Goal: Information Seeking & Learning: Learn about a topic

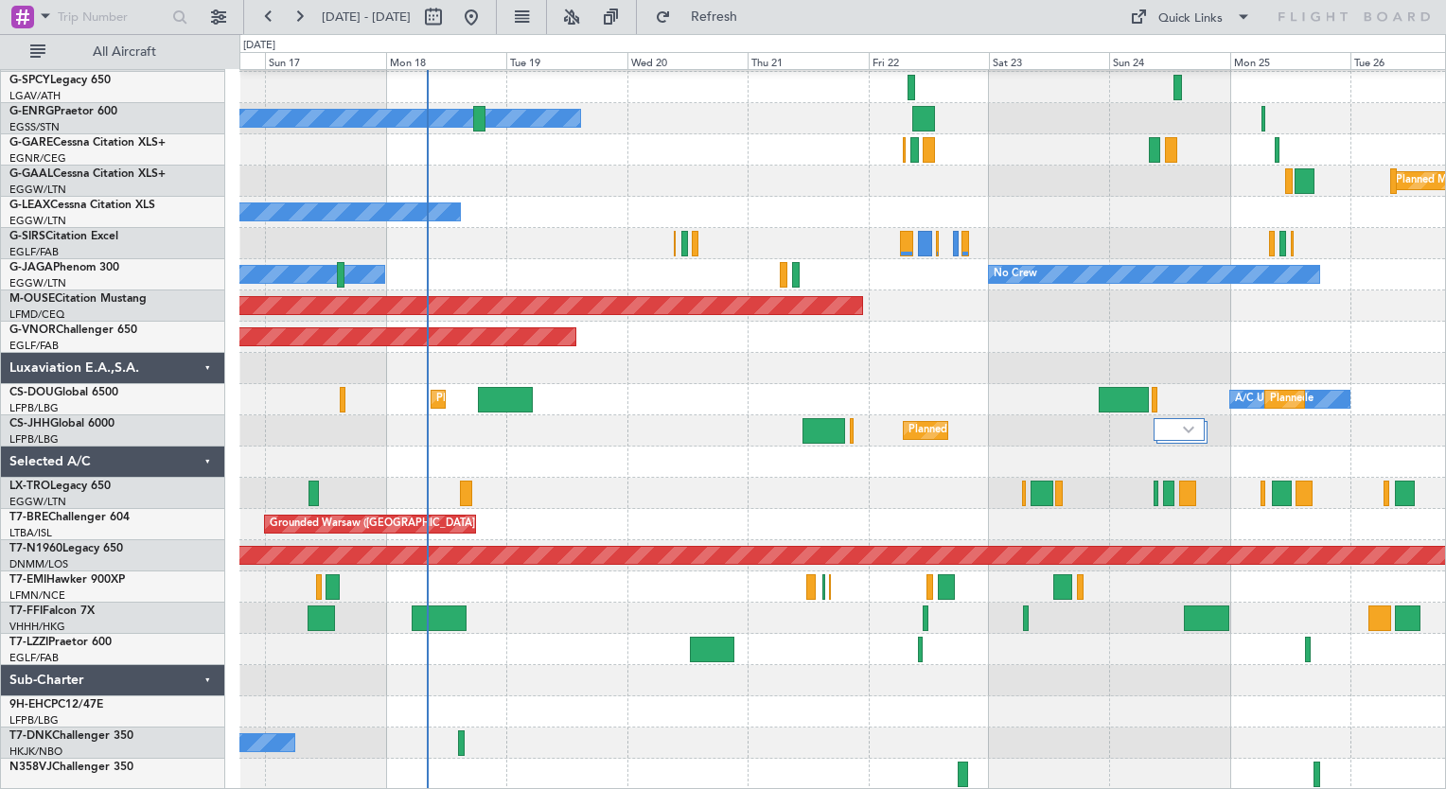
click at [623, 407] on div "AOG Maint [GEOGRAPHIC_DATA] (Ataturk) Owner Planned [GEOGRAPHIC_DATA] Planned M…" at bounding box center [841, 368] width 1205 height 843
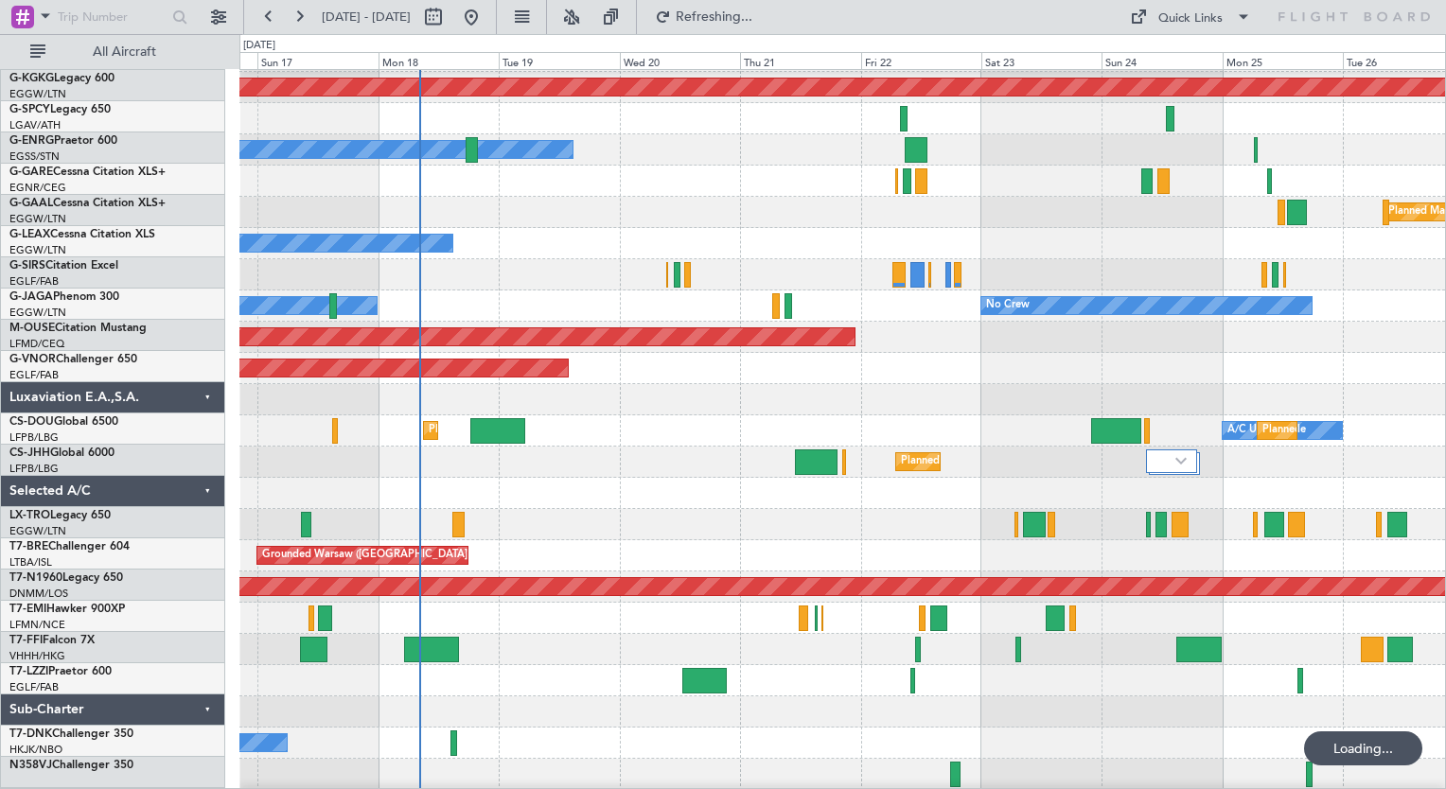
scroll to position [91, 0]
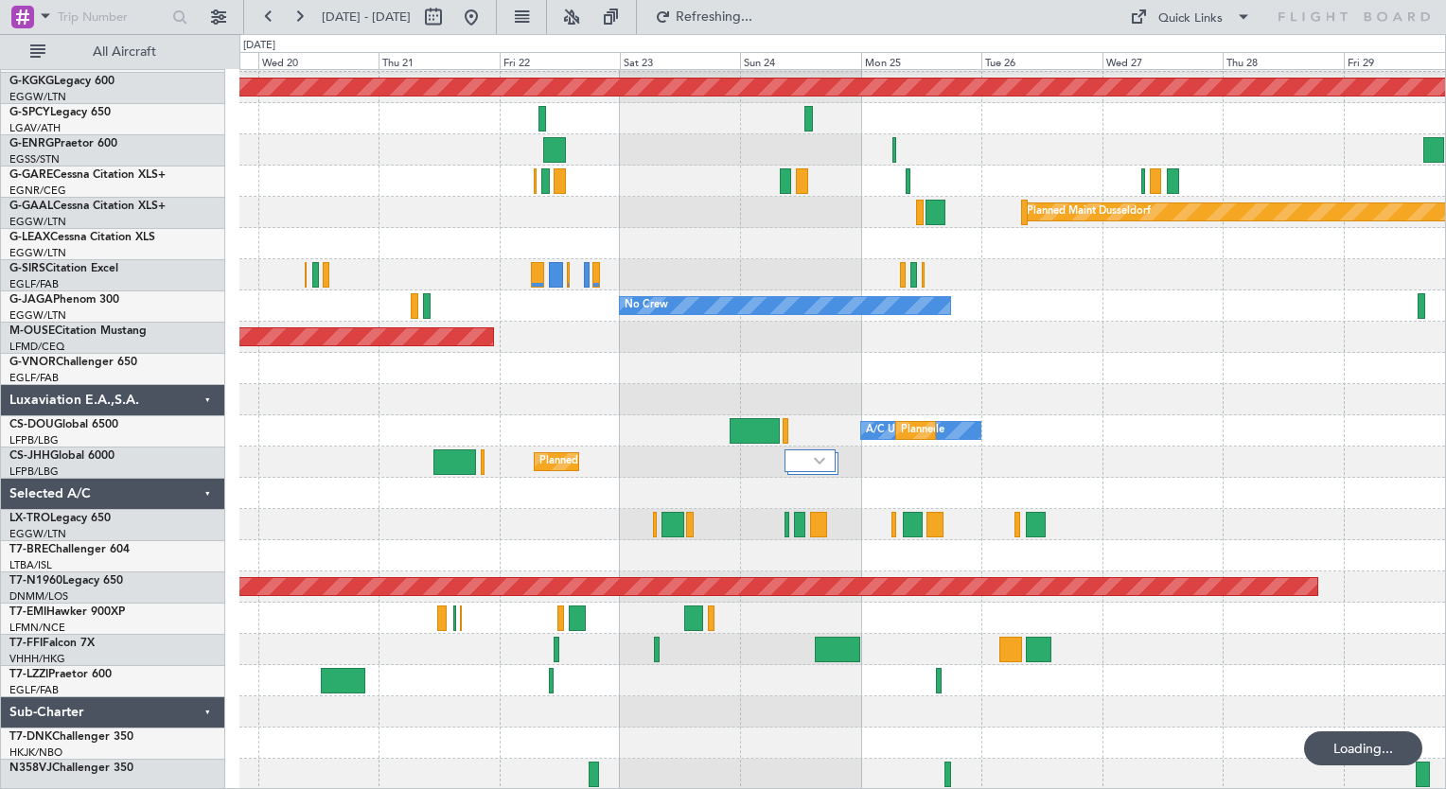
click at [560, 493] on div at bounding box center [841, 493] width 1205 height 31
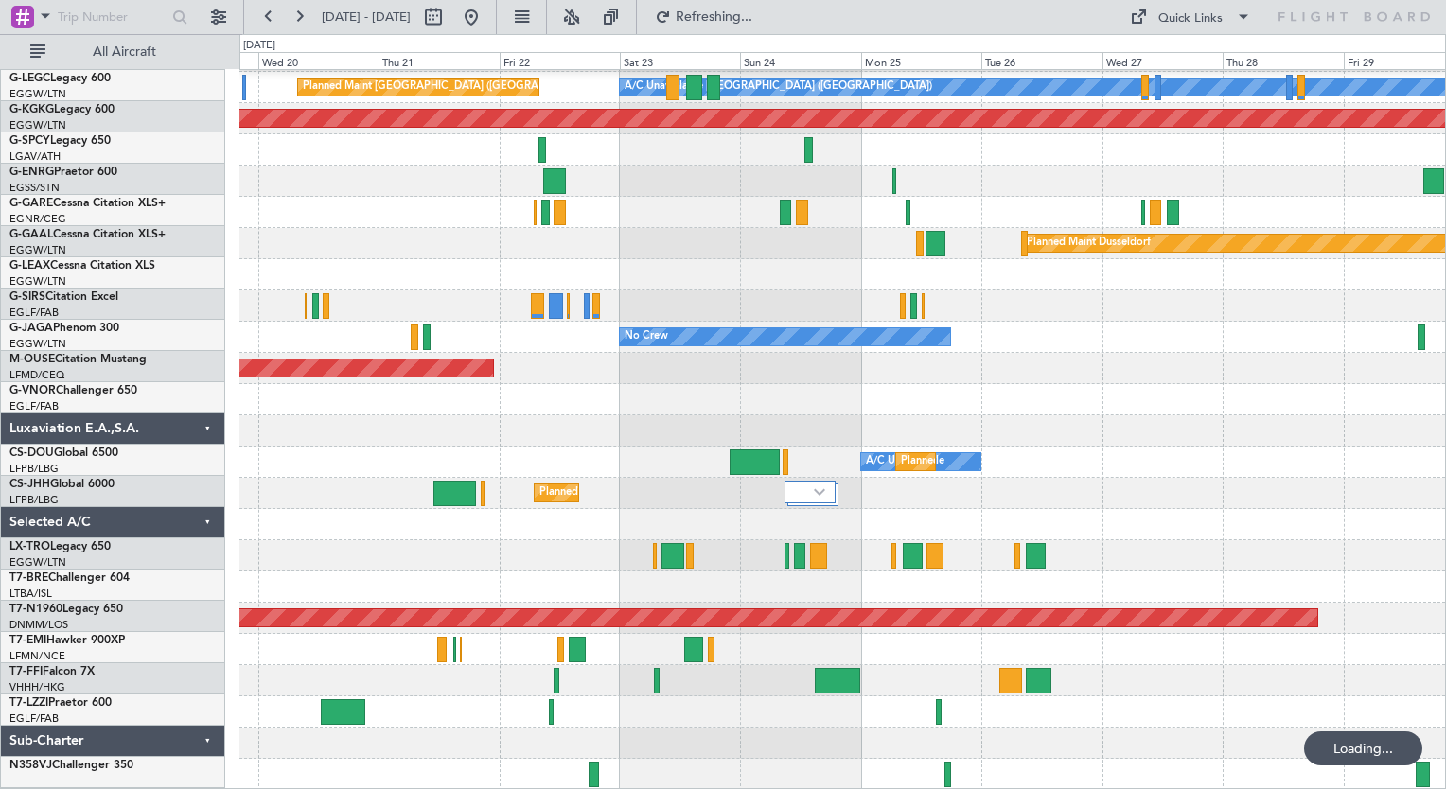
scroll to position [61, 0]
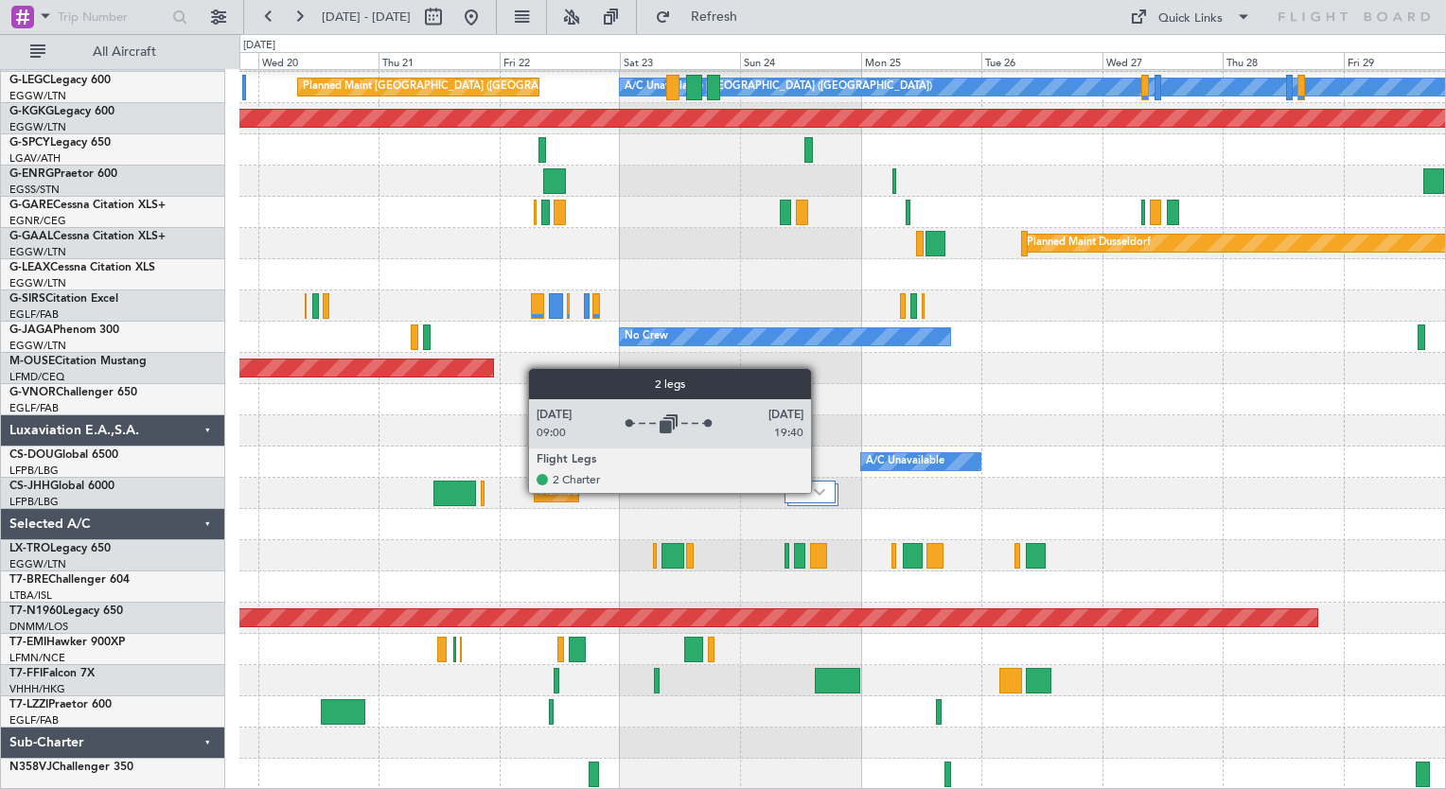
click at [818, 492] on img at bounding box center [819, 492] width 11 height 8
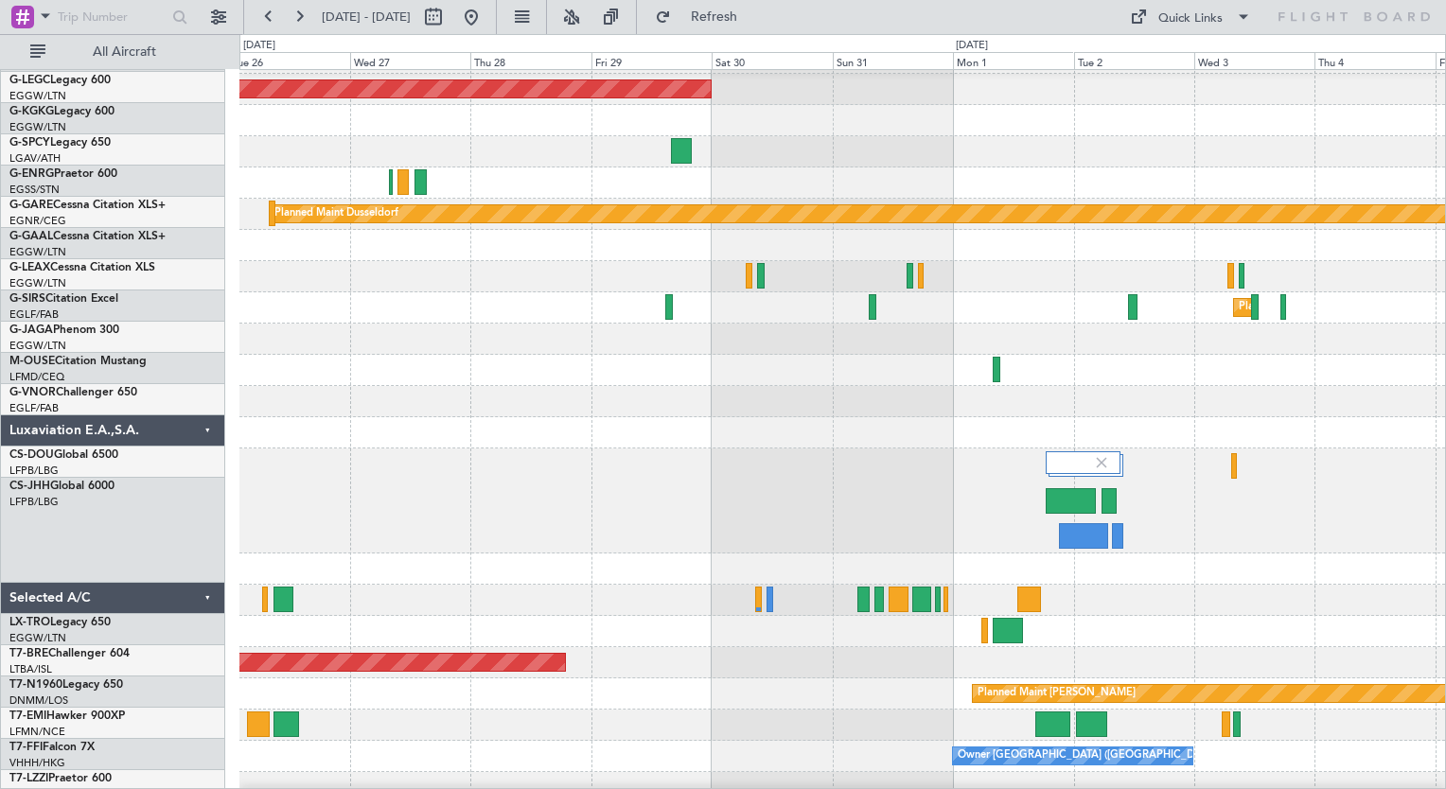
scroll to position [102, 0]
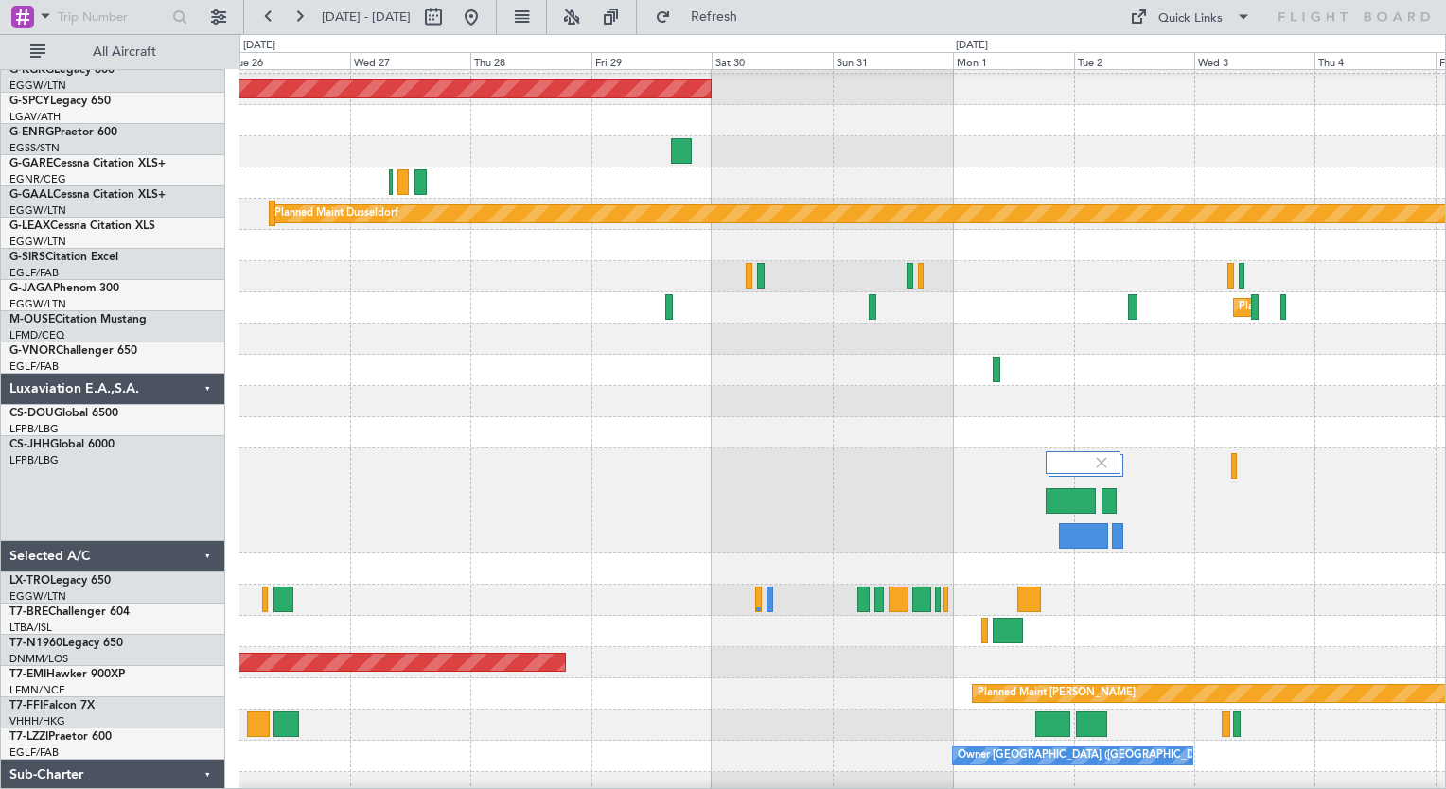
click at [69, 486] on div "A/C Unavailable [GEOGRAPHIC_DATA] ([GEOGRAPHIC_DATA]) AOG Maint [GEOGRAPHIC_DAT…" at bounding box center [723, 411] width 1446 height 755
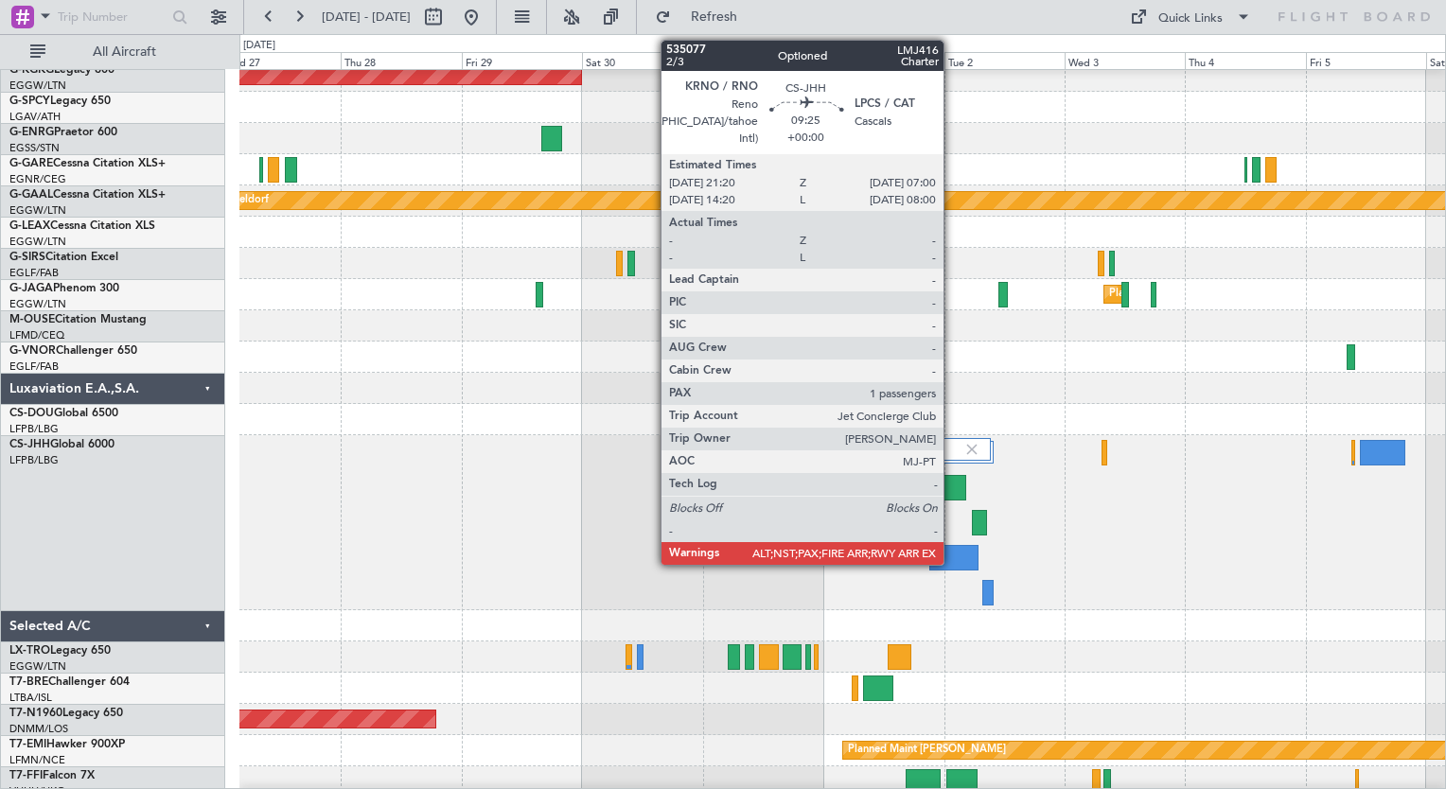
click at [952, 553] on div at bounding box center [953, 558] width 49 height 26
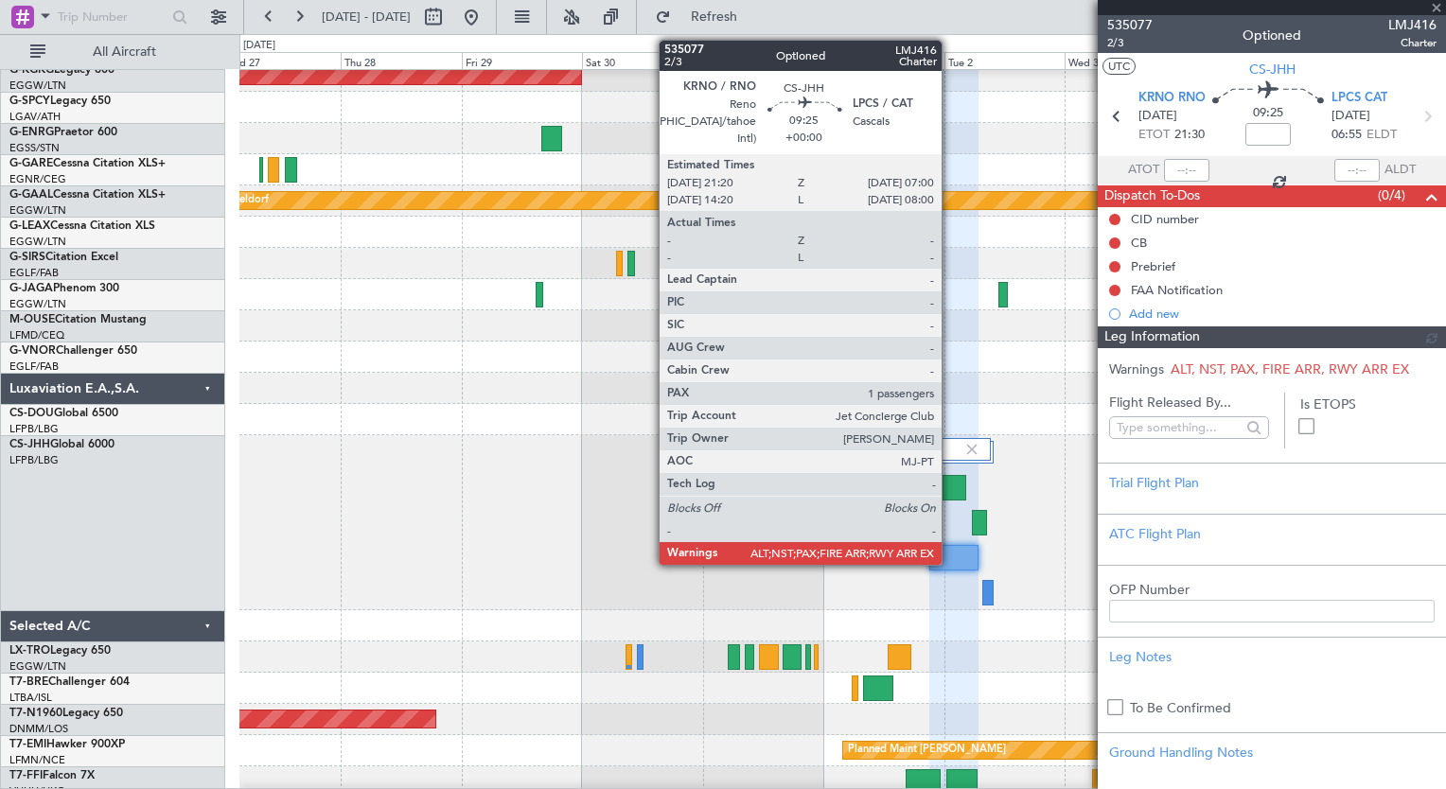
click at [938, 487] on div at bounding box center [941, 488] width 50 height 26
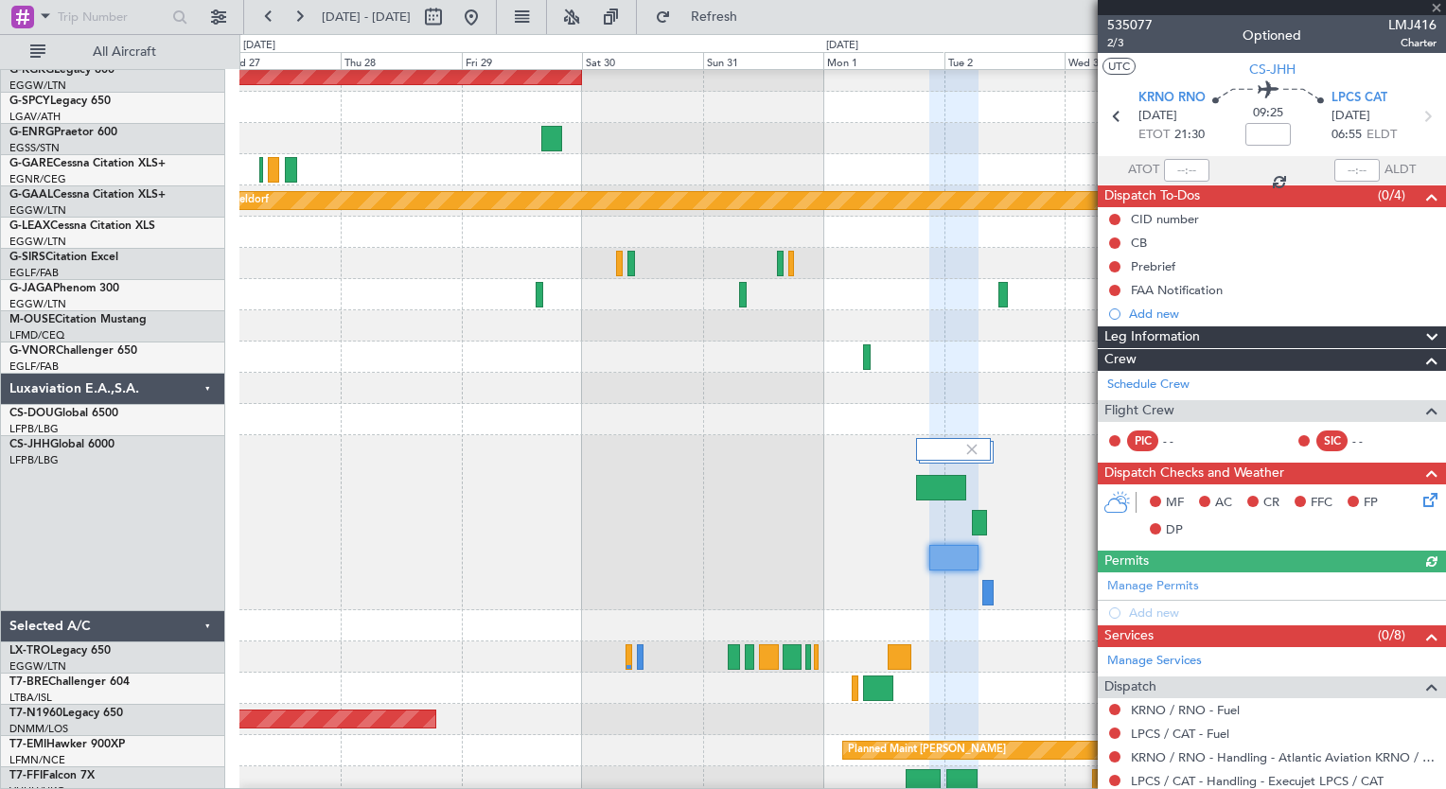
type input "-00:35"
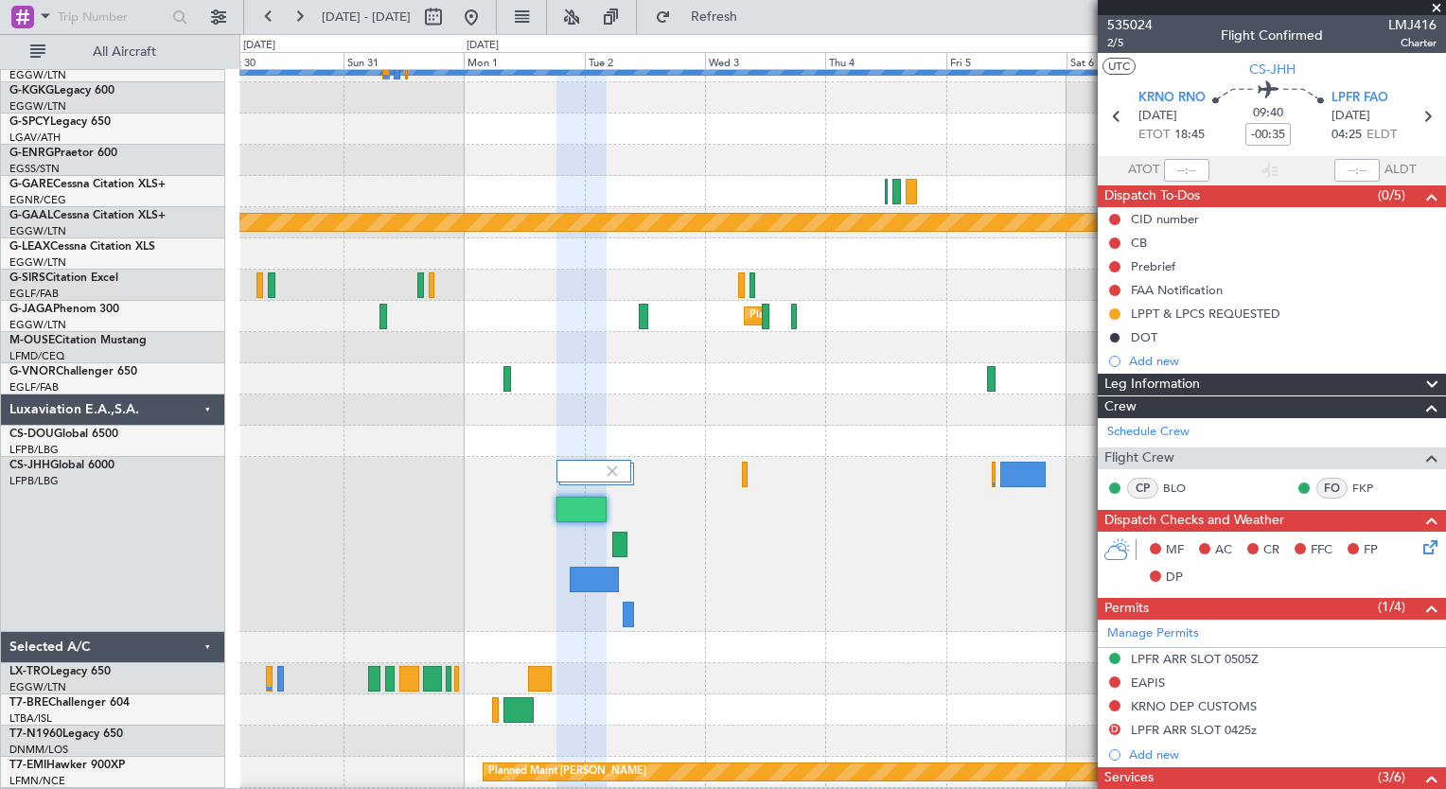
click at [490, 542] on div at bounding box center [841, 544] width 1205 height 175
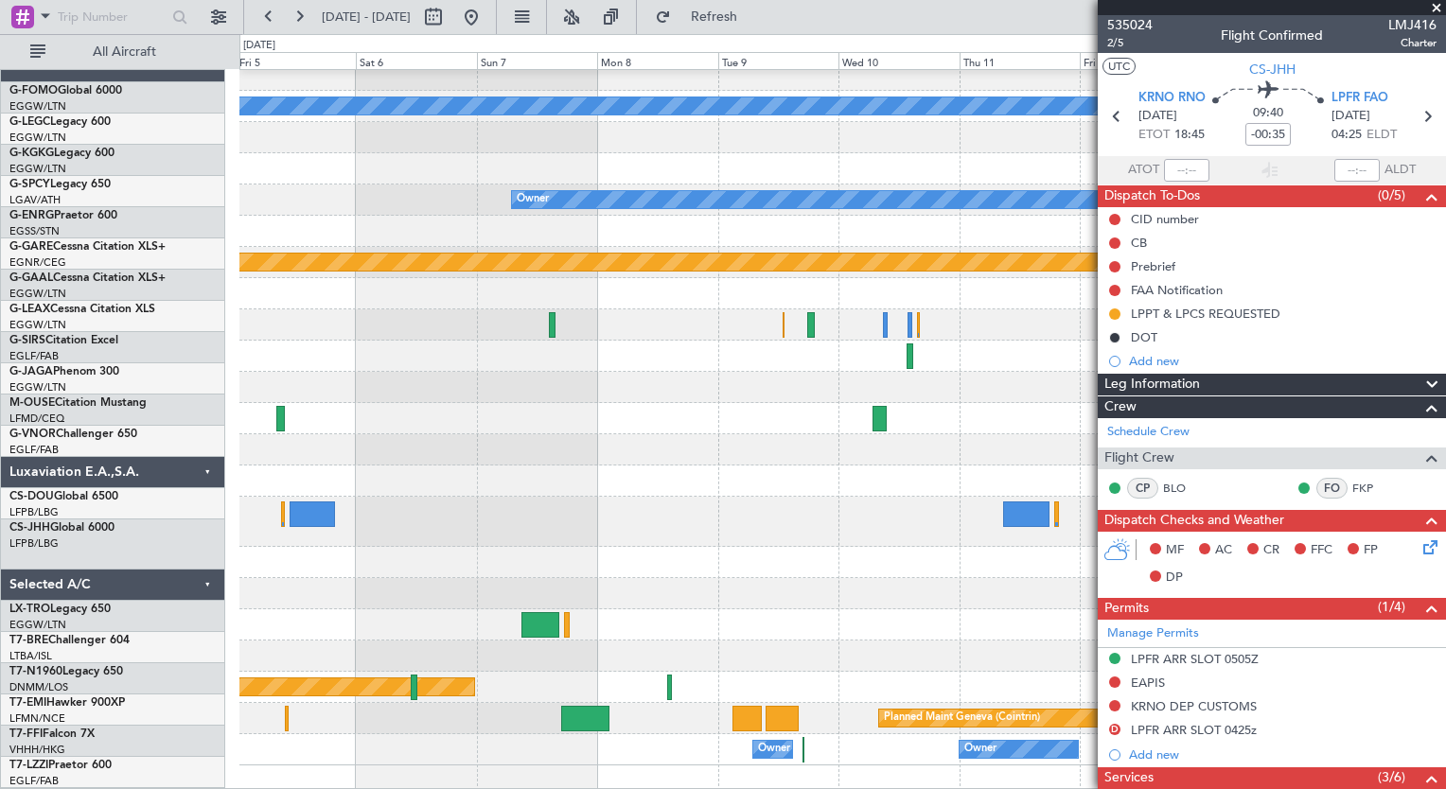
scroll to position [17, 0]
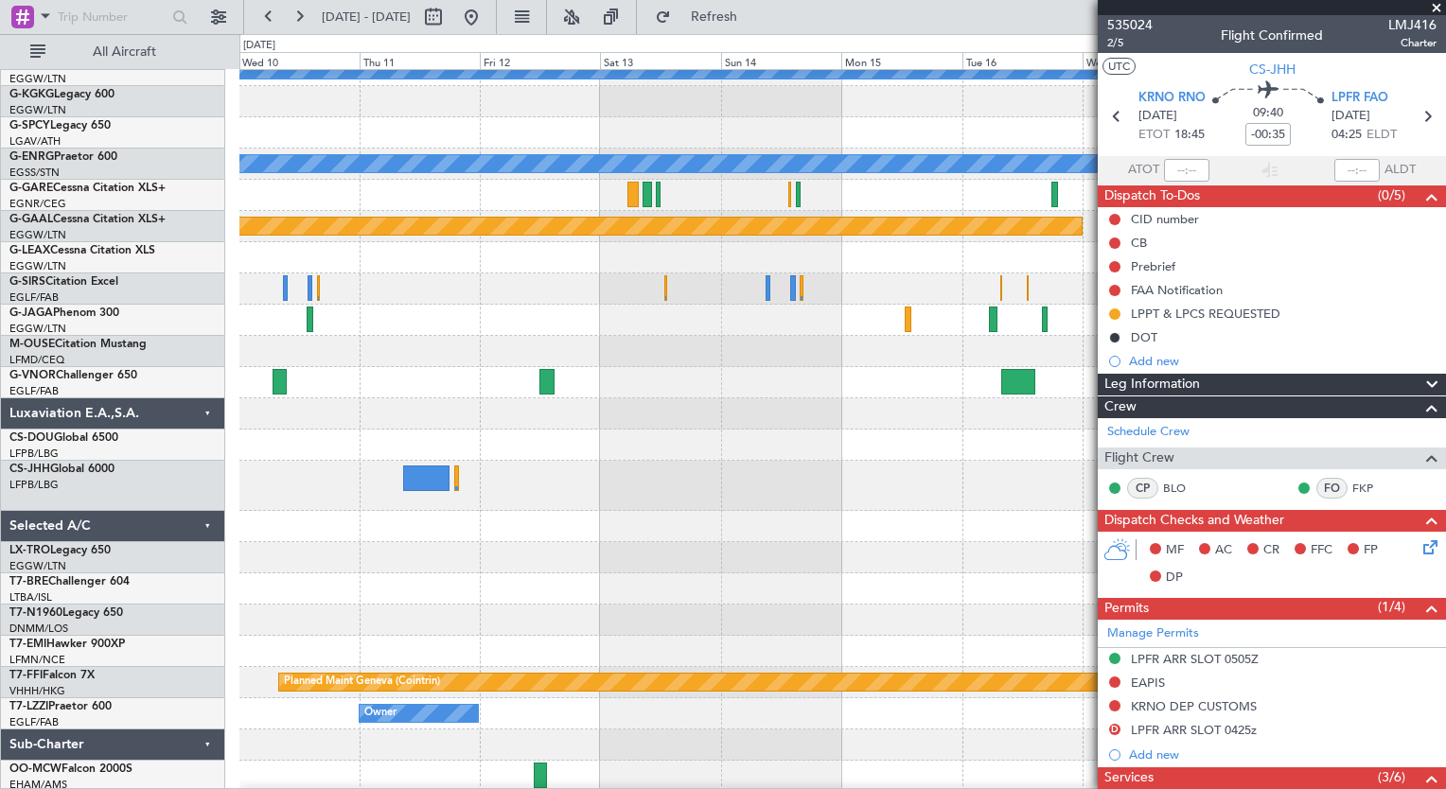
click at [266, 511] on div at bounding box center [841, 526] width 1205 height 31
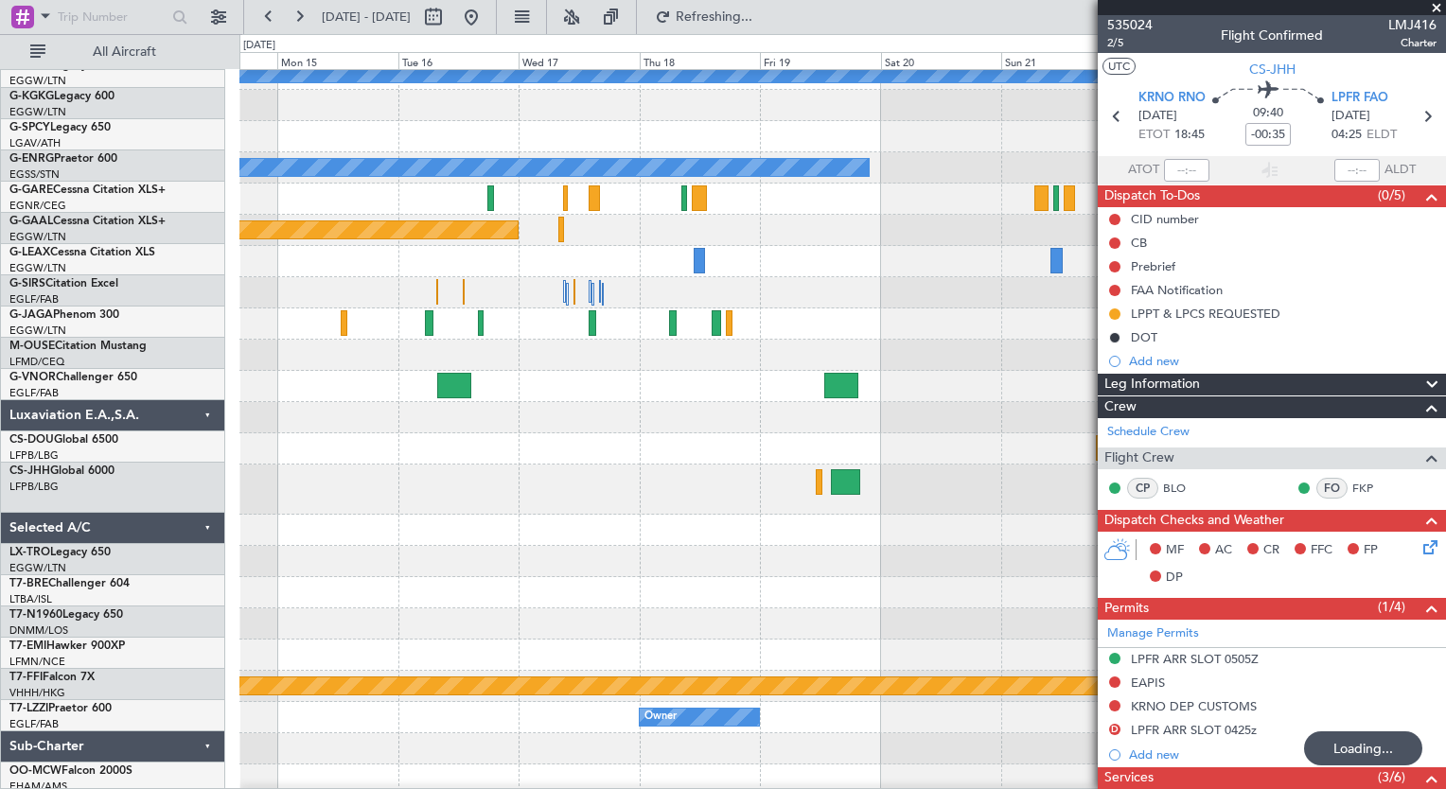
click at [280, 597] on div at bounding box center [841, 592] width 1205 height 31
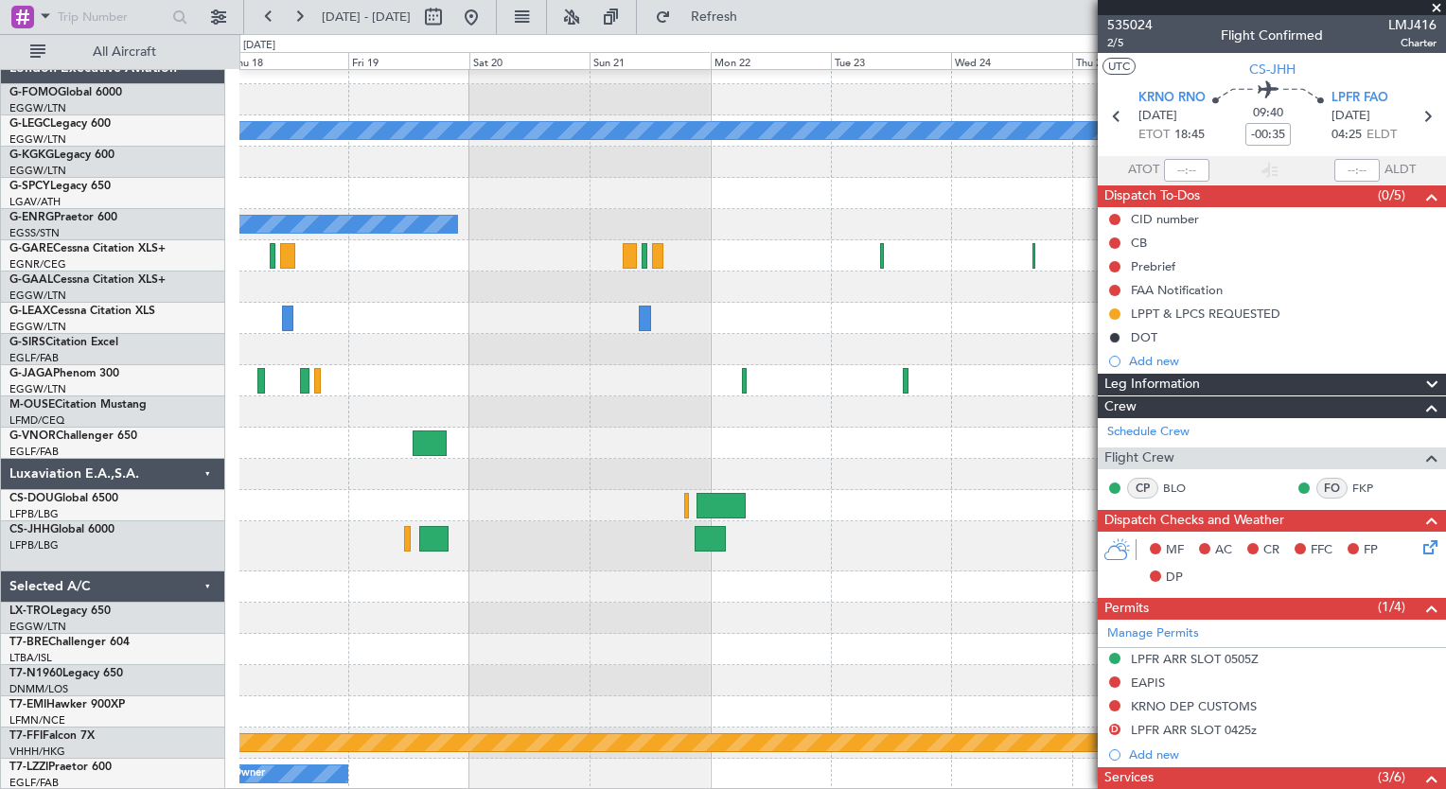
click at [343, 598] on div "A/C Unavailable [GEOGRAPHIC_DATA] ([GEOGRAPHIC_DATA]) Owner Planned [GEOGRAPHIC…" at bounding box center [841, 421] width 1205 height 737
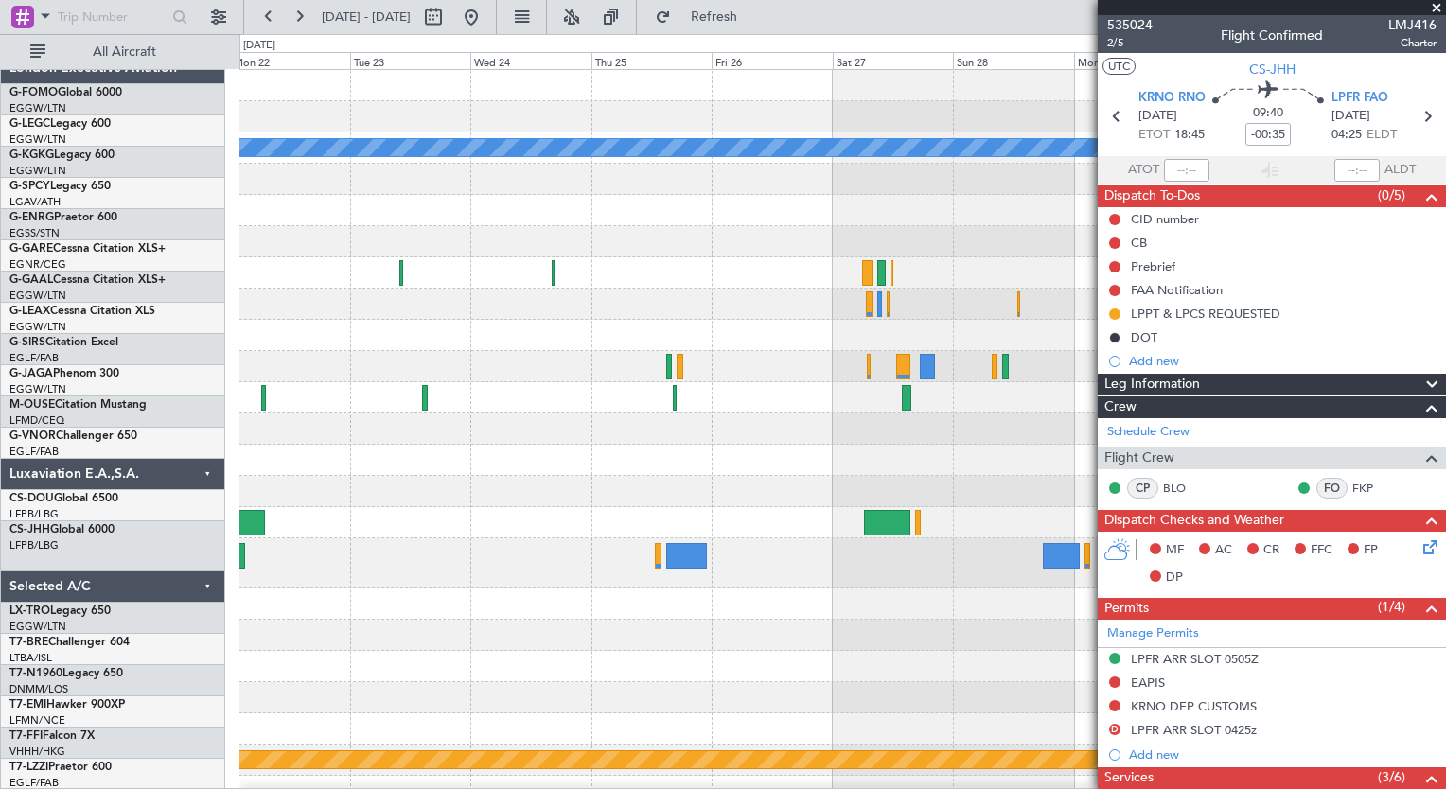
scroll to position [0, 0]
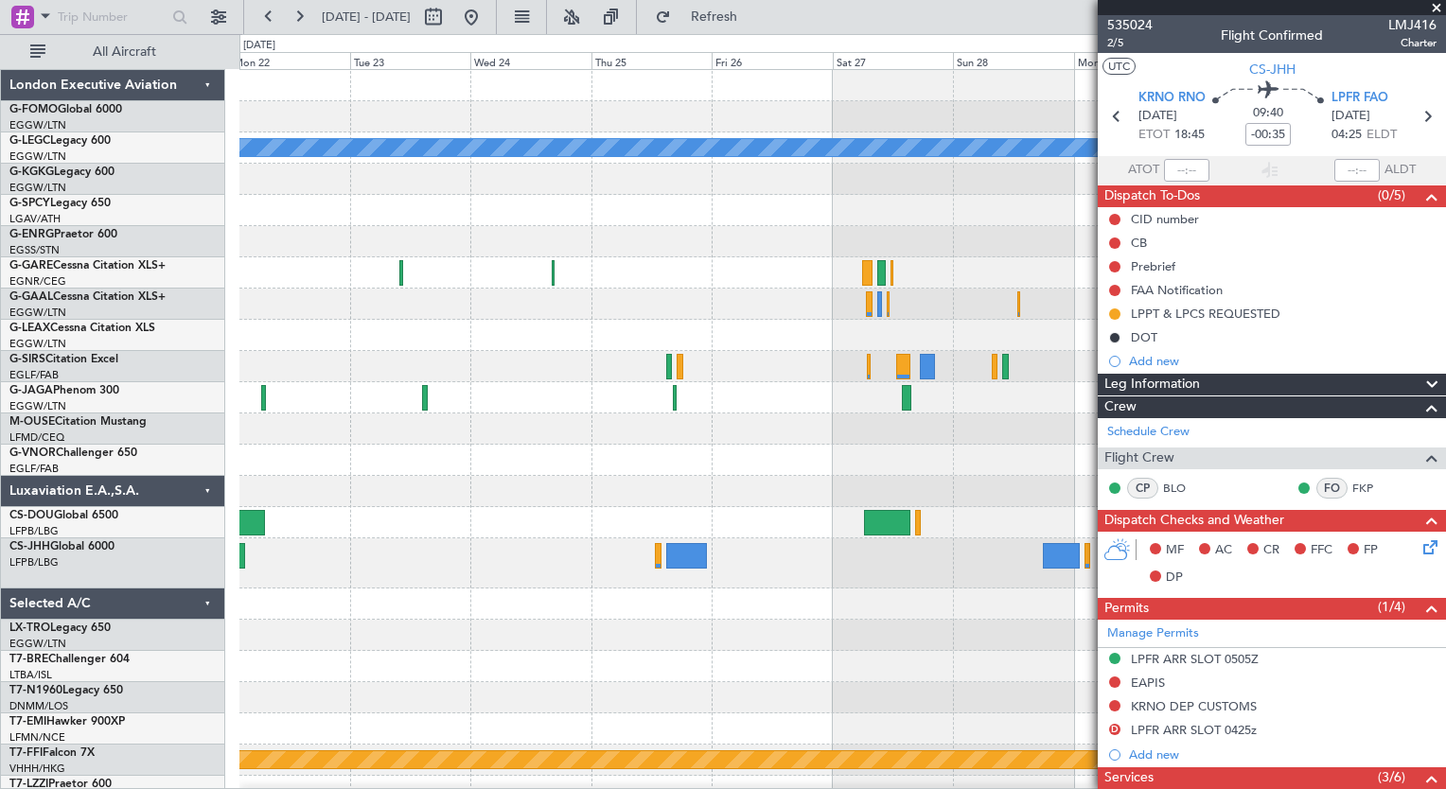
click at [470, 638] on div at bounding box center [841, 635] width 1205 height 31
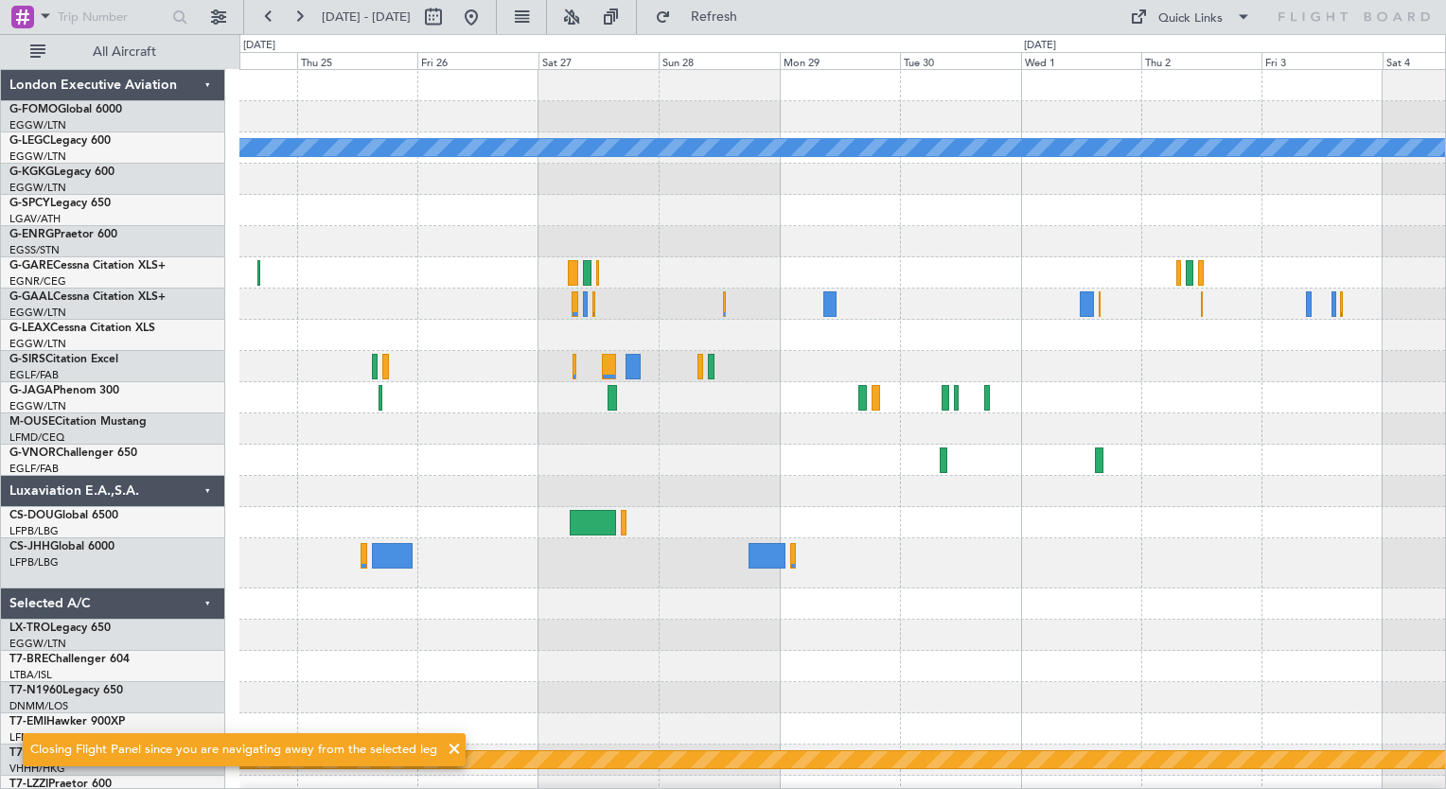
click at [265, 710] on div "A/C Unavailable [GEOGRAPHIC_DATA] ([GEOGRAPHIC_DATA]) Planned Maint Geneva ([GE…" at bounding box center [841, 438] width 1205 height 737
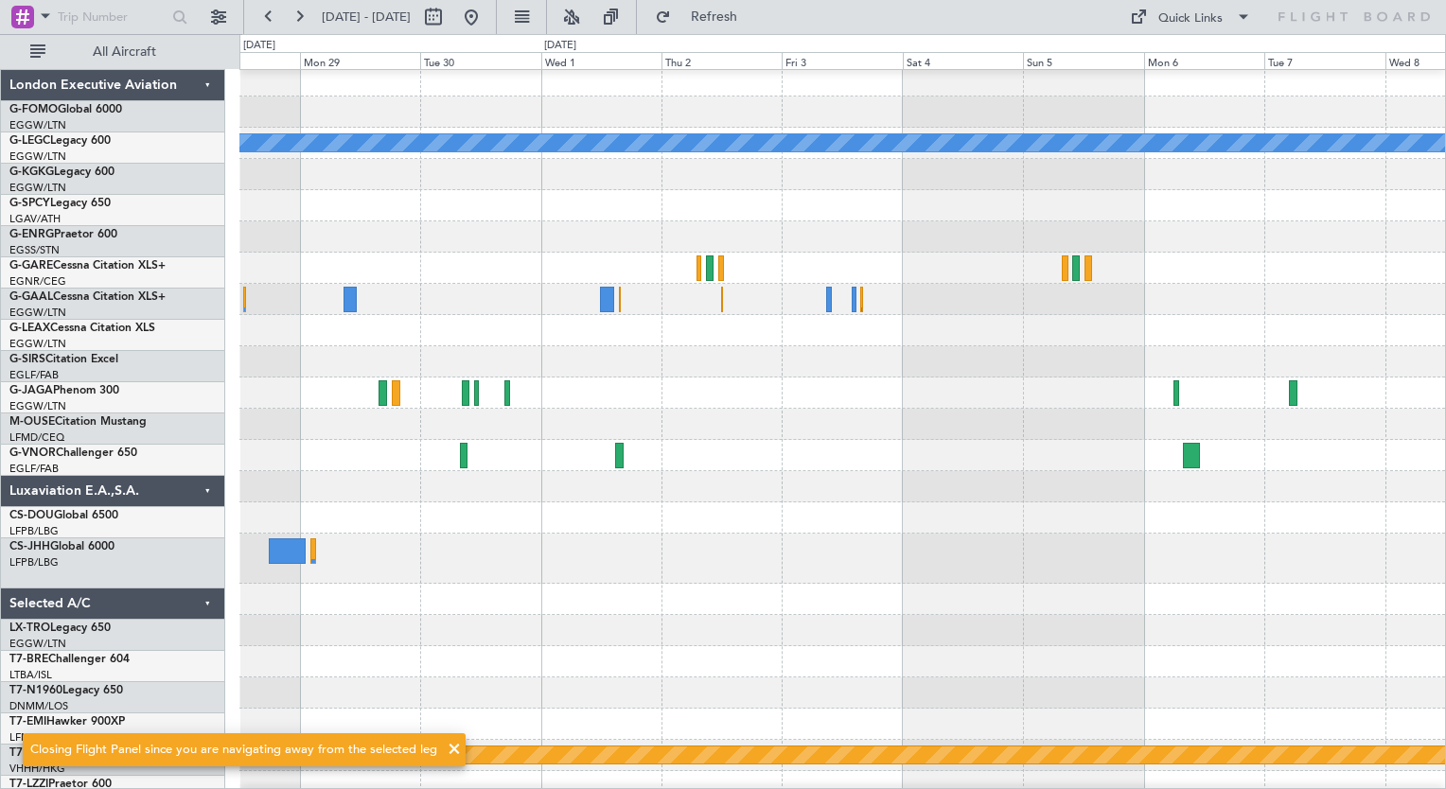
scroll to position [8, 0]
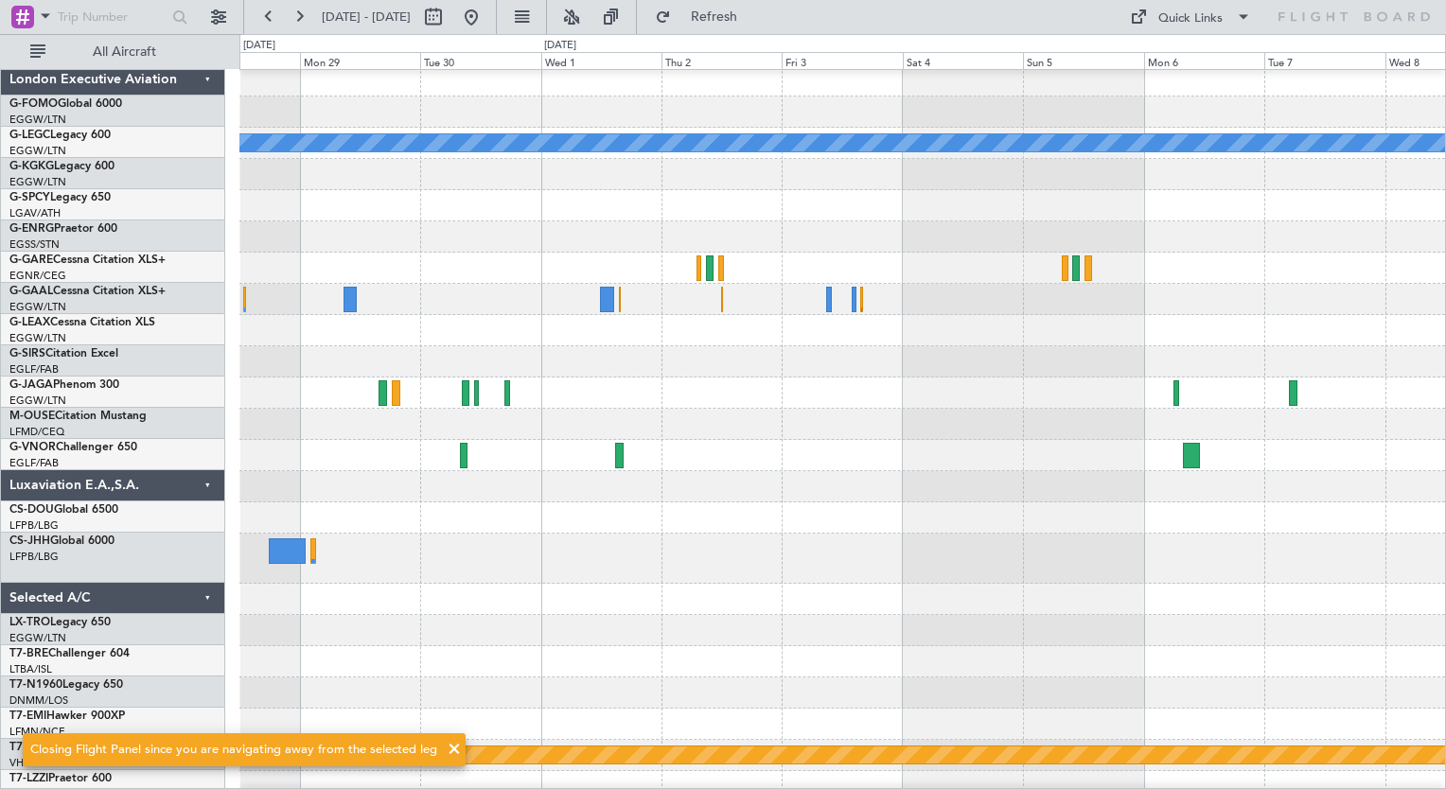
click at [362, 647] on div at bounding box center [841, 661] width 1205 height 31
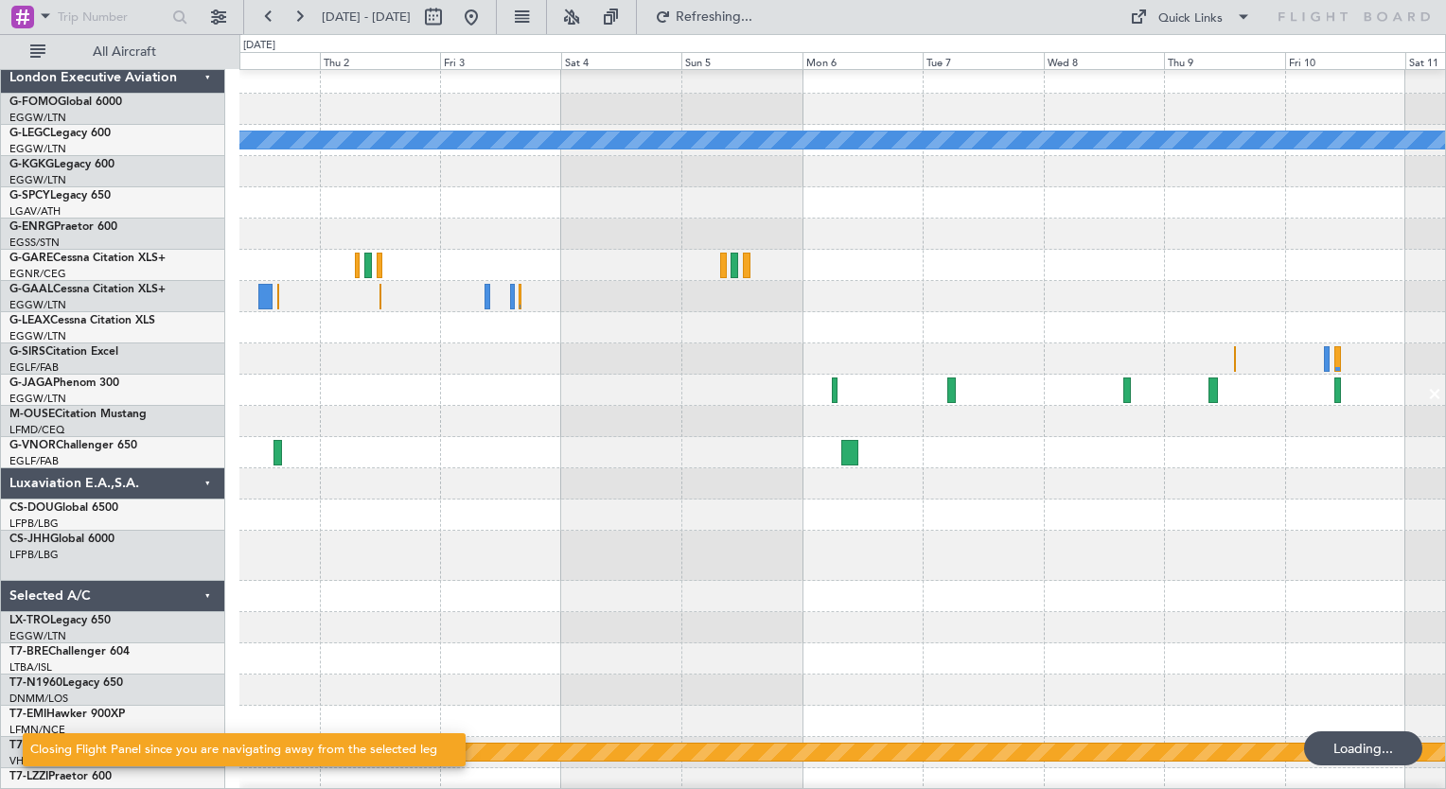
scroll to position [15, 0]
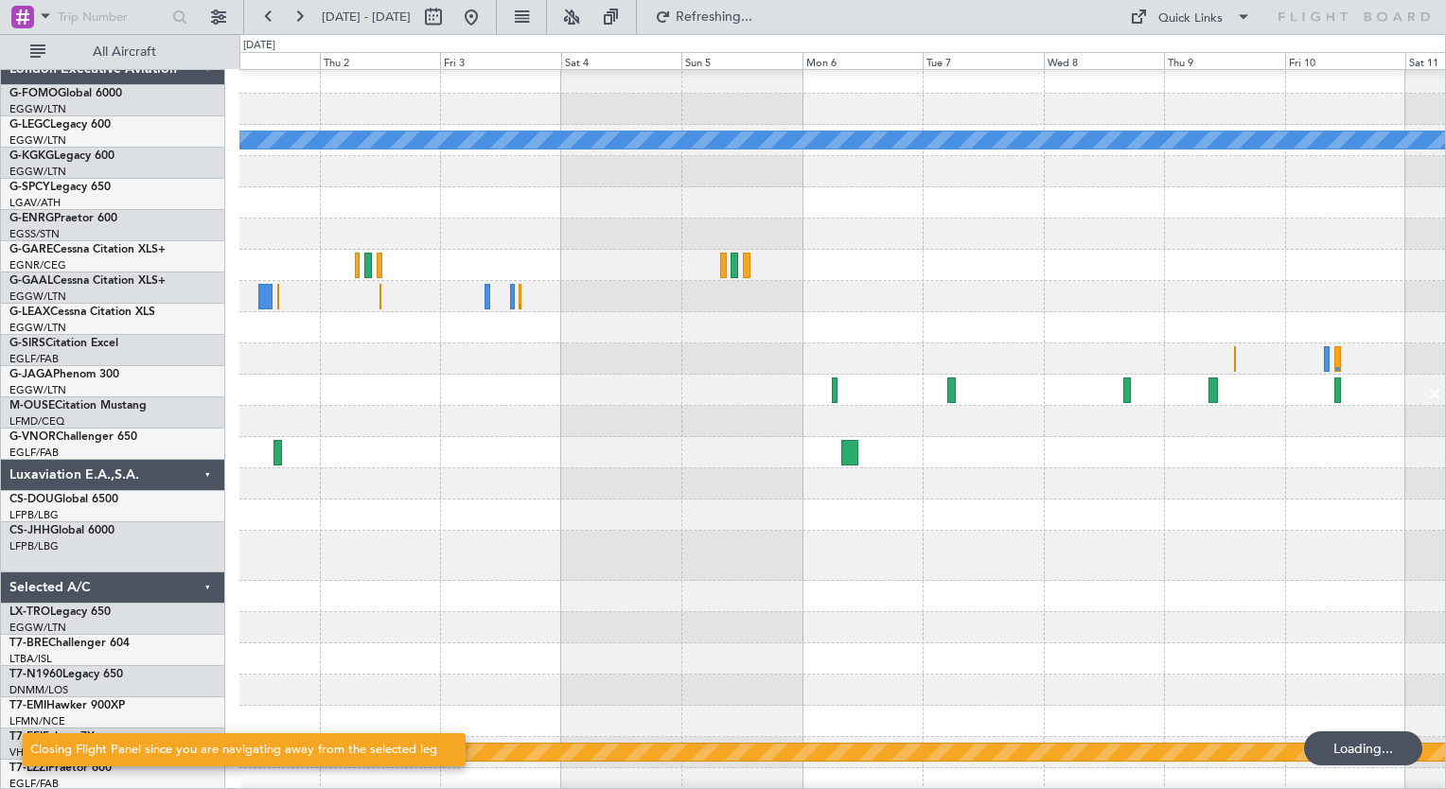
click at [322, 659] on div at bounding box center [841, 658] width 1205 height 31
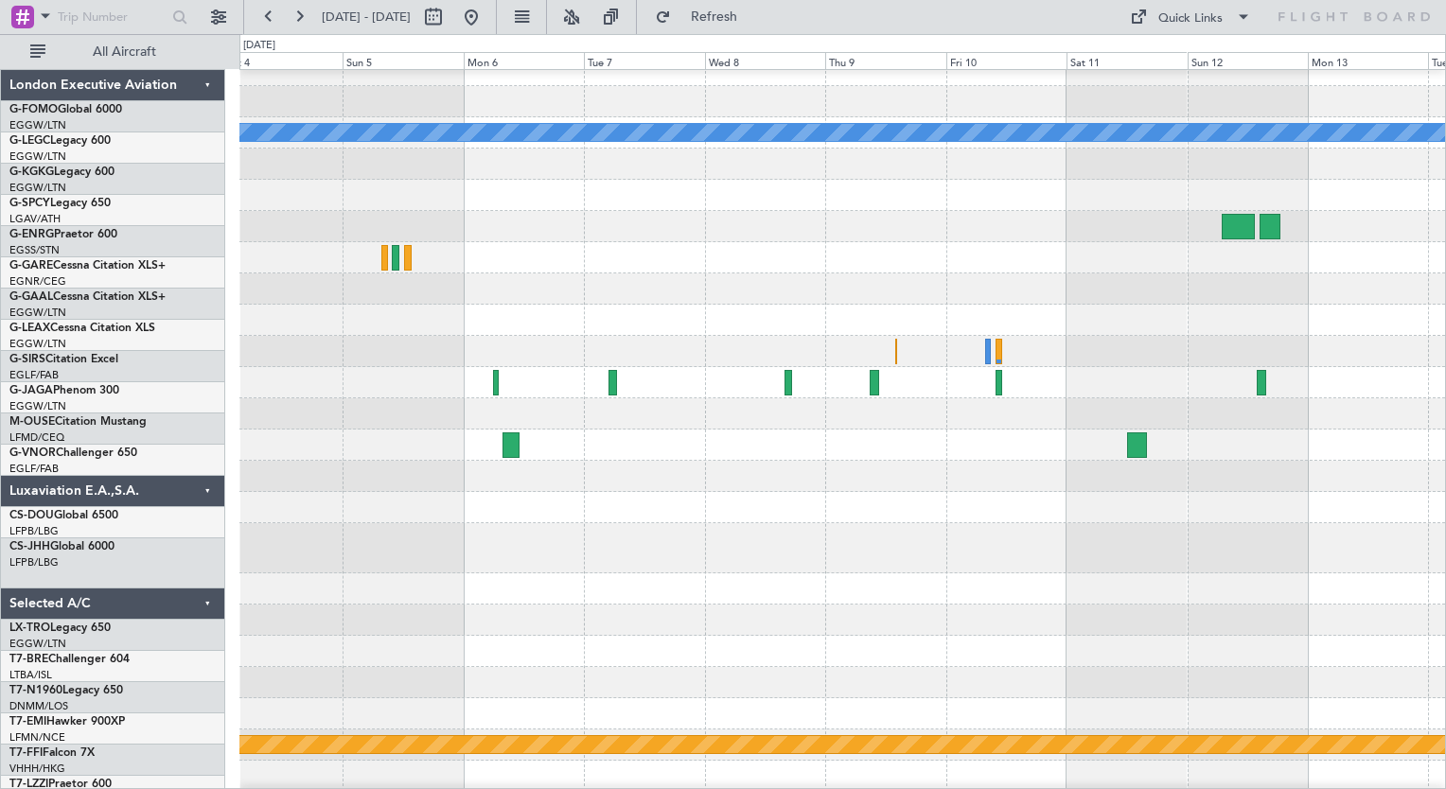
click at [846, 652] on div "A/C Unavailable [GEOGRAPHIC_DATA] ([GEOGRAPHIC_DATA]) Owner [GEOGRAPHIC_DATA] (…" at bounding box center [841, 423] width 1205 height 737
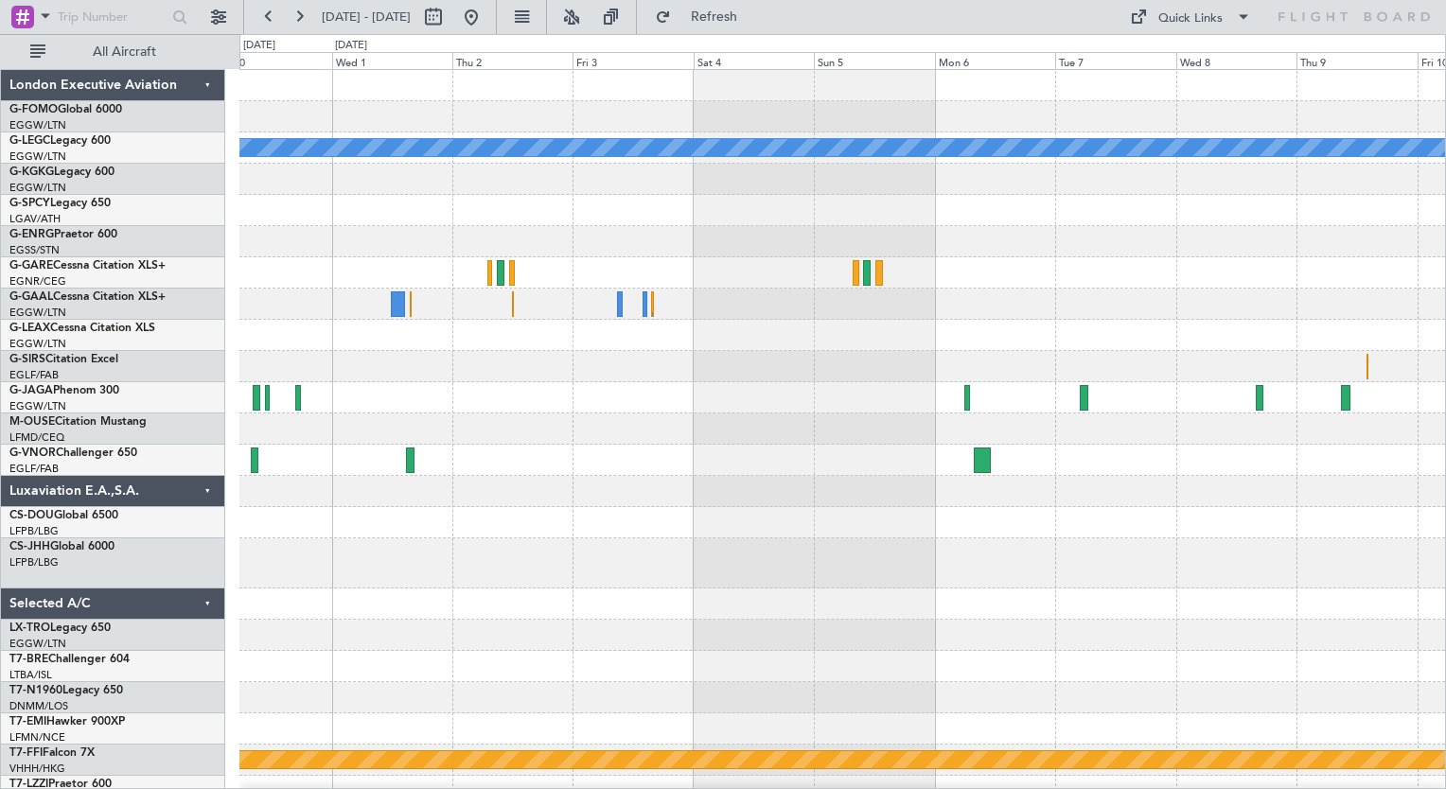
scroll to position [0, 0]
click at [984, 672] on div "A/C Unavailable [GEOGRAPHIC_DATA] ([GEOGRAPHIC_DATA]) Planned Maint Geneva ([GE…" at bounding box center [841, 438] width 1205 height 737
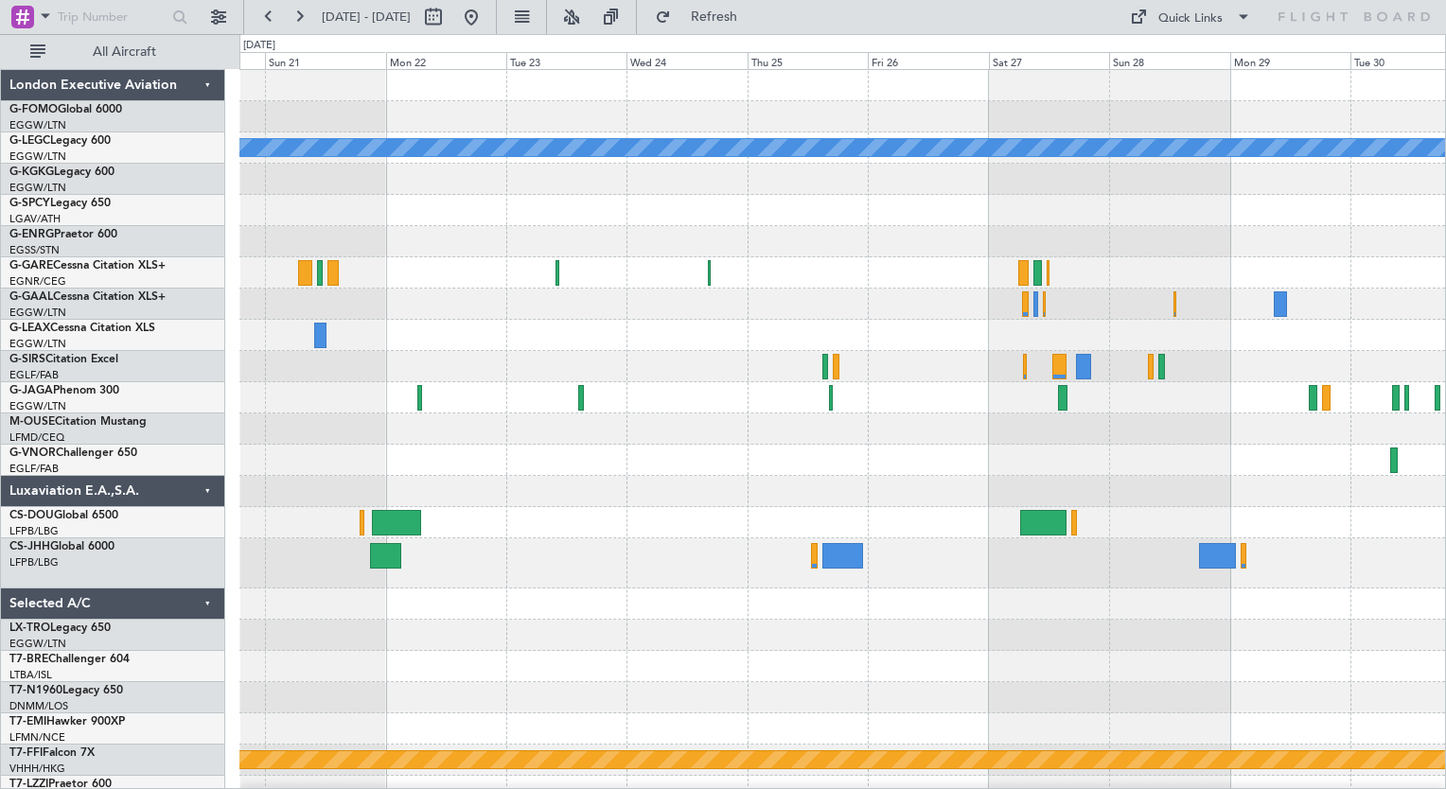
click at [829, 666] on div "A/C Unavailable [GEOGRAPHIC_DATA] ([GEOGRAPHIC_DATA]) Owner Planned Maint Genev…" at bounding box center [841, 438] width 1205 height 737
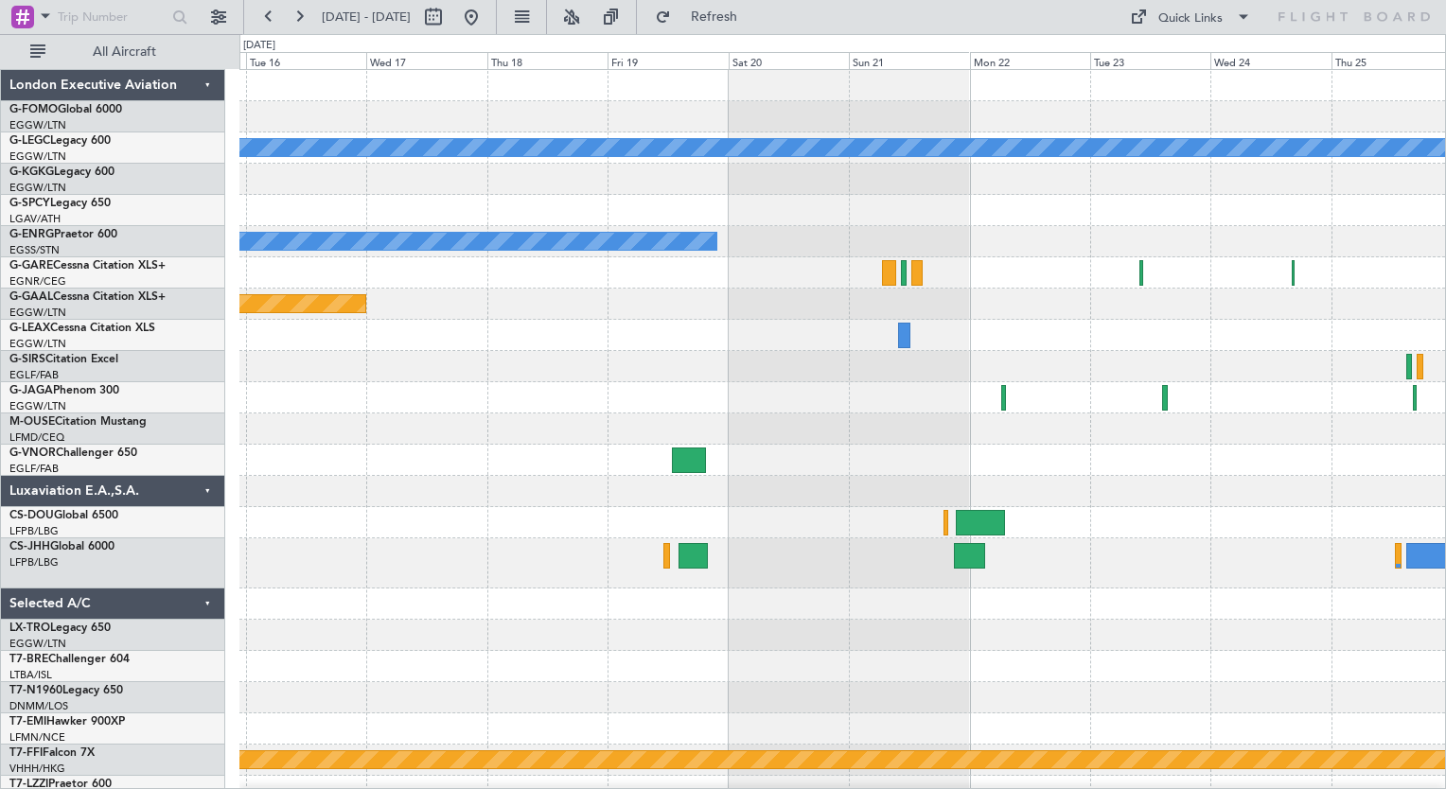
click at [973, 700] on div "A/C Unavailable [GEOGRAPHIC_DATA] ([GEOGRAPHIC_DATA]) Owner Planned [GEOGRAPHIC…" at bounding box center [841, 438] width 1205 height 737
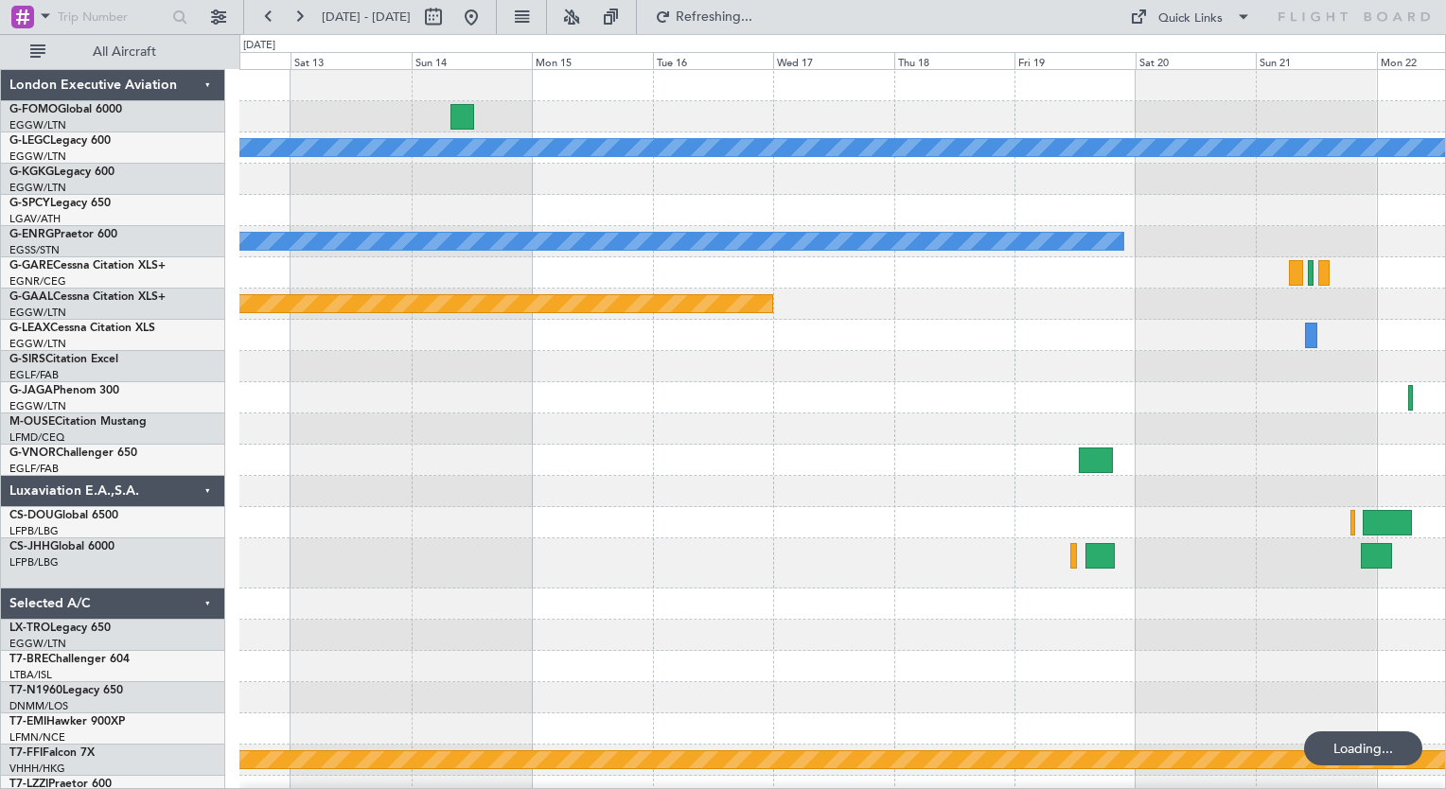
click at [987, 636] on div at bounding box center [841, 635] width 1205 height 31
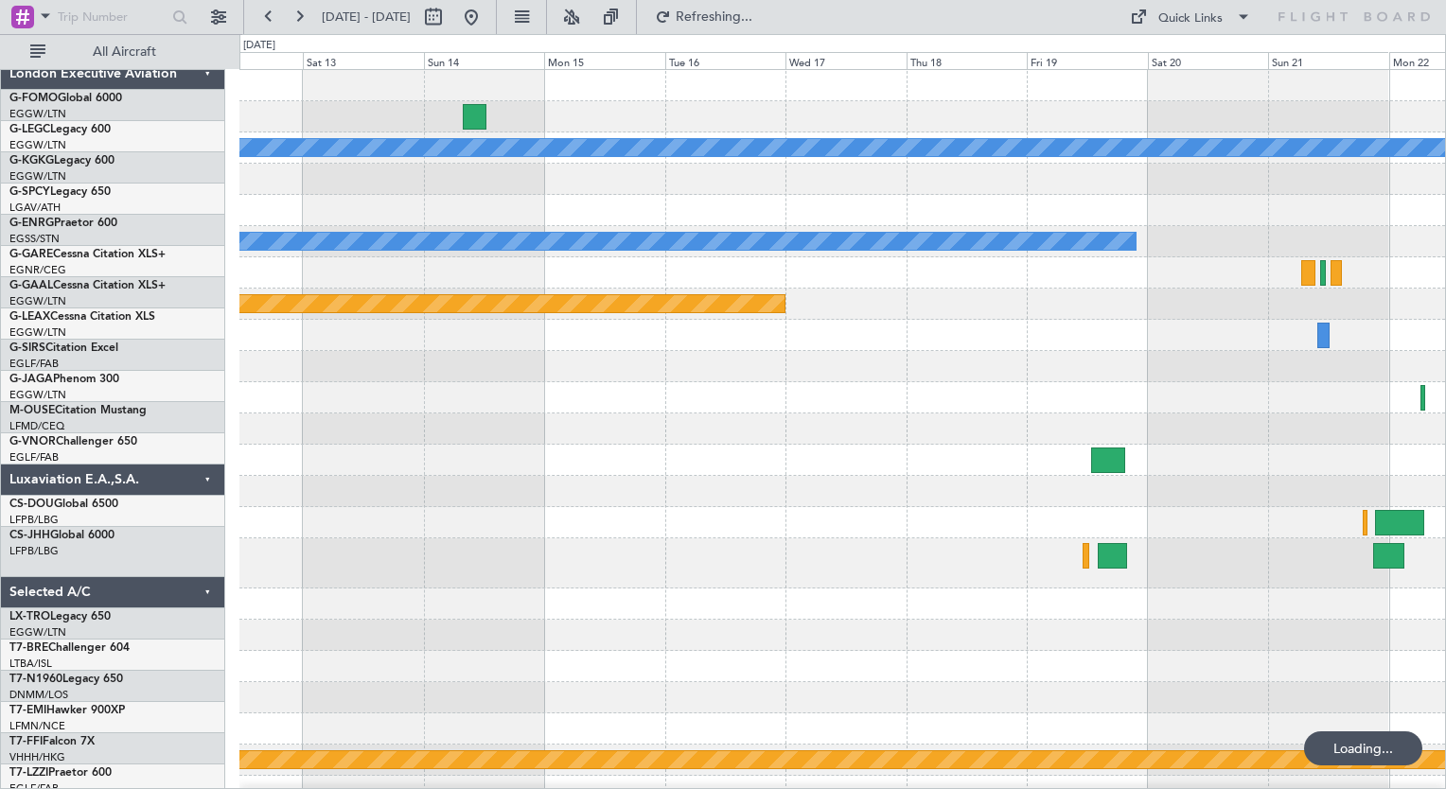
click at [1014, 651] on div at bounding box center [841, 666] width 1205 height 31
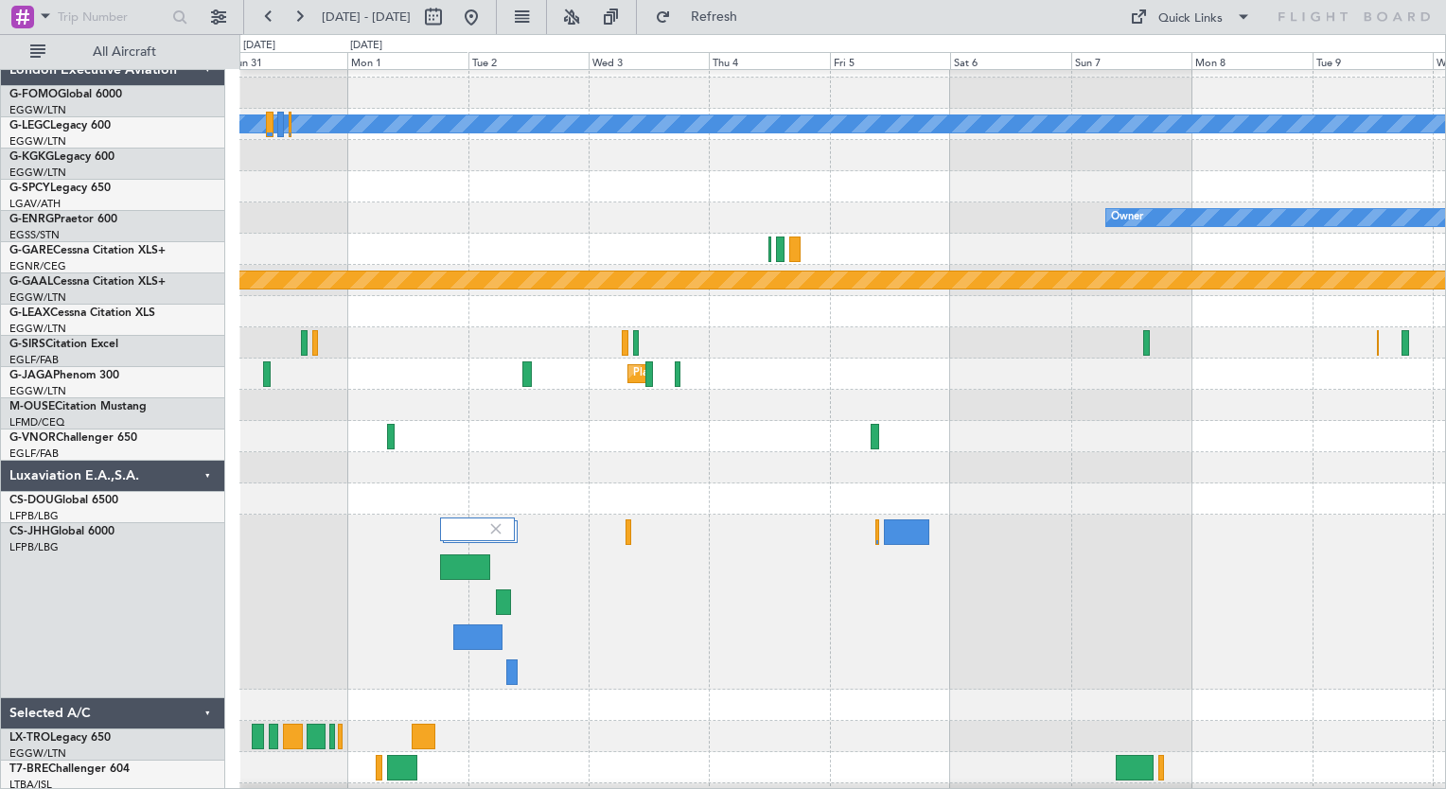
scroll to position [15, 0]
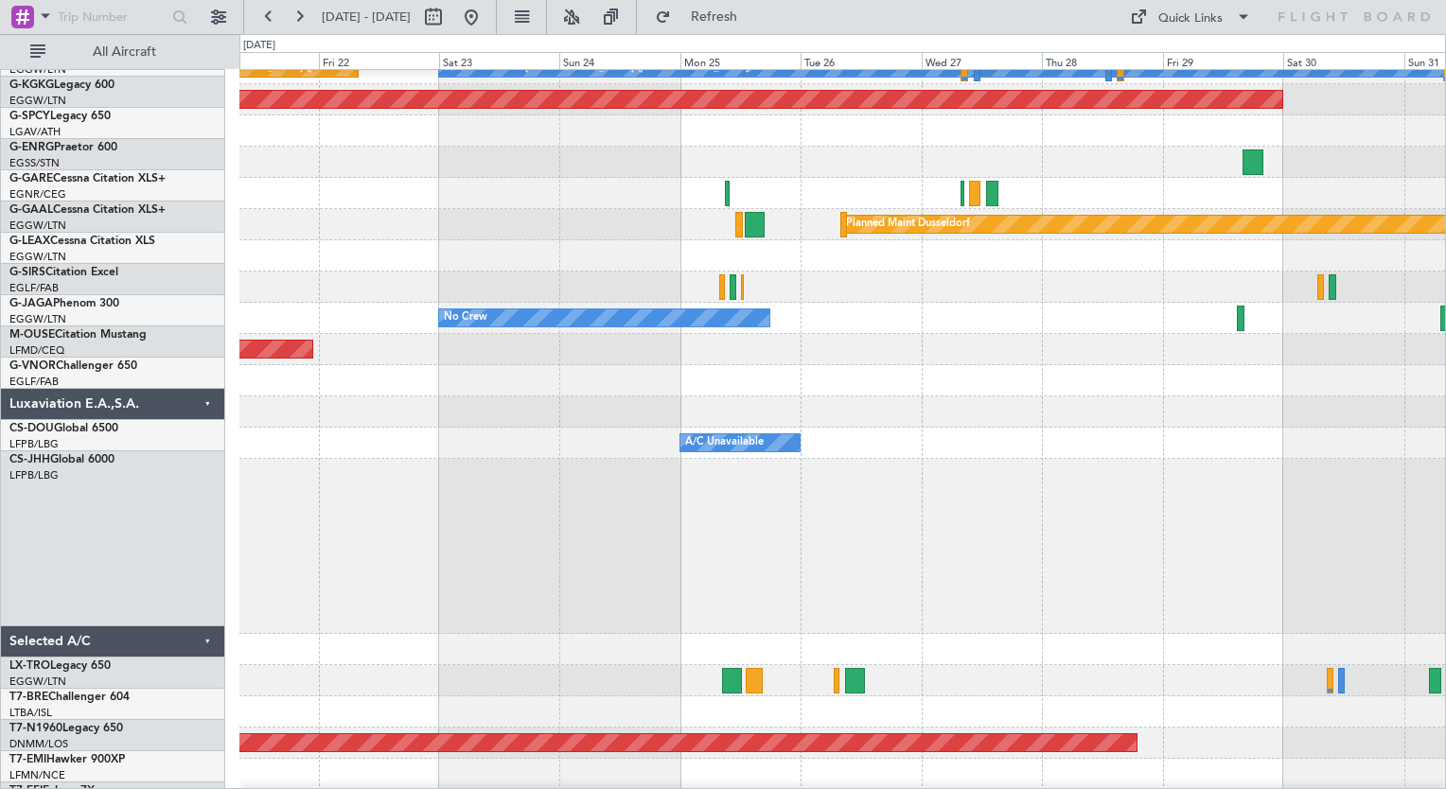
click at [1056, 513] on div at bounding box center [841, 546] width 1205 height 175
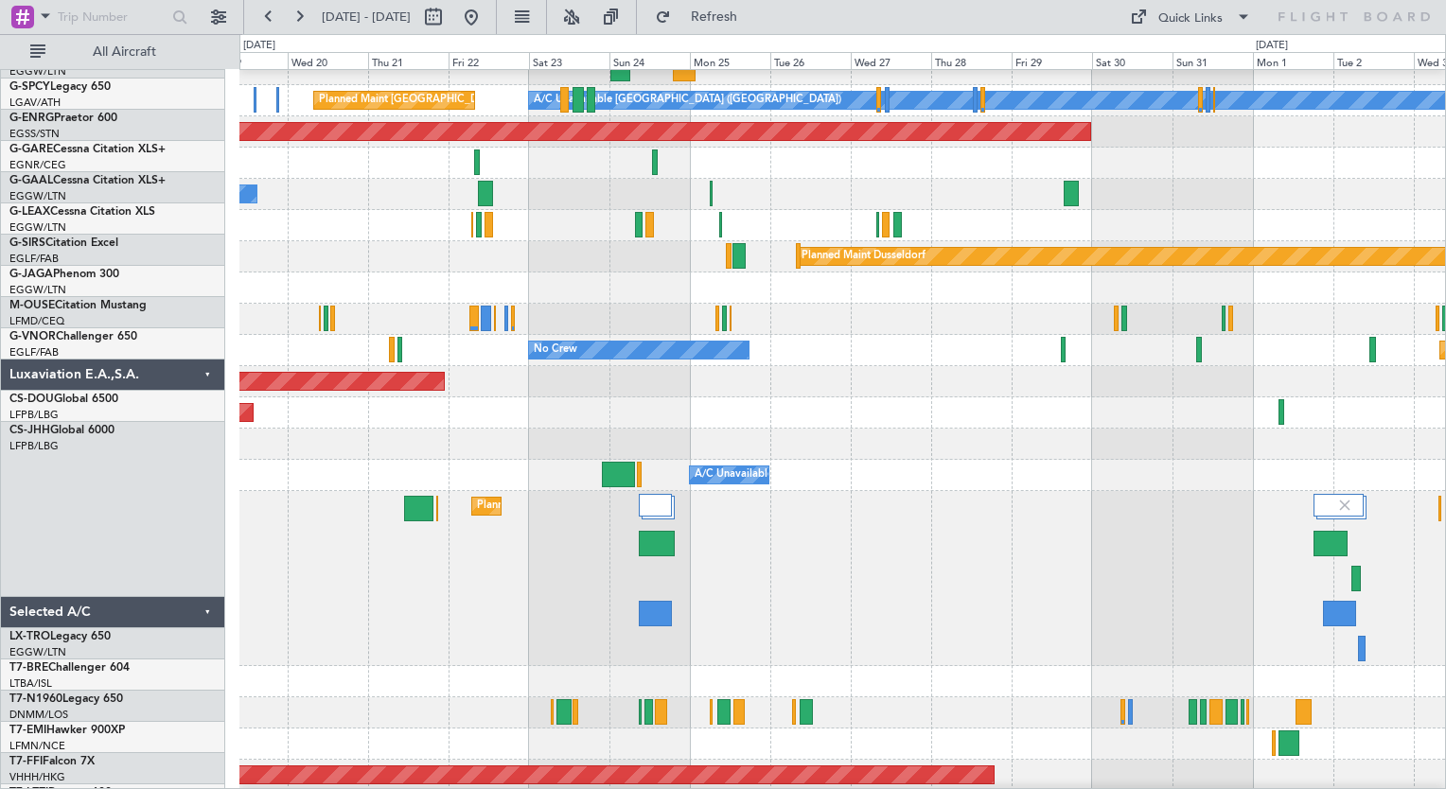
scroll to position [44, 0]
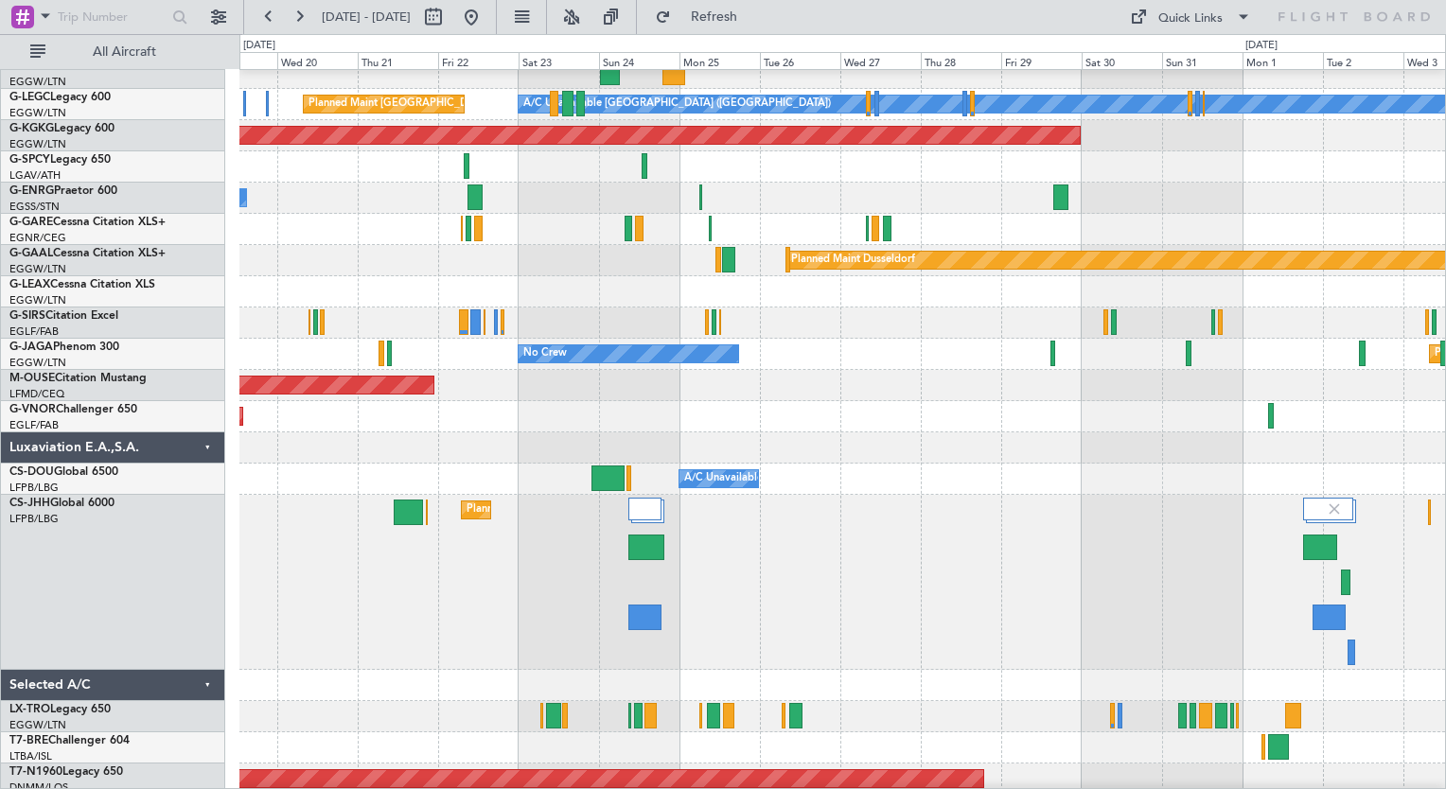
click at [257, 530] on div "Planned Maint Windsor Locks ([PERSON_NAME] Intl) A/C Unavailable [GEOGRAPHIC_DA…" at bounding box center [841, 488] width 1205 height 924
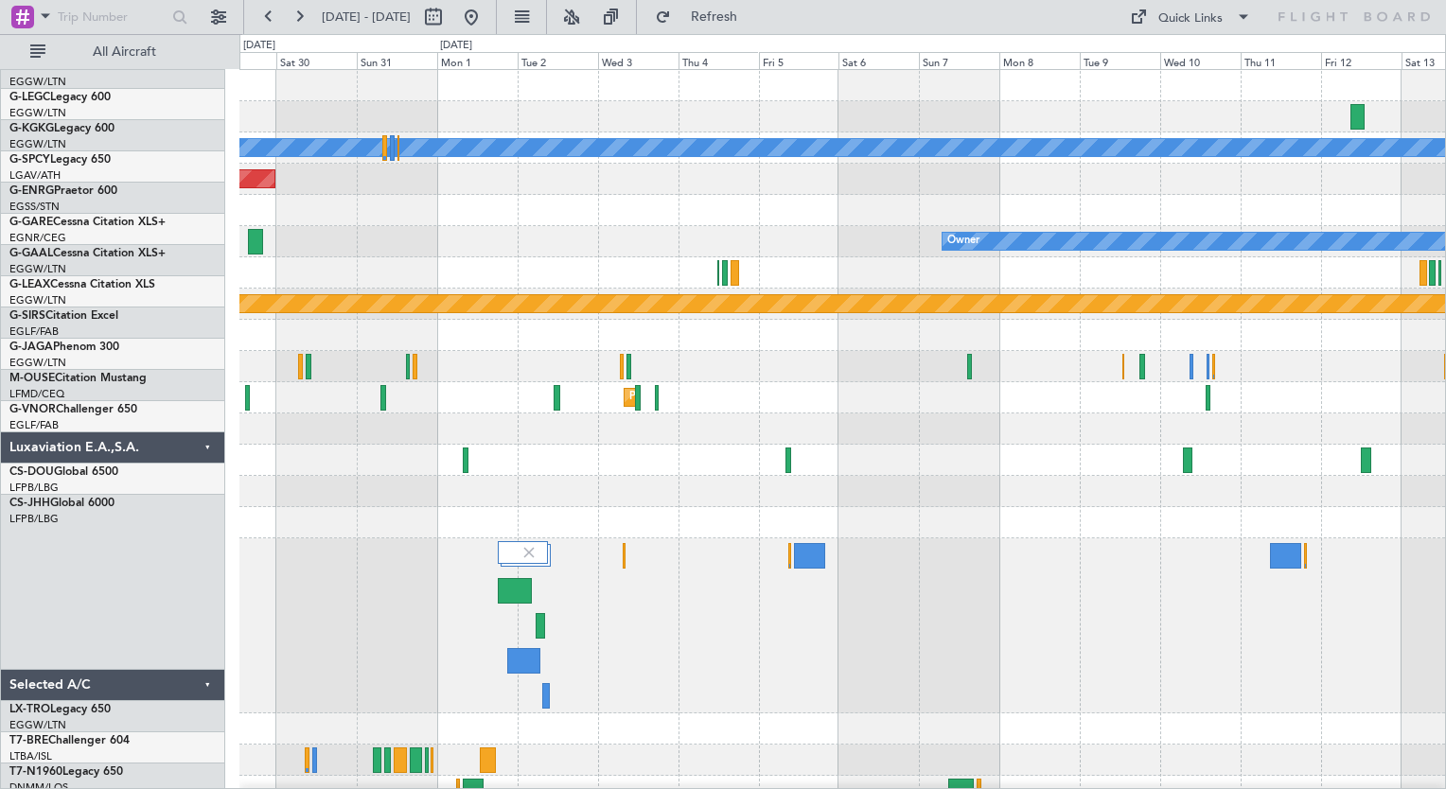
scroll to position [0, 0]
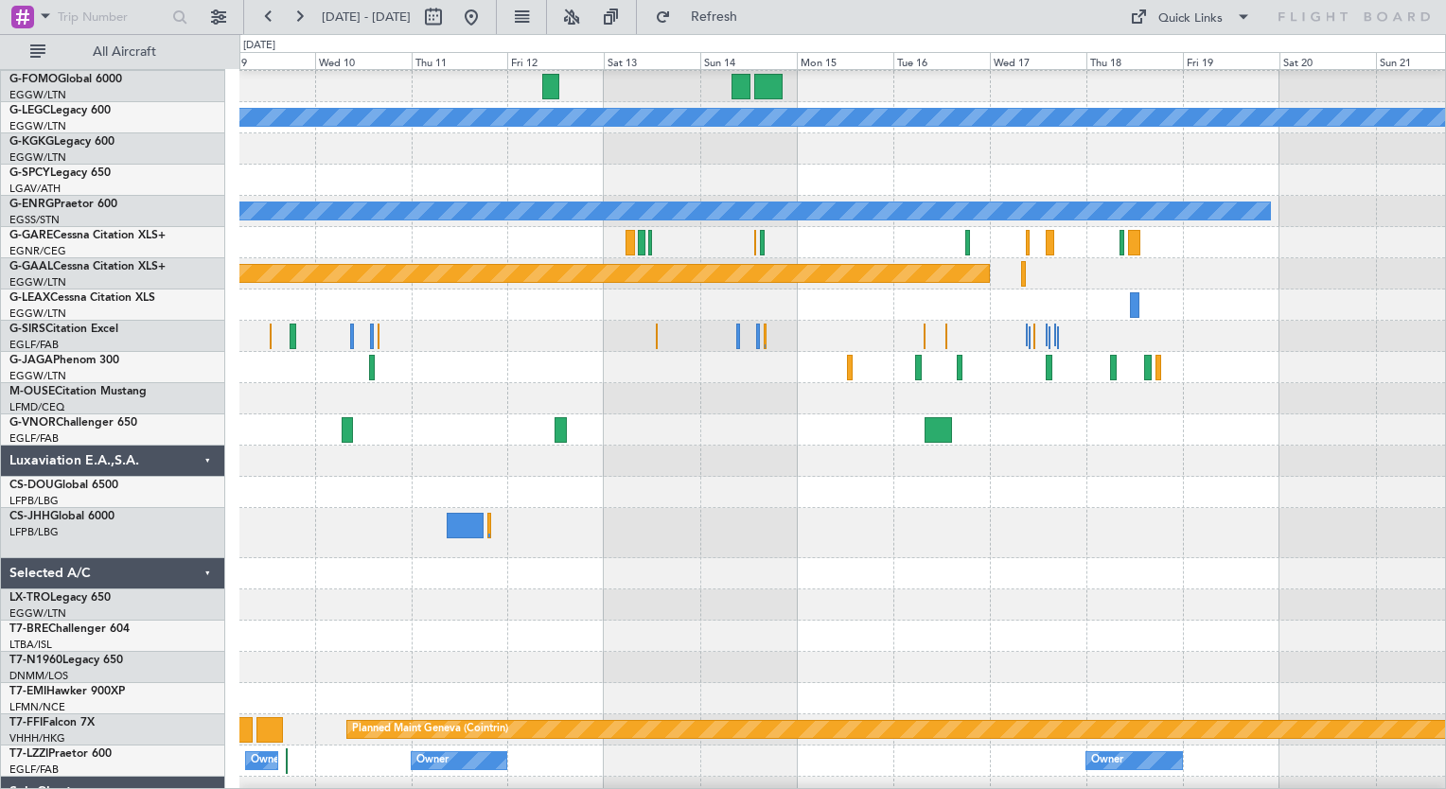
click at [42, 399] on div "A/C Unavailable [GEOGRAPHIC_DATA] ([GEOGRAPHIC_DATA]) Owner Planned [GEOGRAPHIC…" at bounding box center [723, 411] width 1446 height 755
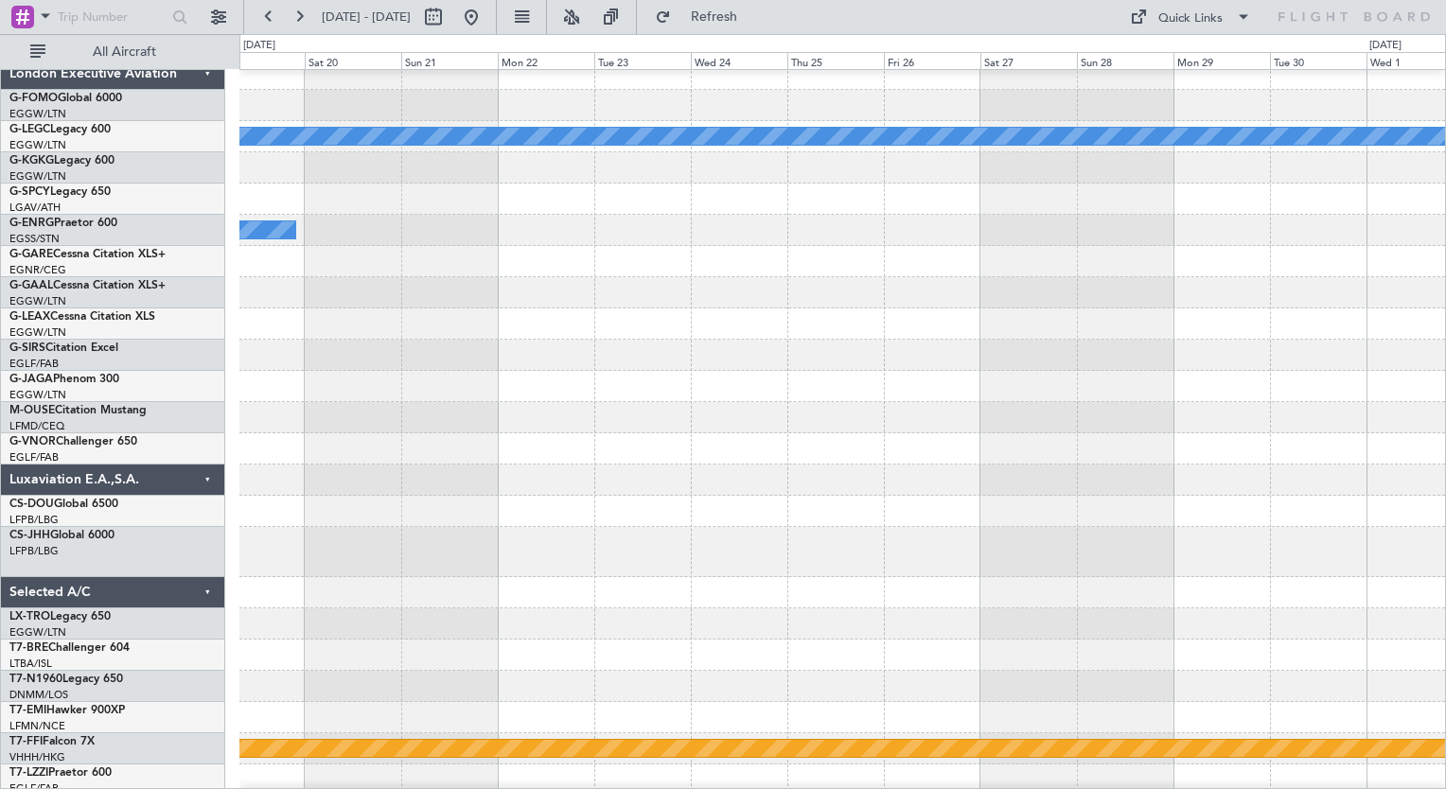
click at [159, 275] on div "A/C Unavailable [GEOGRAPHIC_DATA] ([GEOGRAPHIC_DATA]) Owner Planned [GEOGRAPHIC…" at bounding box center [723, 411] width 1446 height 755
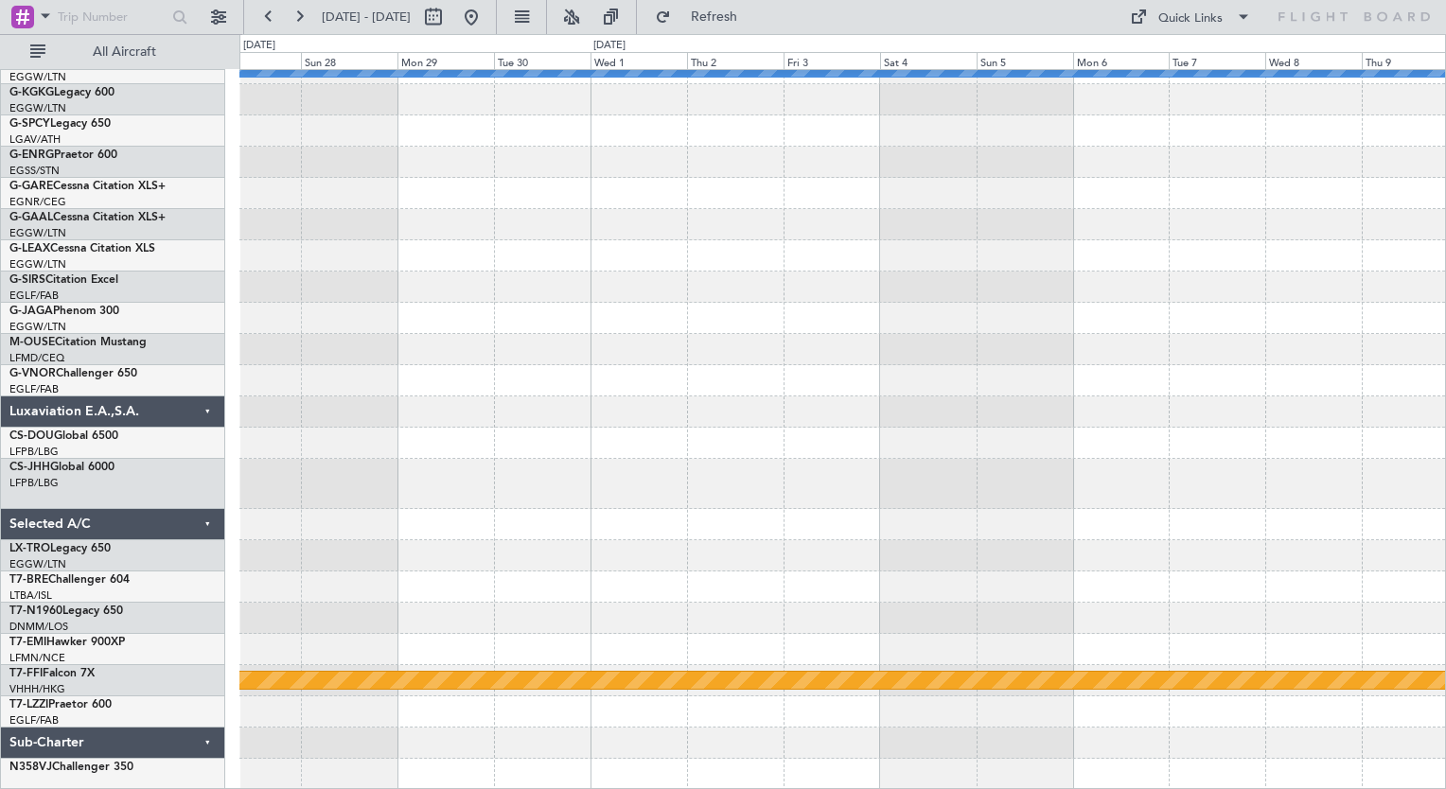
click at [52, 272] on div "A/C Unavailable [GEOGRAPHIC_DATA] ([GEOGRAPHIC_DATA]) Planned Maint Geneva ([GE…" at bounding box center [723, 411] width 1446 height 755
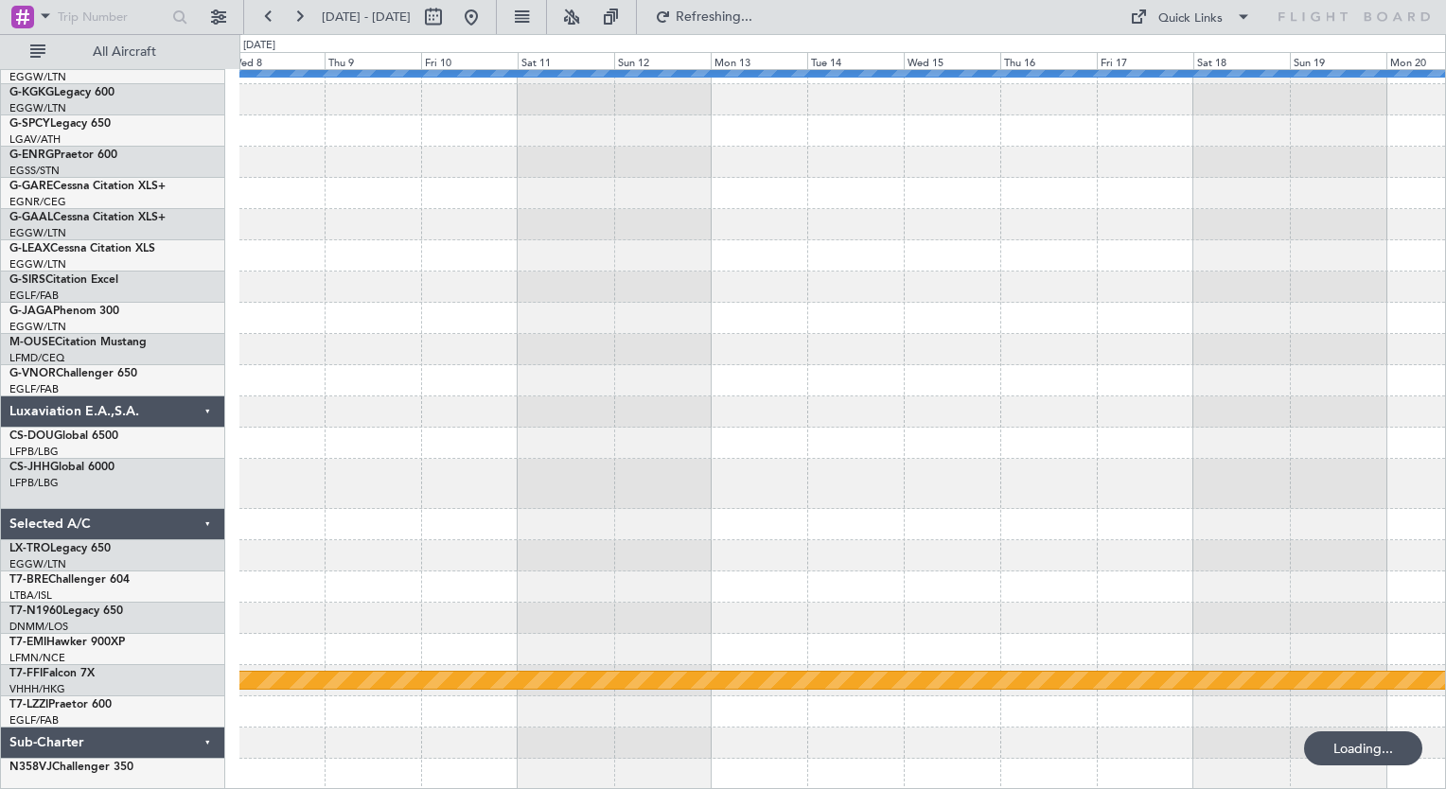
scroll to position [17, 0]
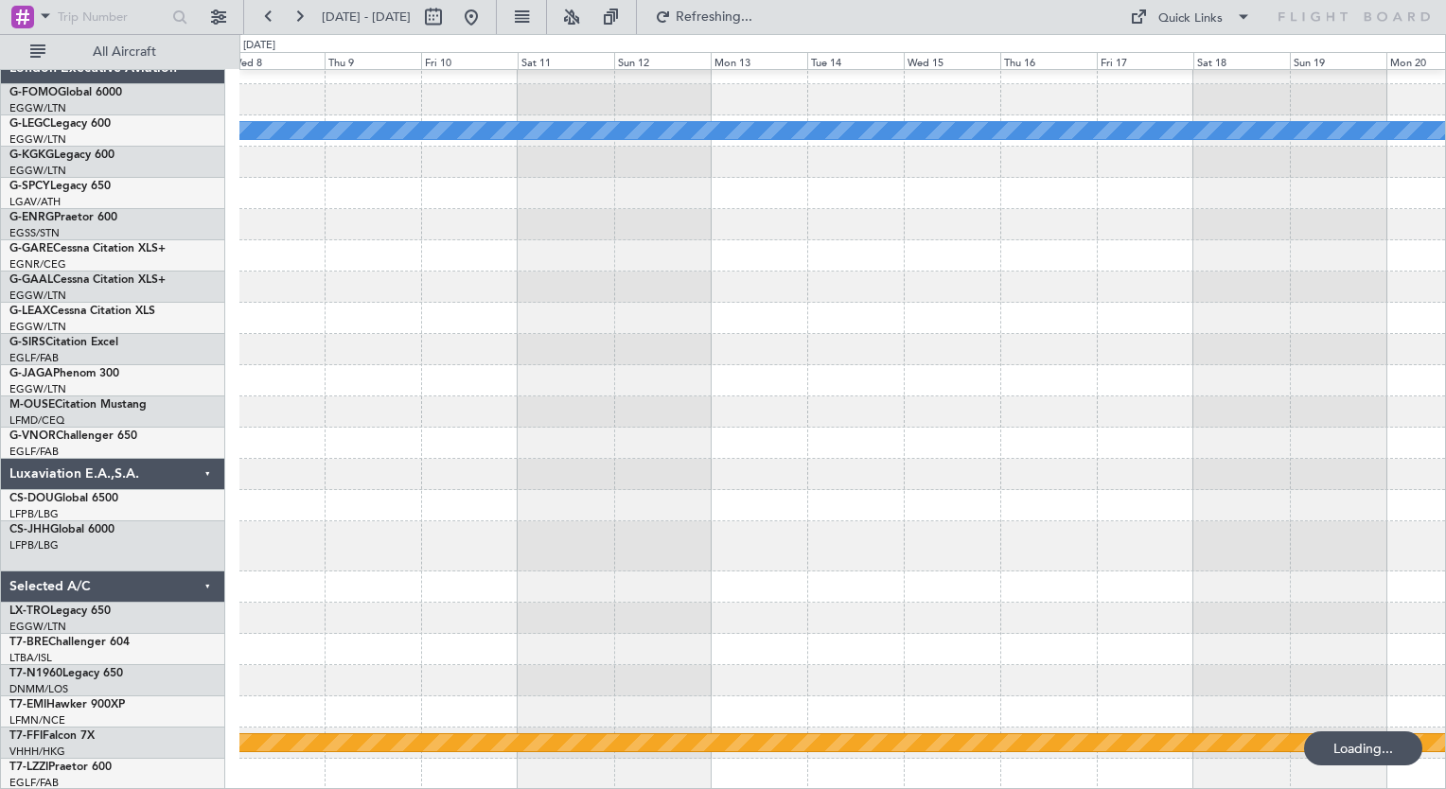
click at [742, 427] on div "A/C Unavailable [GEOGRAPHIC_DATA] ([GEOGRAPHIC_DATA]) Planned Maint Geneva ([GE…" at bounding box center [841, 421] width 1205 height 737
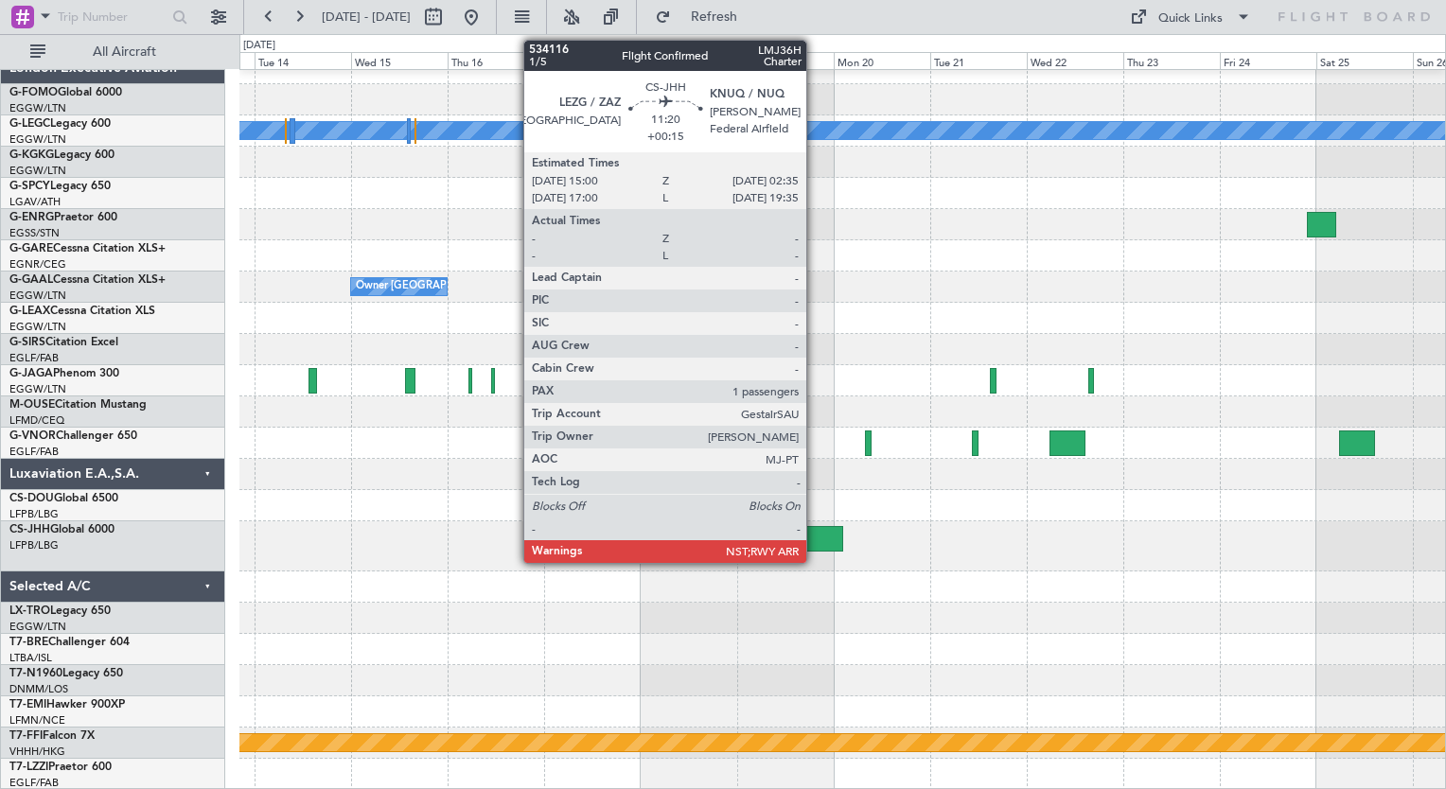
click at [815, 540] on div at bounding box center [820, 539] width 47 height 26
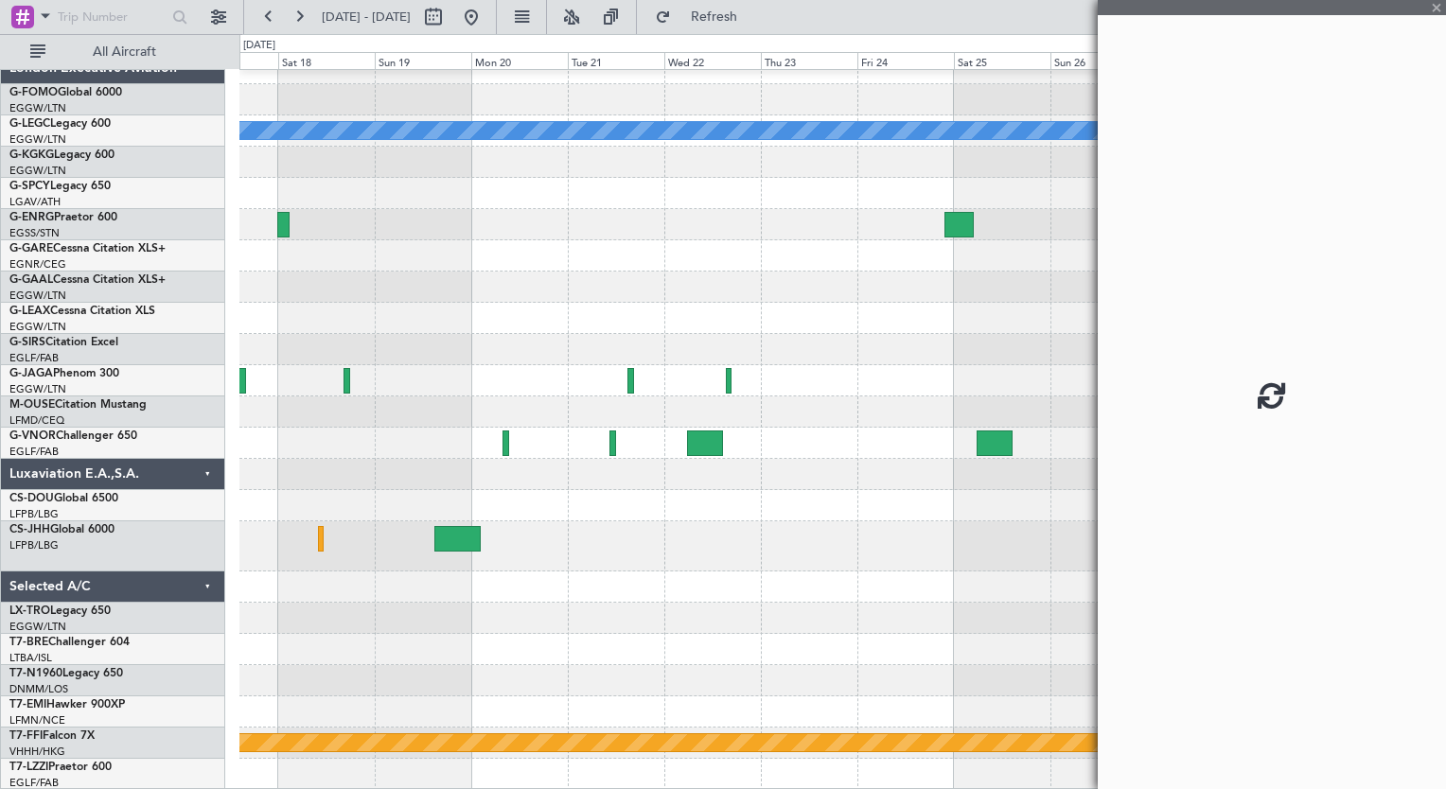
click at [530, 443] on div "A/C Unavailable [GEOGRAPHIC_DATA] ([GEOGRAPHIC_DATA]) Owner [GEOGRAPHIC_DATA] (…" at bounding box center [841, 421] width 1205 height 737
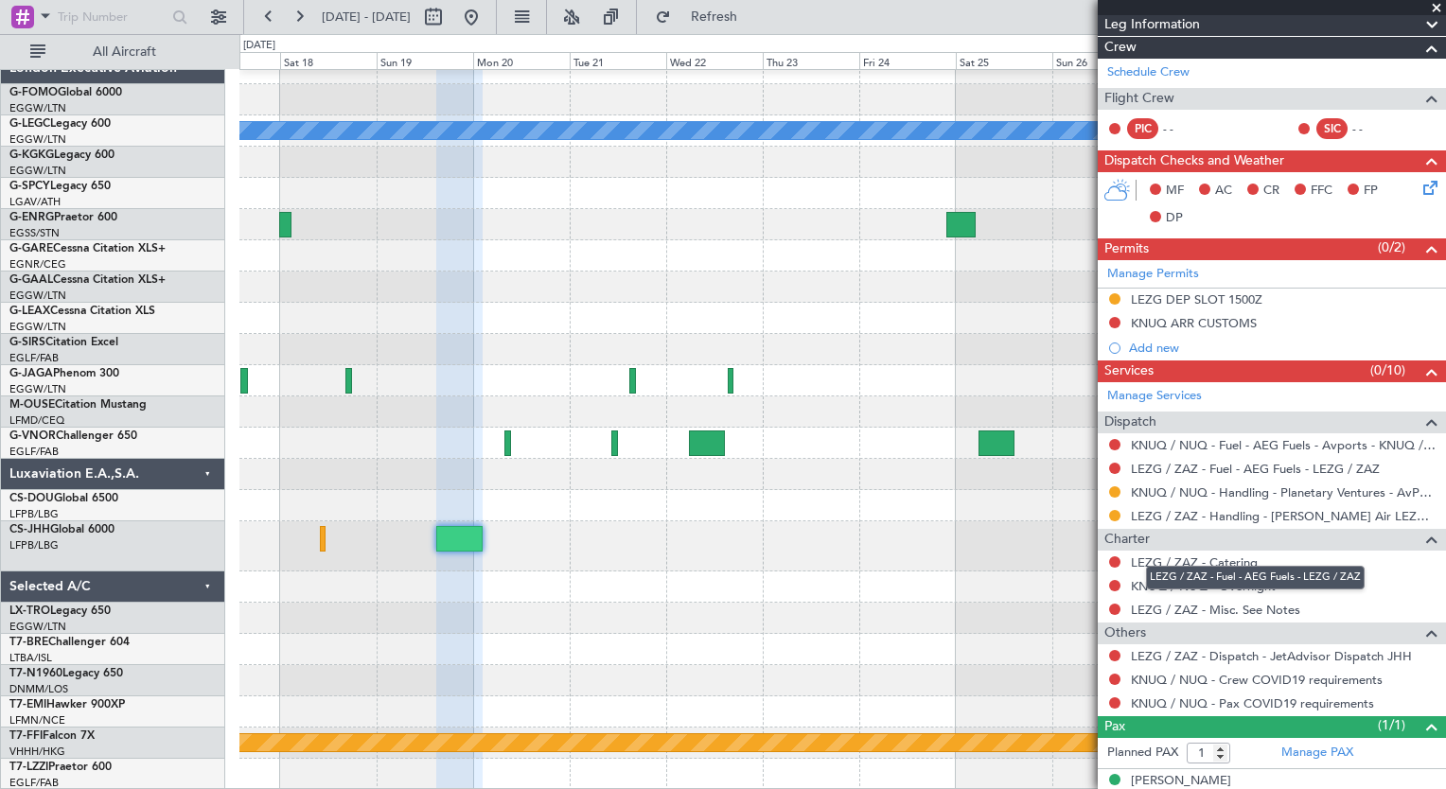
scroll to position [335, 0]
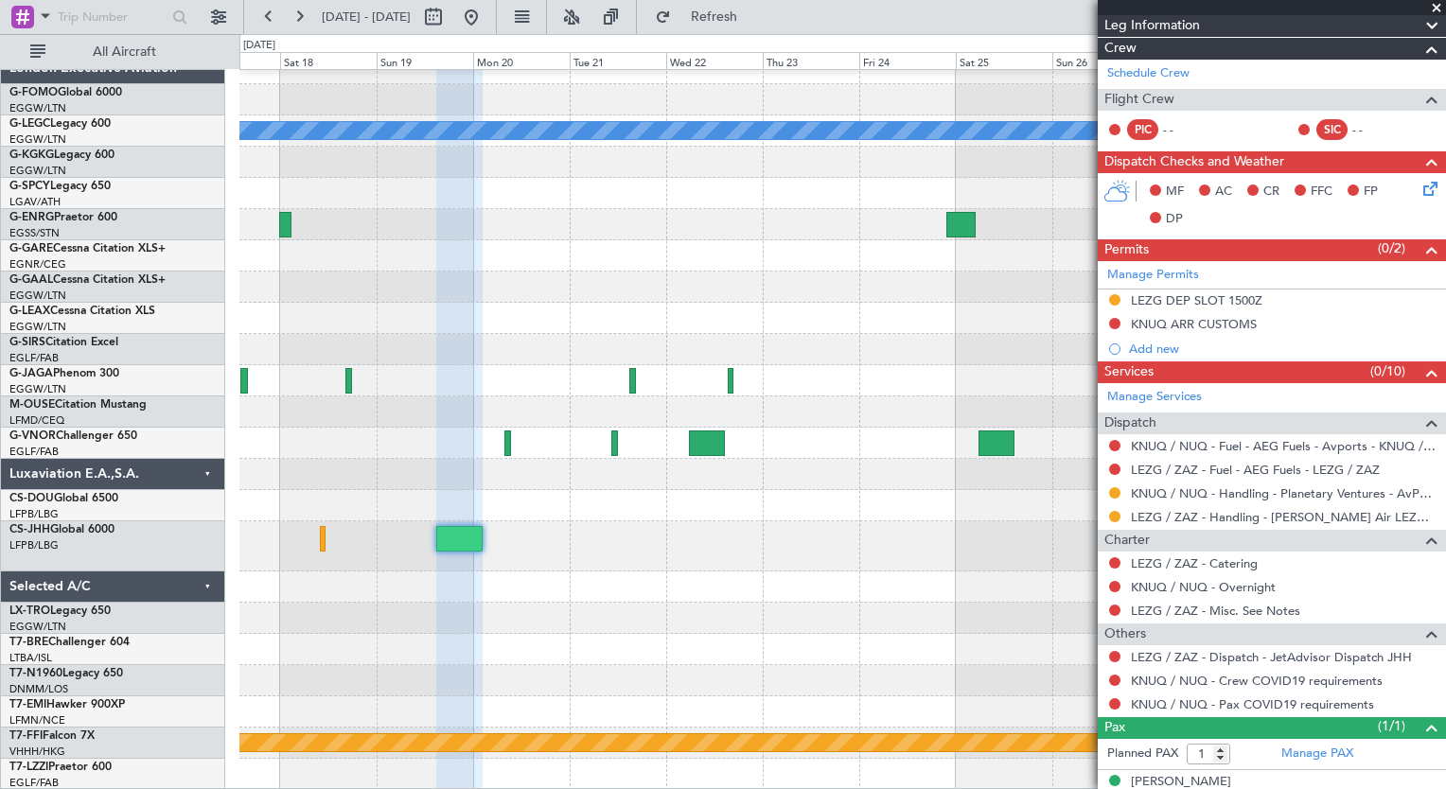
click at [1437, 2] on span at bounding box center [1436, 8] width 19 height 17
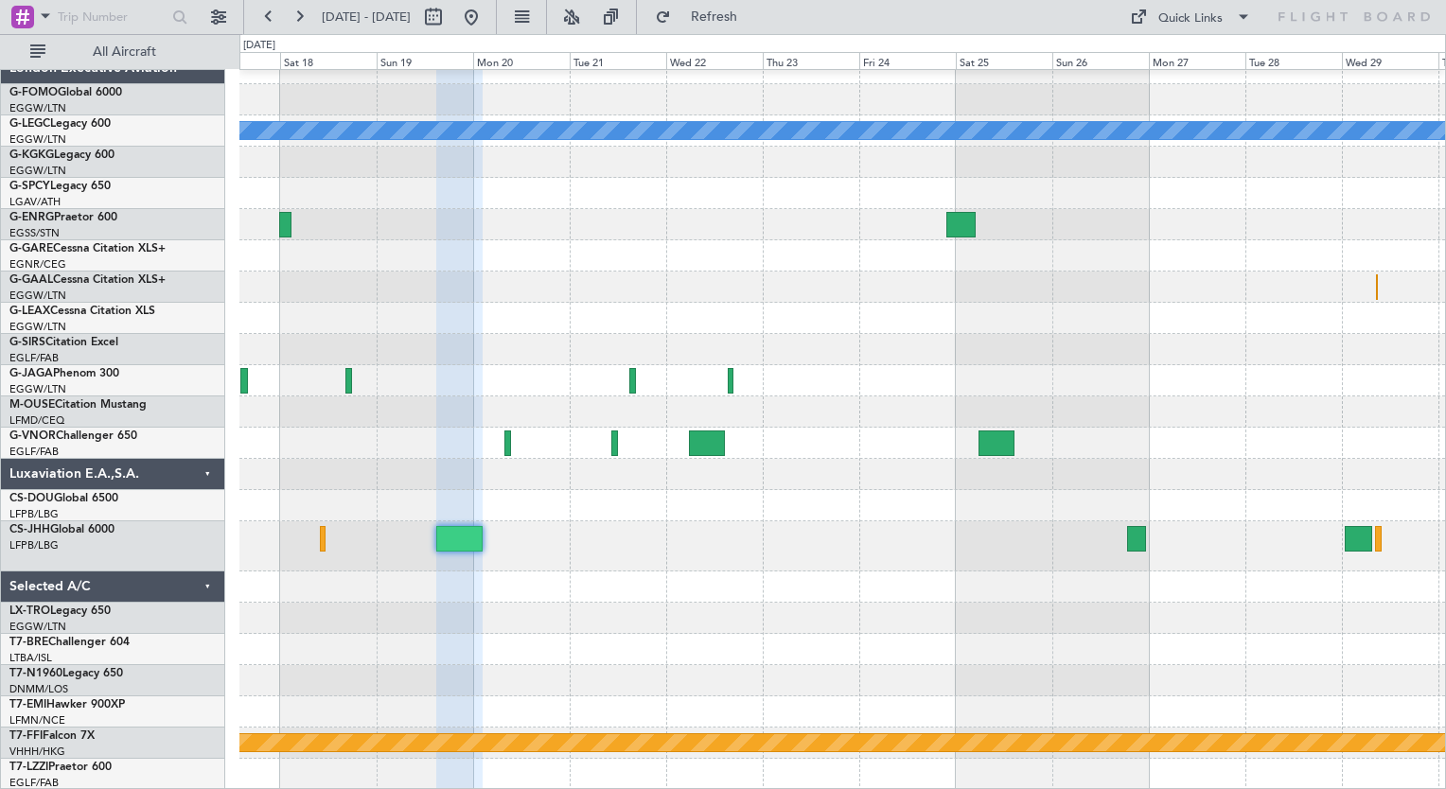
type input "0"
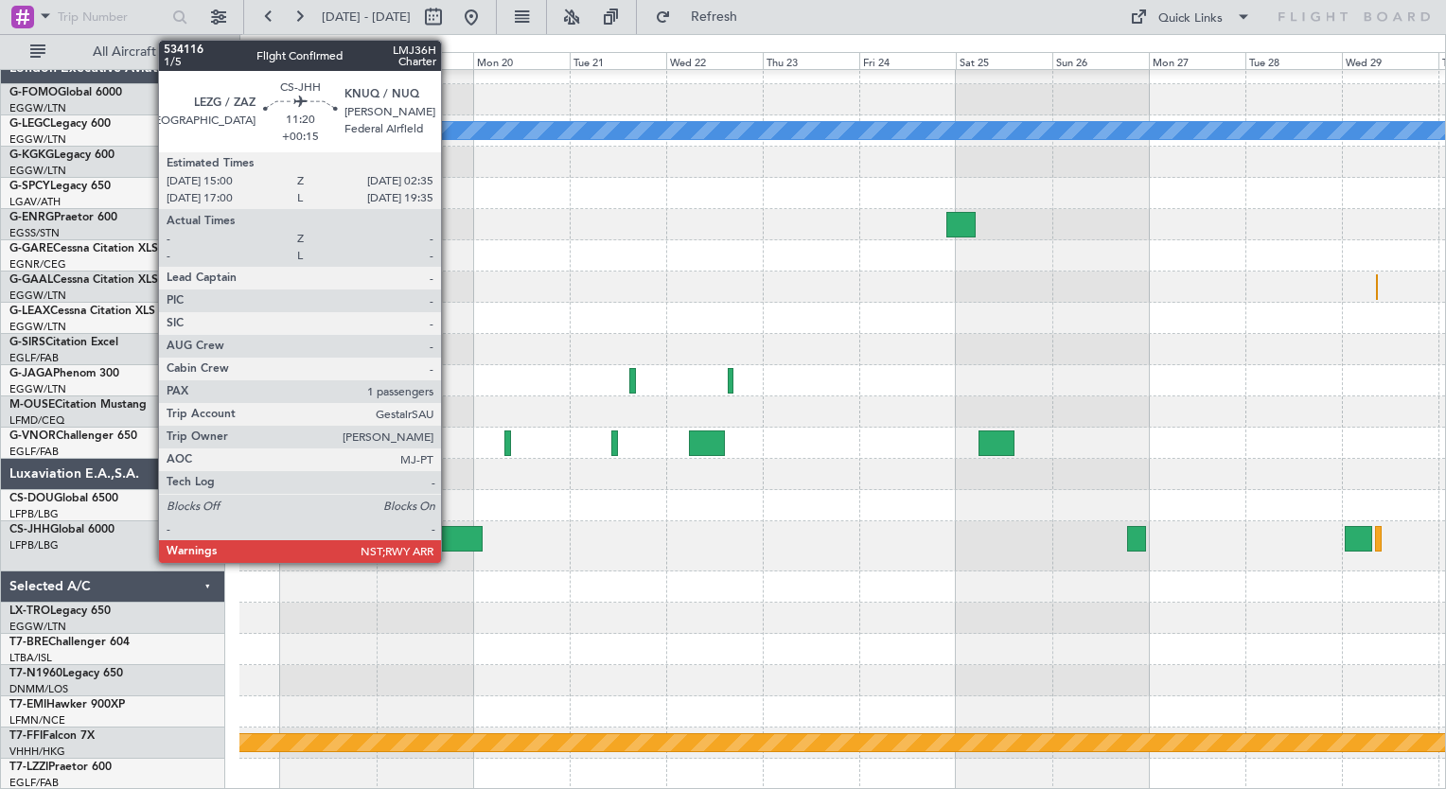
click at [459, 539] on div at bounding box center [459, 539] width 47 height 26
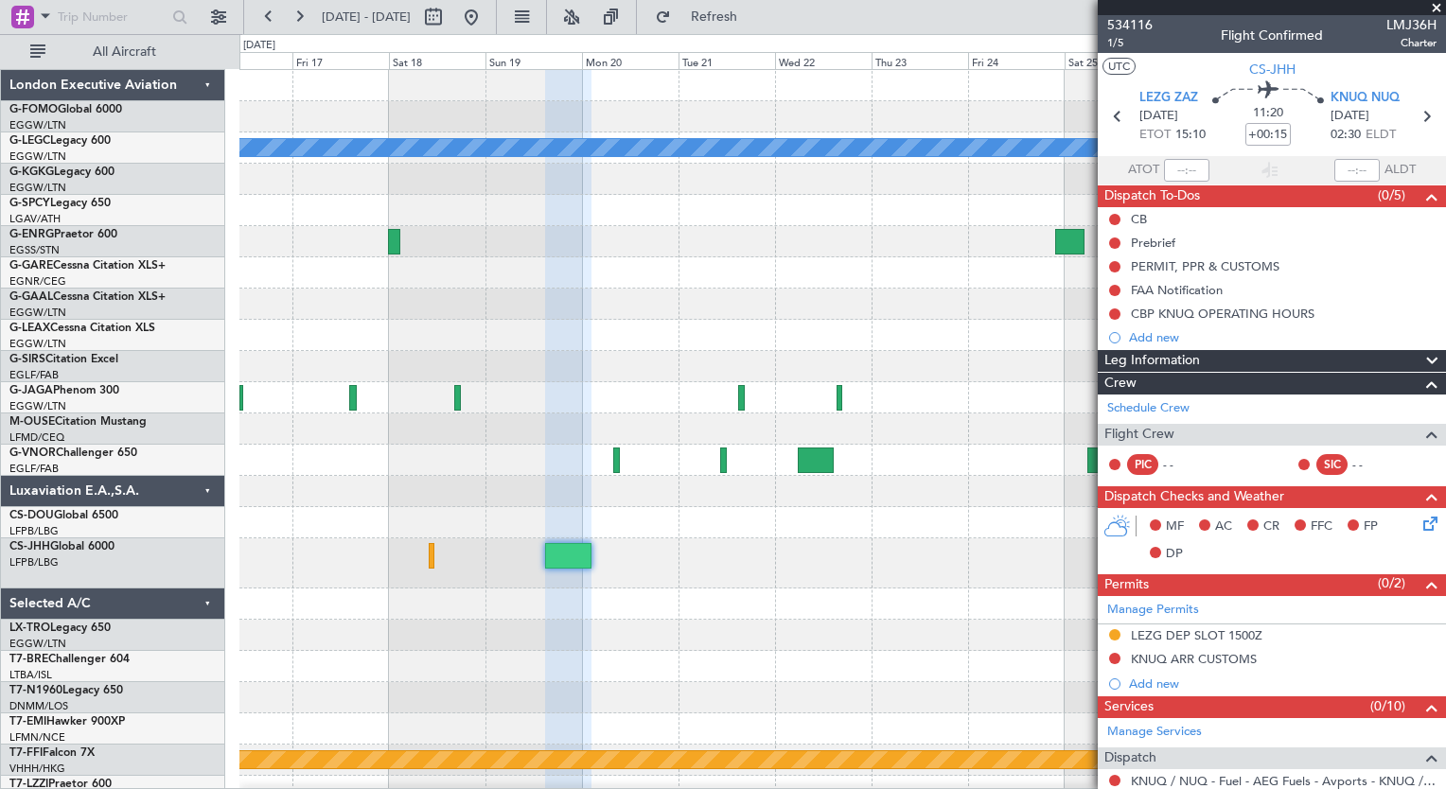
click at [681, 605] on div "A/C Unavailable [GEOGRAPHIC_DATA] ([GEOGRAPHIC_DATA]) Owner [GEOGRAPHIC_DATA] (…" at bounding box center [841, 438] width 1205 height 737
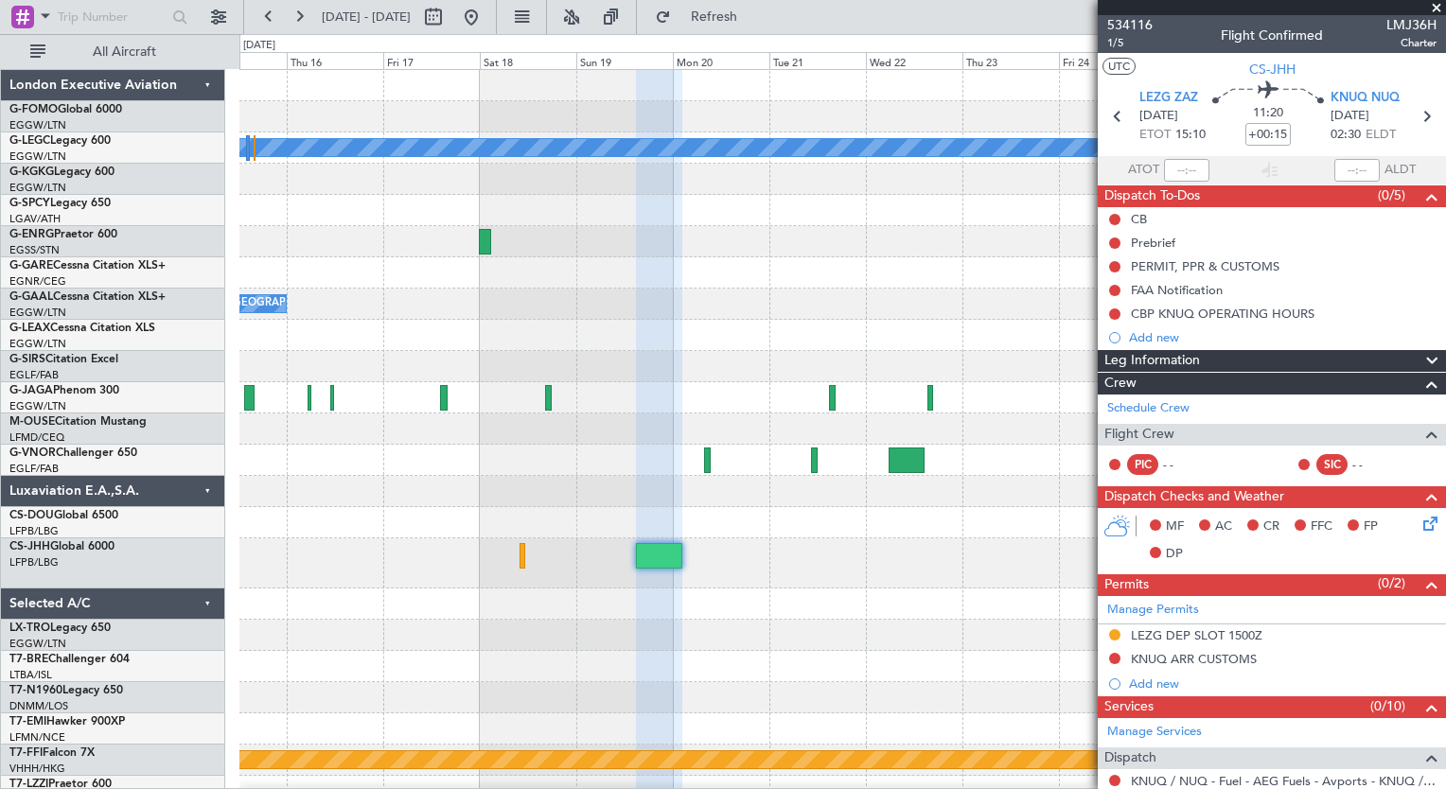
click at [401, 581] on div at bounding box center [841, 563] width 1205 height 50
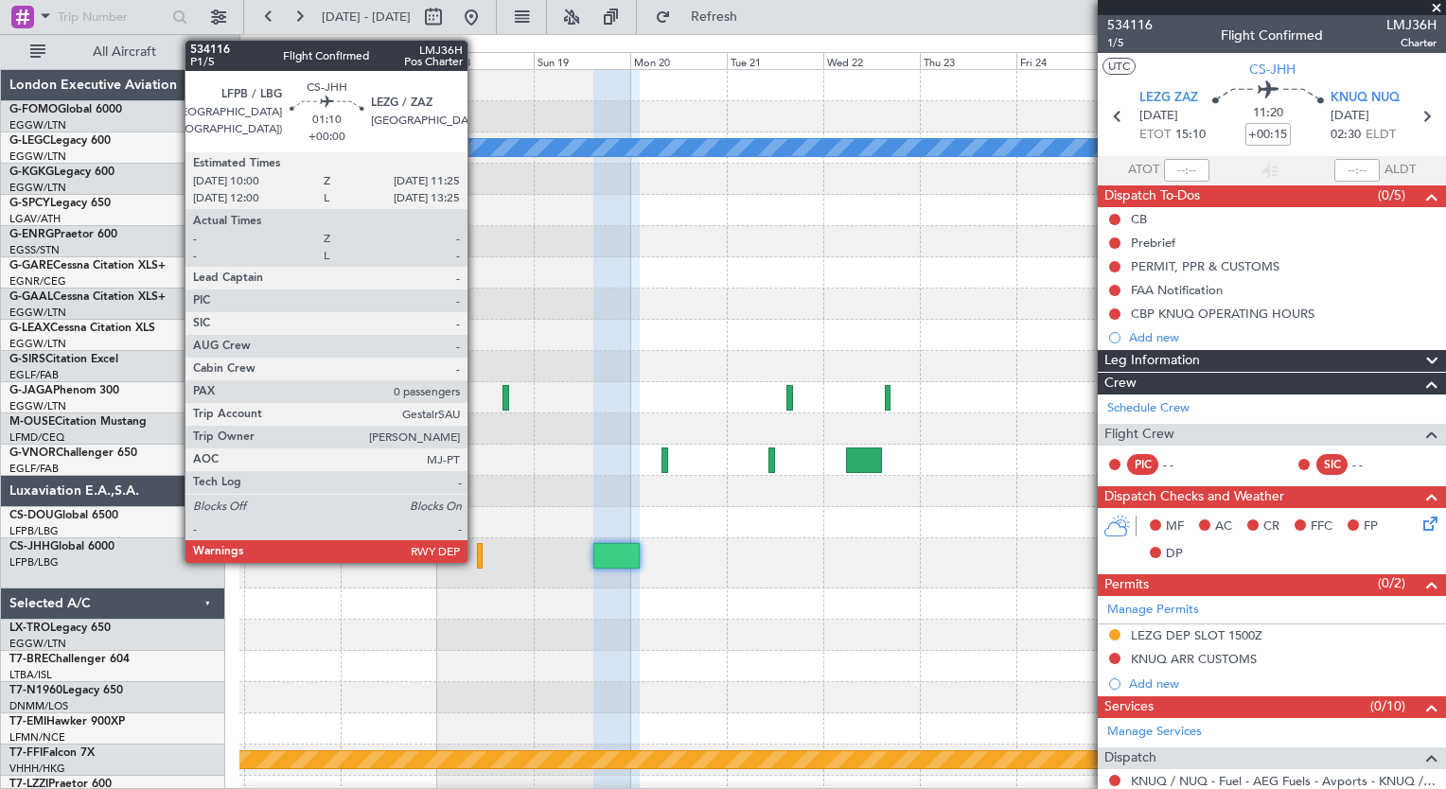
click at [477, 557] on div at bounding box center [480, 556] width 7 height 26
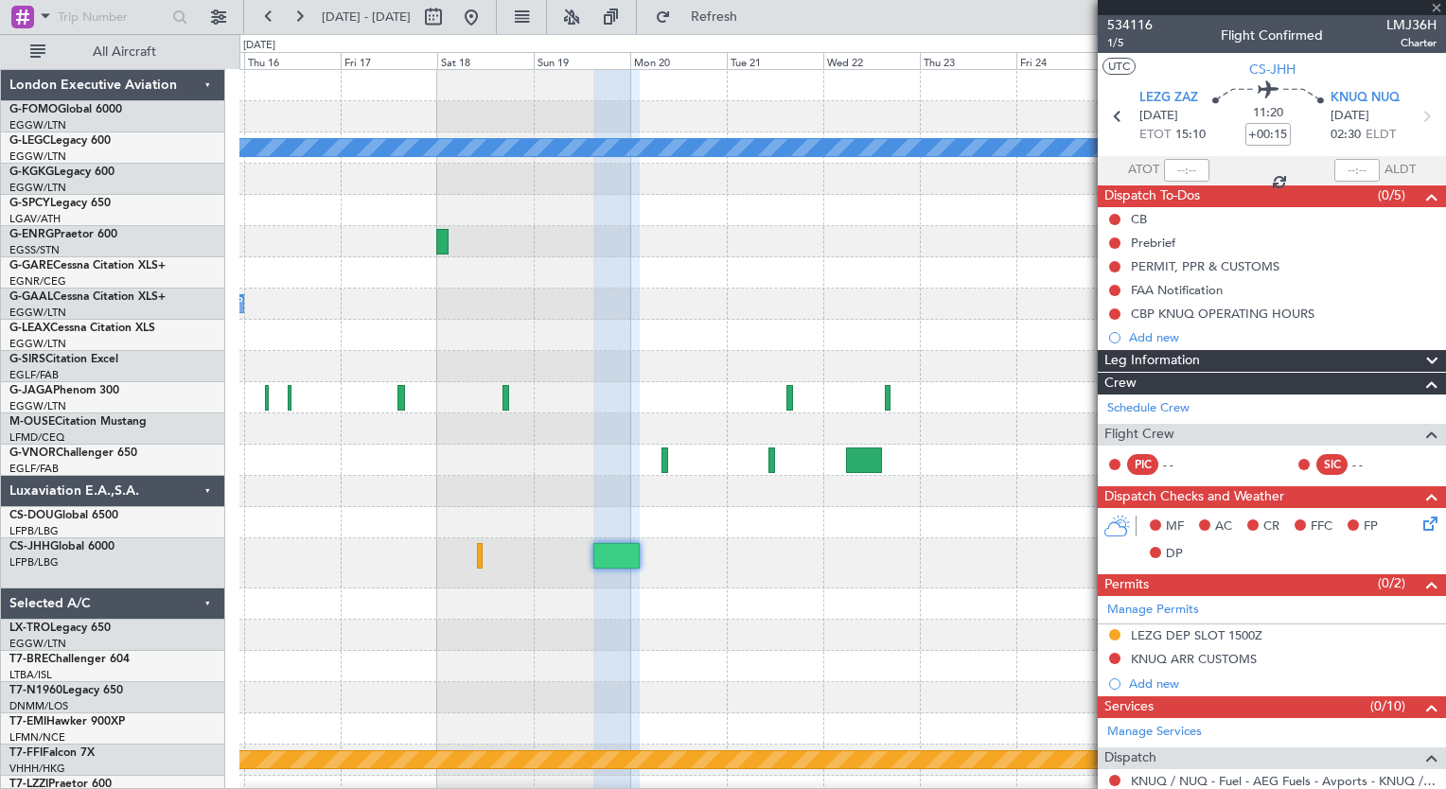
type input "0"
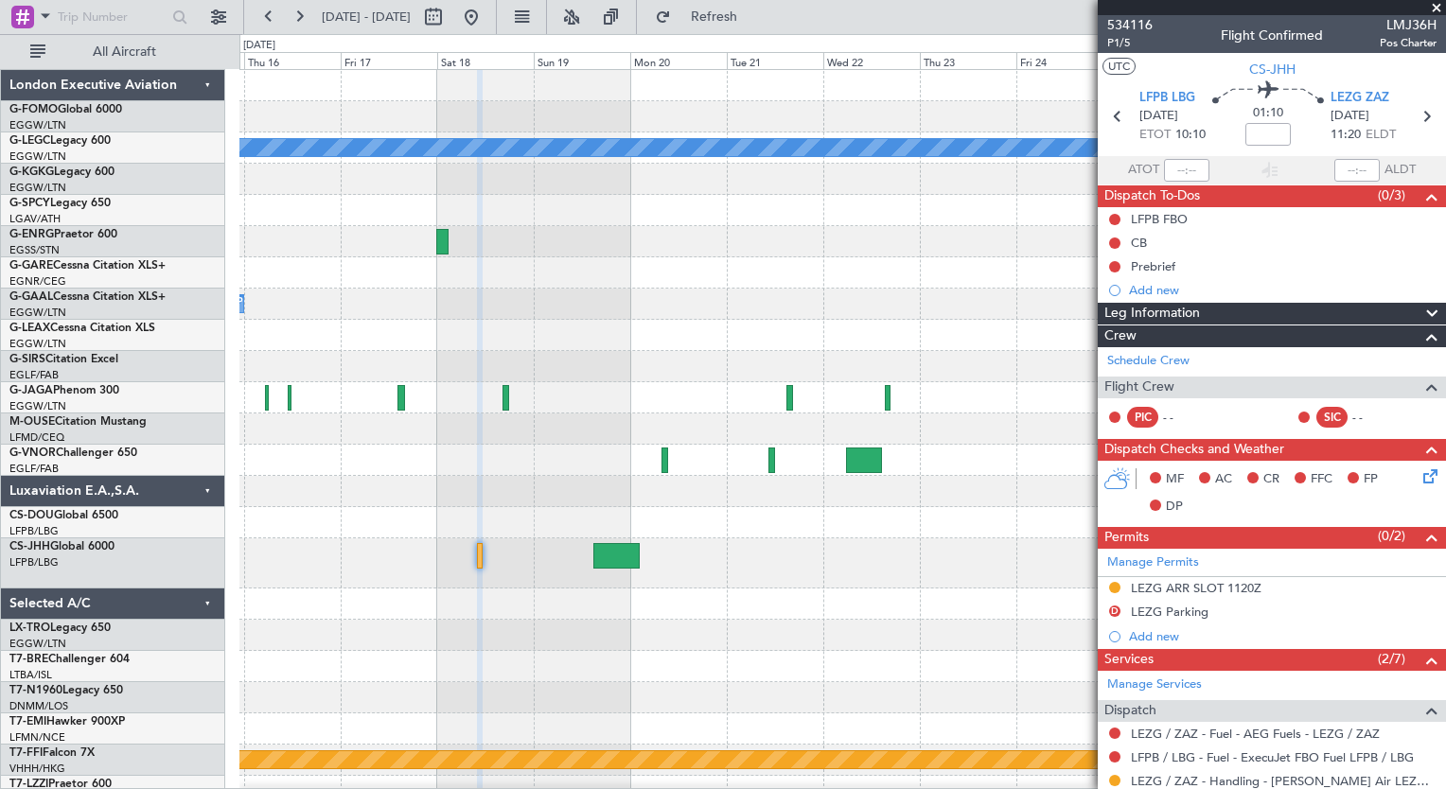
click at [769, 729] on div "A/C Unavailable [GEOGRAPHIC_DATA] ([GEOGRAPHIC_DATA]) Owner [GEOGRAPHIC_DATA] (…" at bounding box center [841, 438] width 1205 height 737
click at [803, 564] on div "A/C Unavailable [GEOGRAPHIC_DATA] ([GEOGRAPHIC_DATA]) Owner [GEOGRAPHIC_DATA] (…" at bounding box center [841, 438] width 1205 height 737
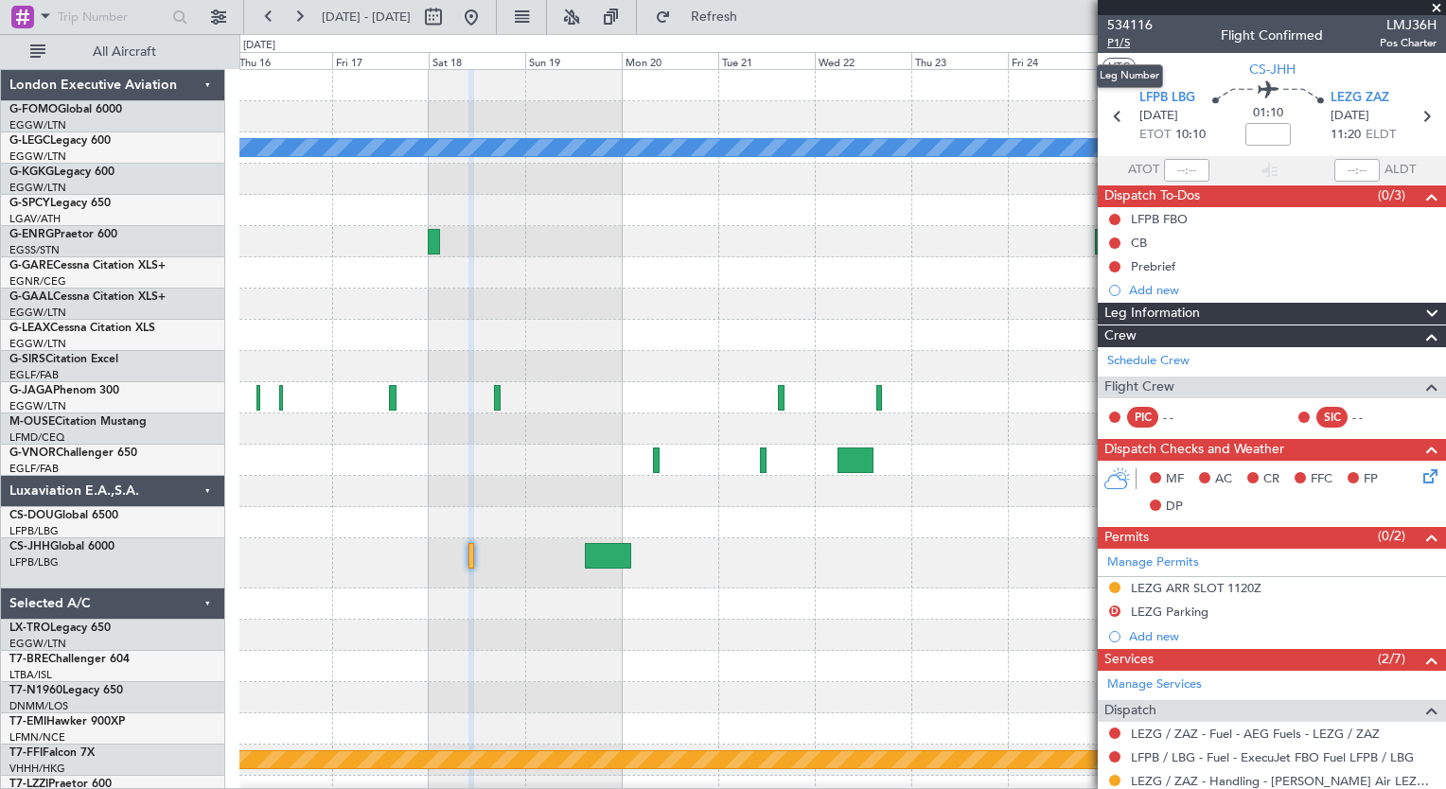
click at [1120, 44] on span "P1/5" at bounding box center [1129, 43] width 45 height 16
click at [742, 18] on span "Refresh" at bounding box center [714, 16] width 79 height 13
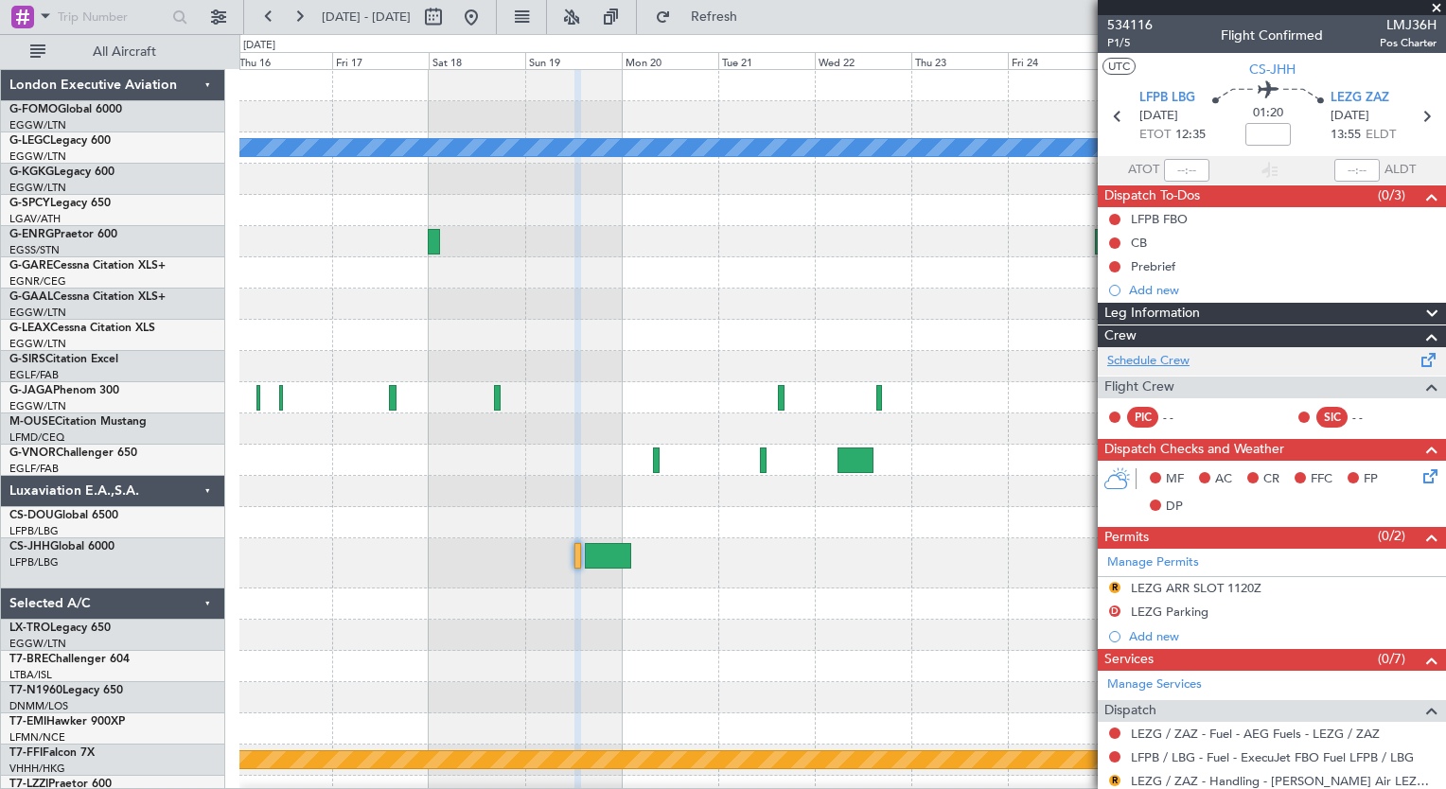
click at [1166, 361] on link "Schedule Crew" at bounding box center [1148, 361] width 82 height 19
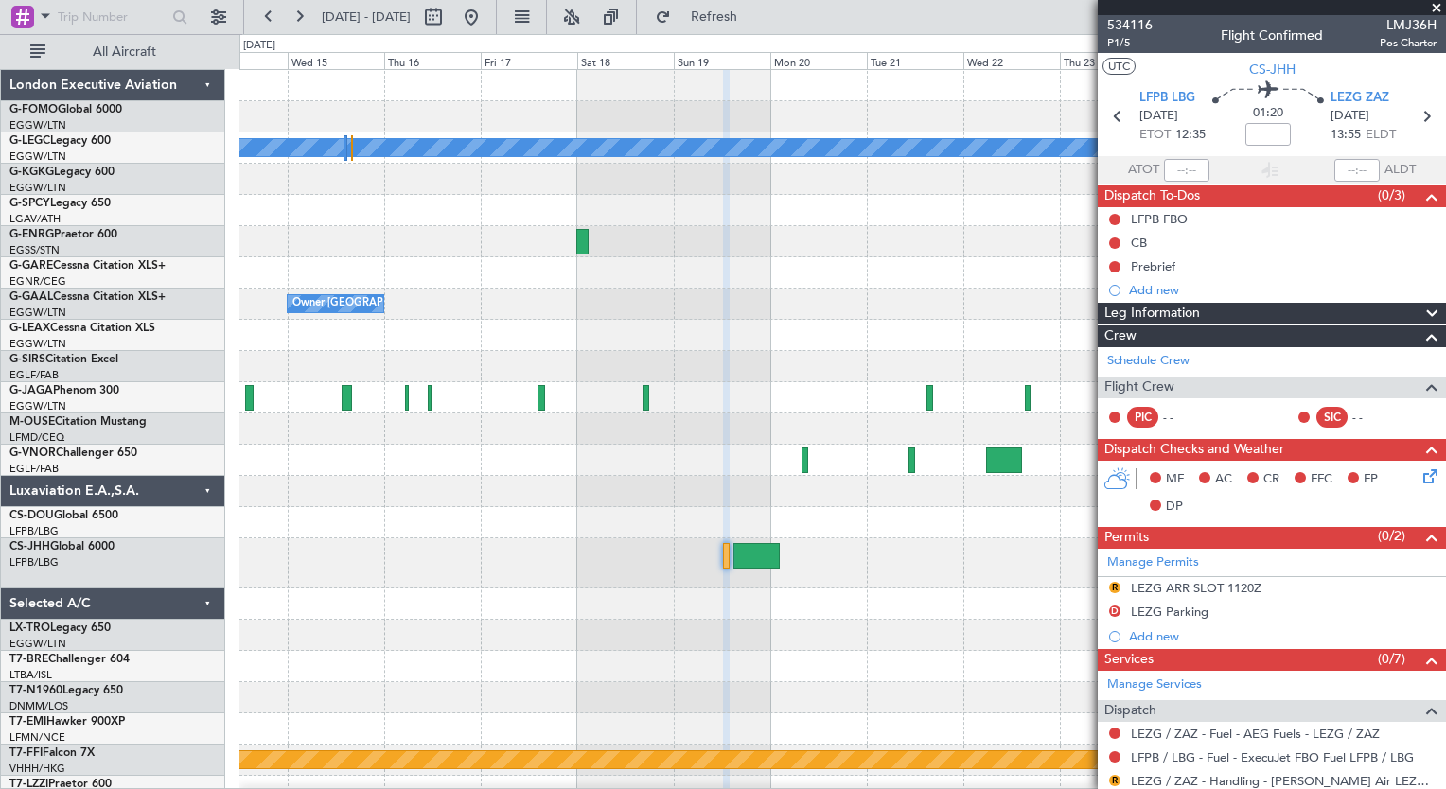
click at [820, 630] on div "A/C Unavailable [GEOGRAPHIC_DATA] ([GEOGRAPHIC_DATA]) Owner [GEOGRAPHIC_DATA] (…" at bounding box center [841, 438] width 1205 height 737
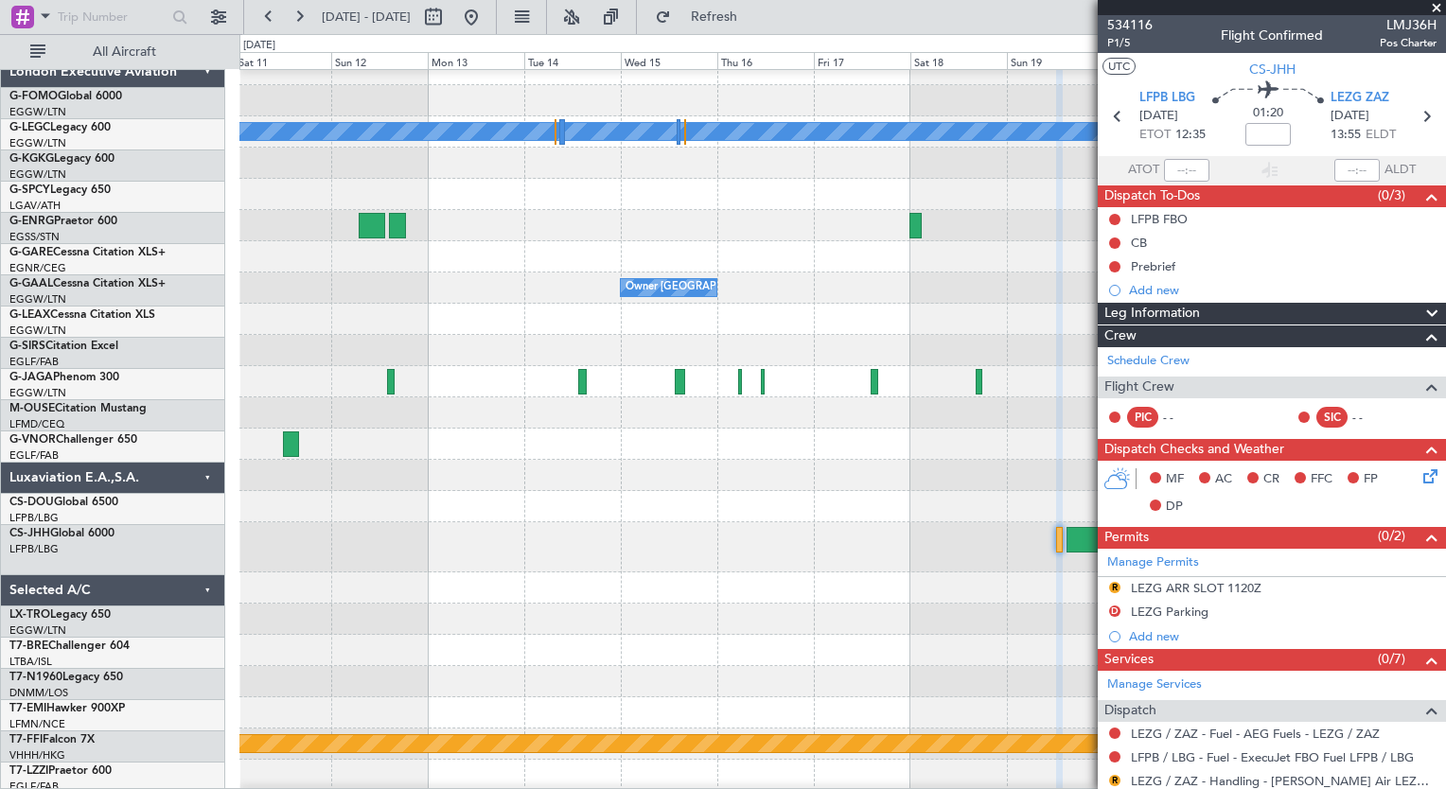
click at [764, 600] on div at bounding box center [841, 587] width 1205 height 31
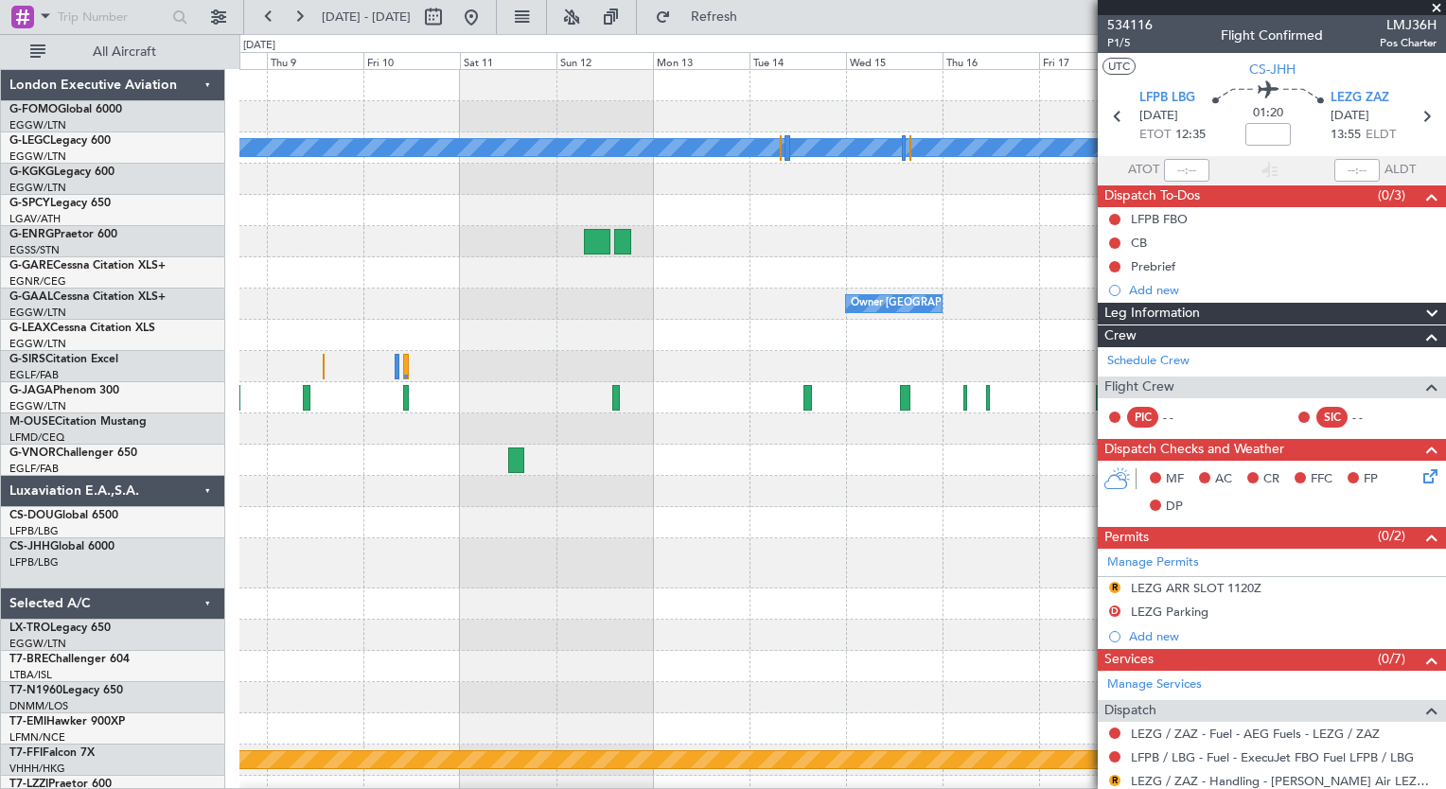
click at [822, 623] on div "A/C Unavailable [GEOGRAPHIC_DATA] ([GEOGRAPHIC_DATA]) Owner [GEOGRAPHIC_DATA] (…" at bounding box center [841, 438] width 1205 height 737
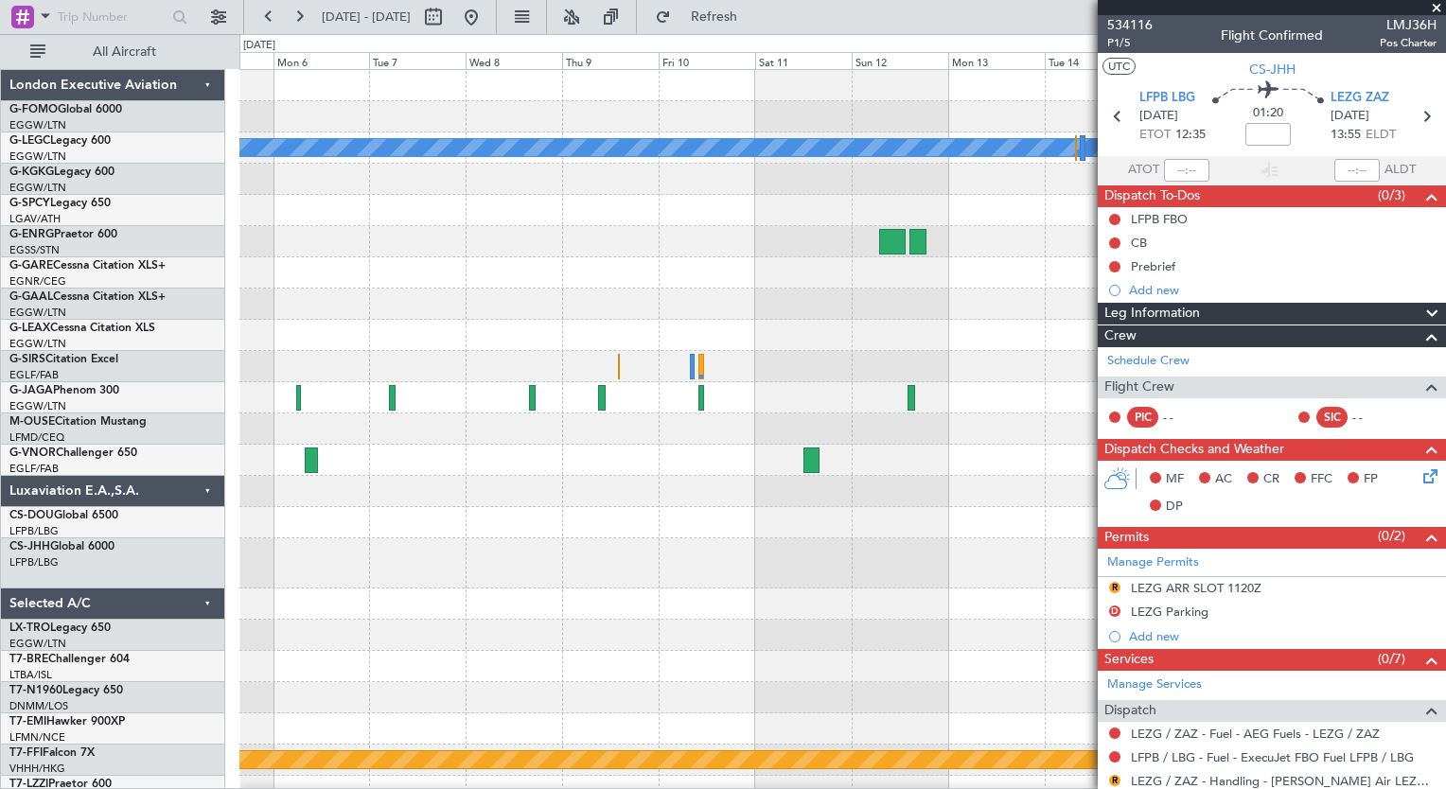
click at [830, 635] on div "A/C Unavailable [GEOGRAPHIC_DATA] ([GEOGRAPHIC_DATA]) Owner [GEOGRAPHIC_DATA] (…" at bounding box center [841, 438] width 1205 height 737
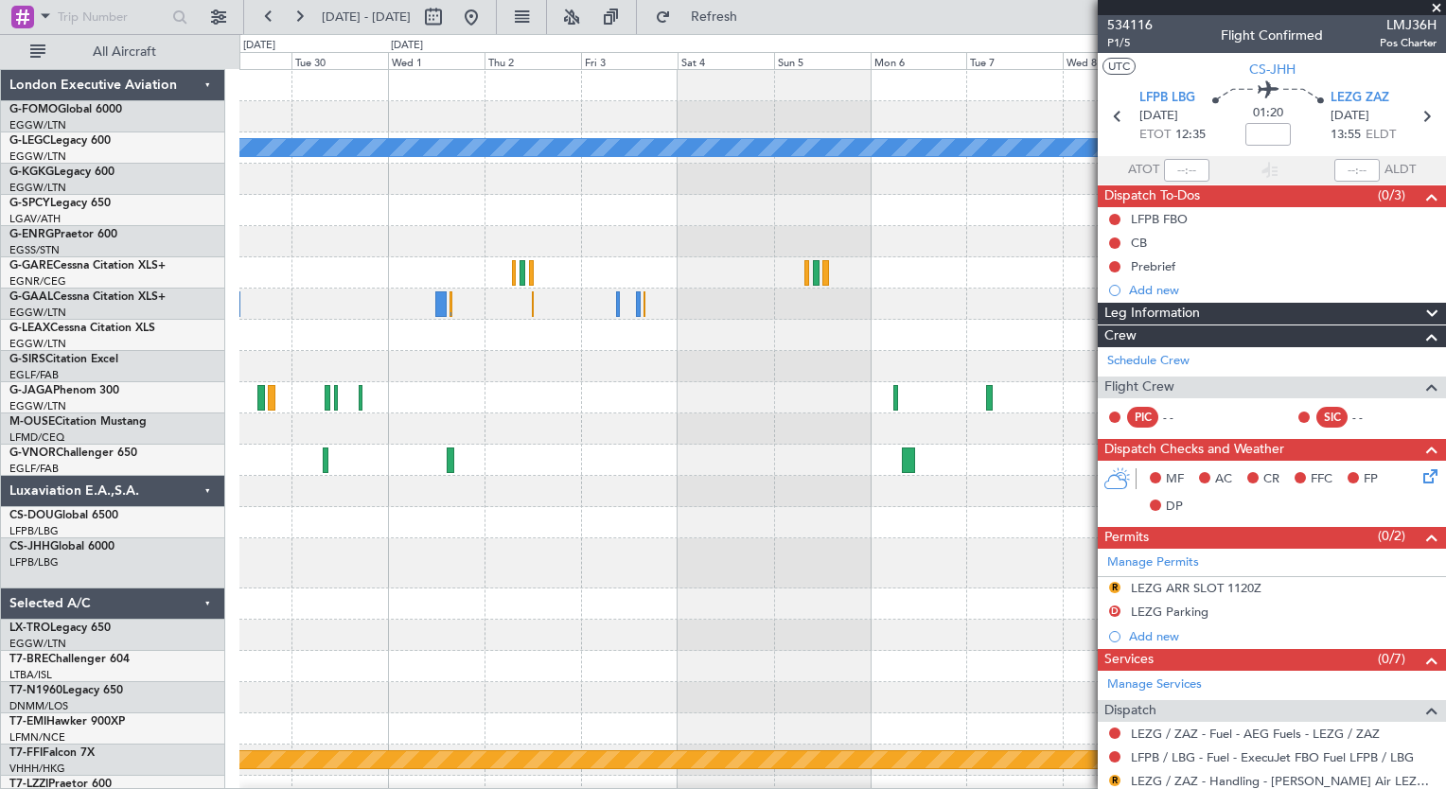
click at [882, 655] on div "A/C Unavailable [GEOGRAPHIC_DATA] ([GEOGRAPHIC_DATA]) Owner [GEOGRAPHIC_DATA] (…" at bounding box center [841, 438] width 1205 height 737
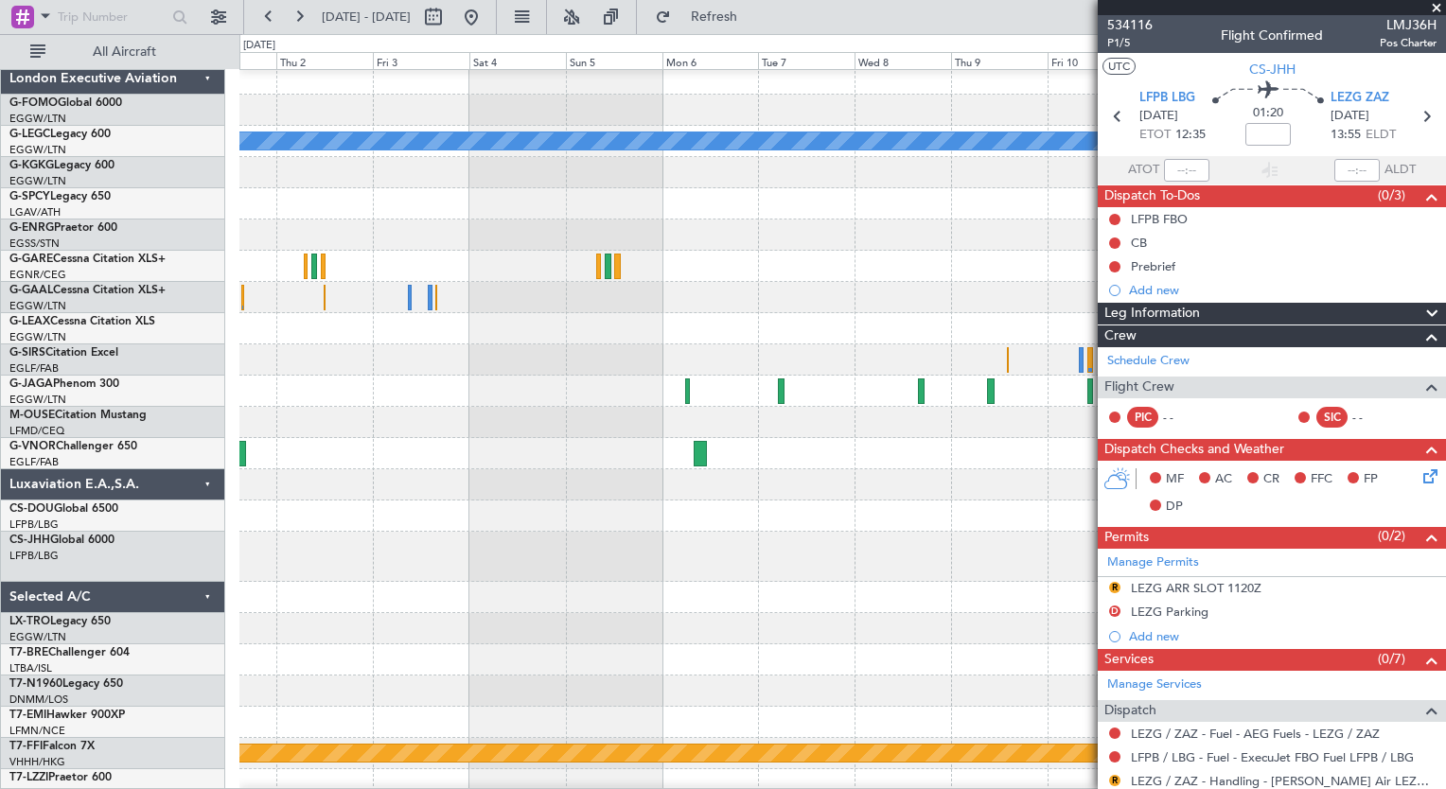
click at [431, 613] on div at bounding box center [841, 628] width 1205 height 31
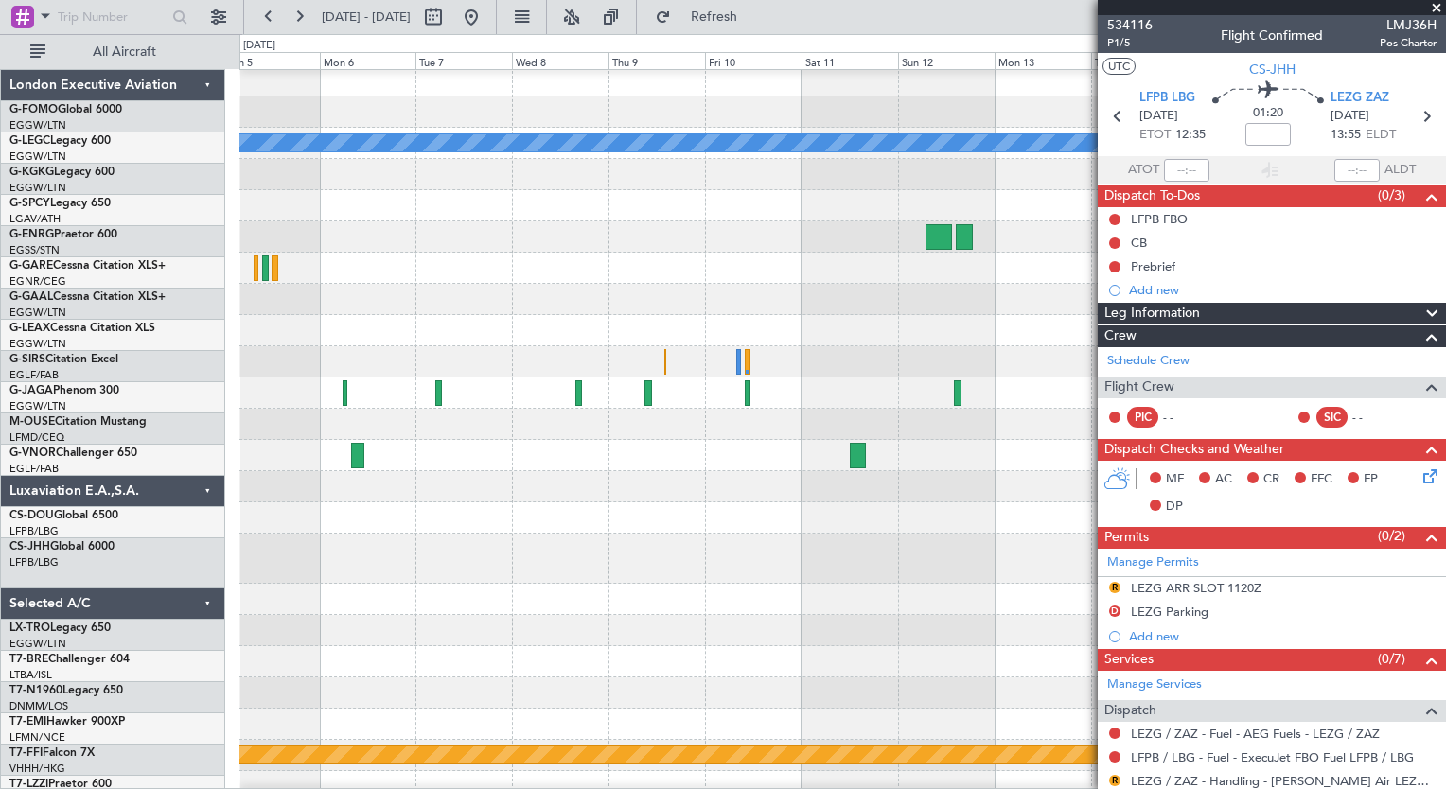
click at [320, 613] on div at bounding box center [841, 599] width 1205 height 31
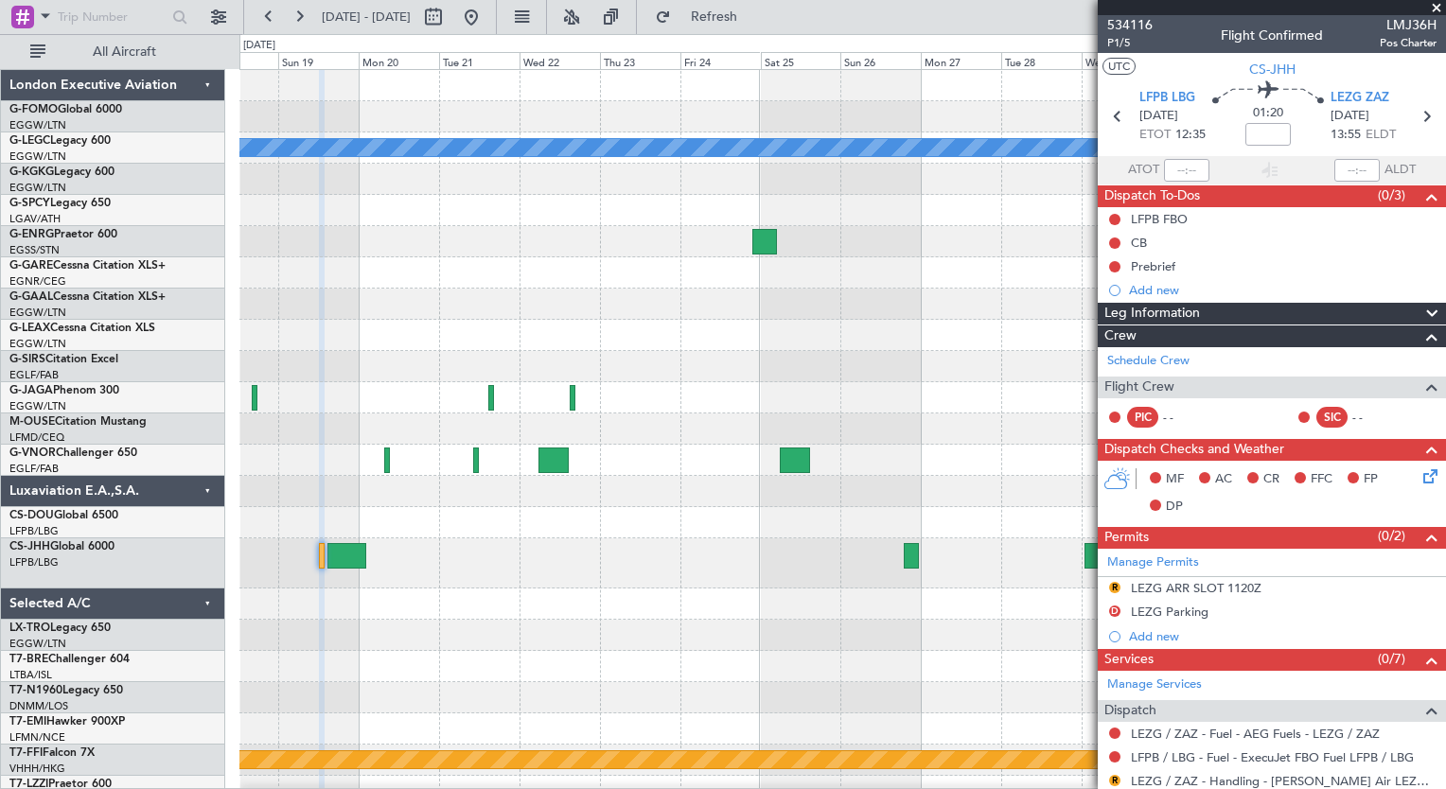
click at [985, 688] on div "A/C Unavailable [GEOGRAPHIC_DATA] ([GEOGRAPHIC_DATA]) Owner [GEOGRAPHIC_DATA] (…" at bounding box center [841, 438] width 1205 height 737
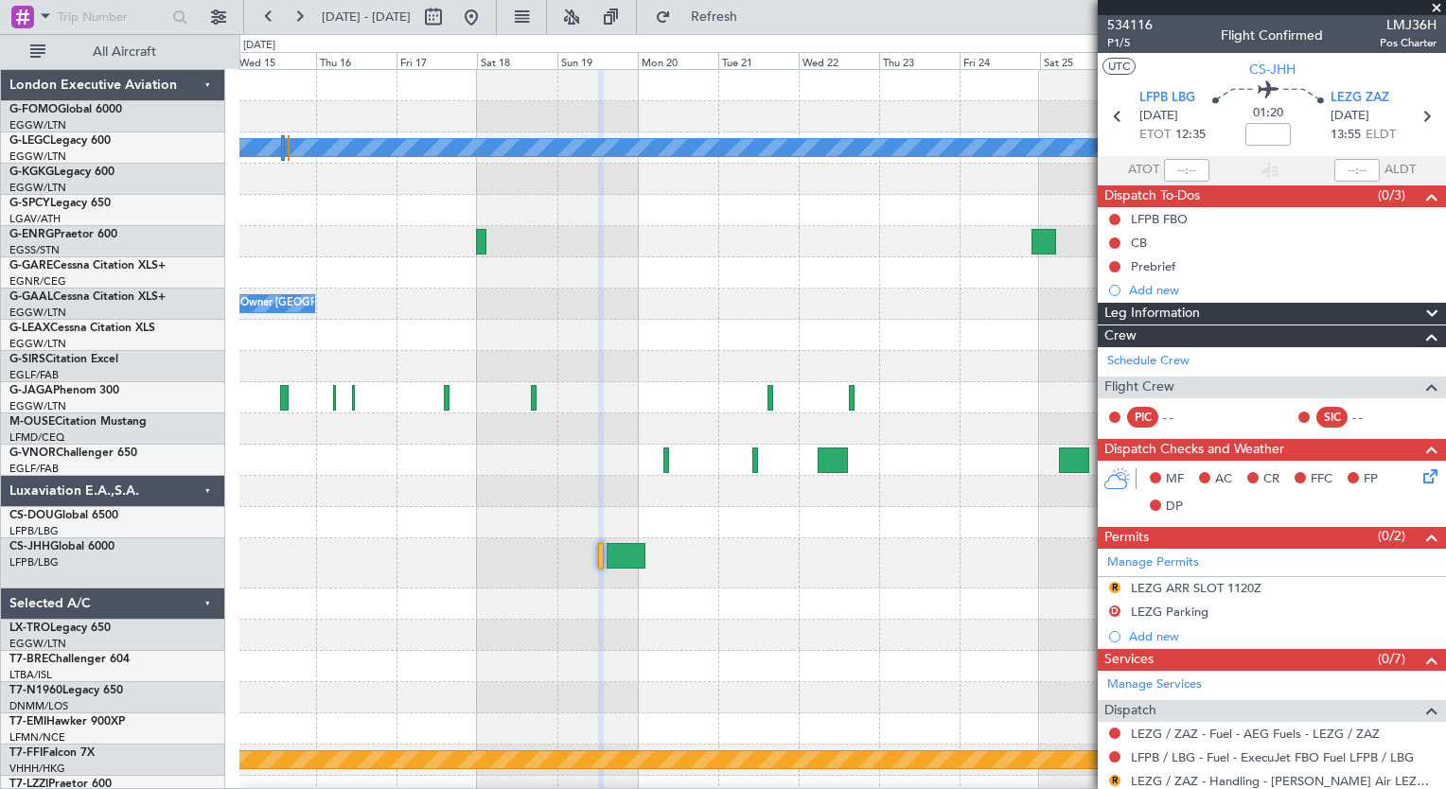
click at [878, 676] on div at bounding box center [841, 666] width 1205 height 31
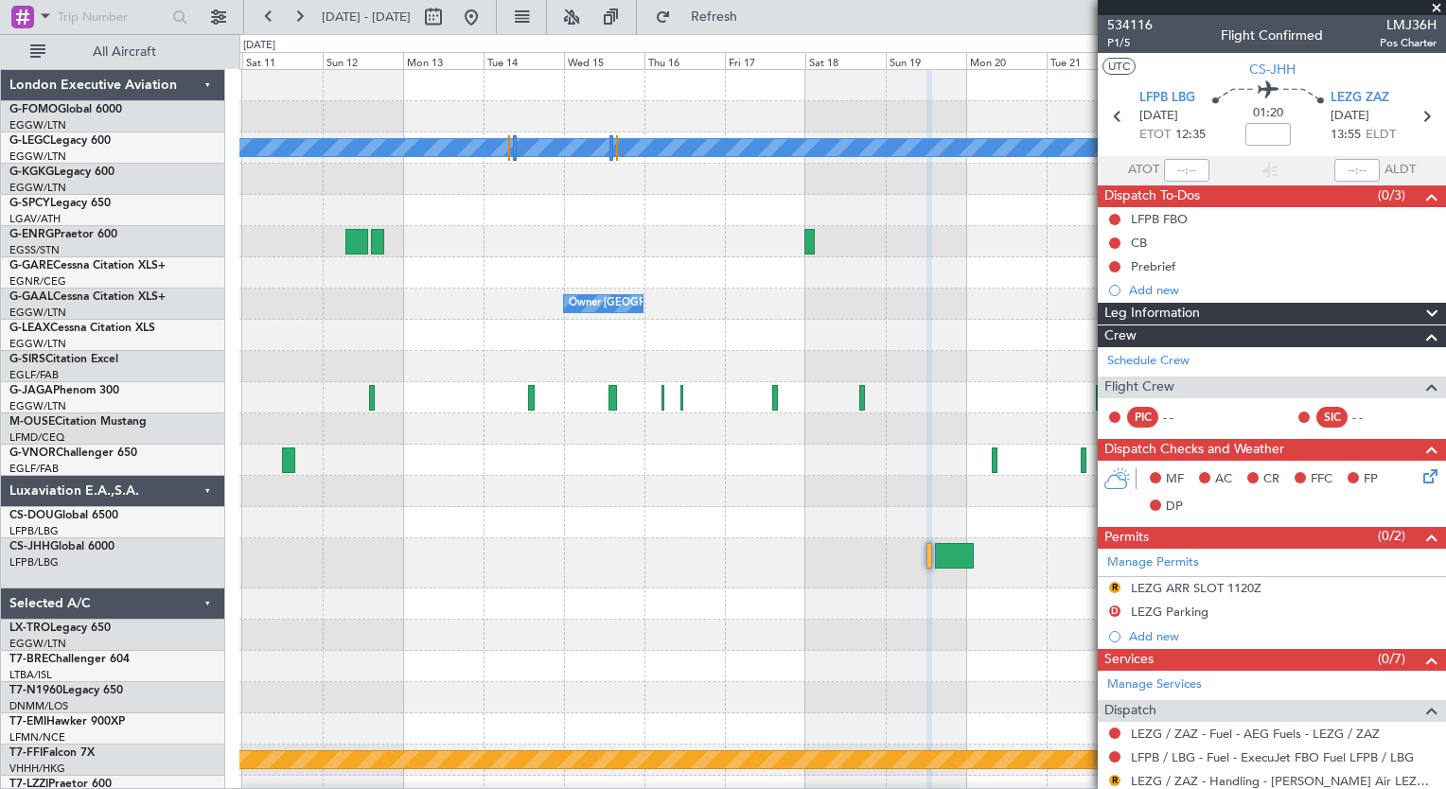
click at [921, 679] on div "A/C Unavailable [GEOGRAPHIC_DATA] ([GEOGRAPHIC_DATA]) Owner [GEOGRAPHIC_DATA] (…" at bounding box center [841, 438] width 1205 height 737
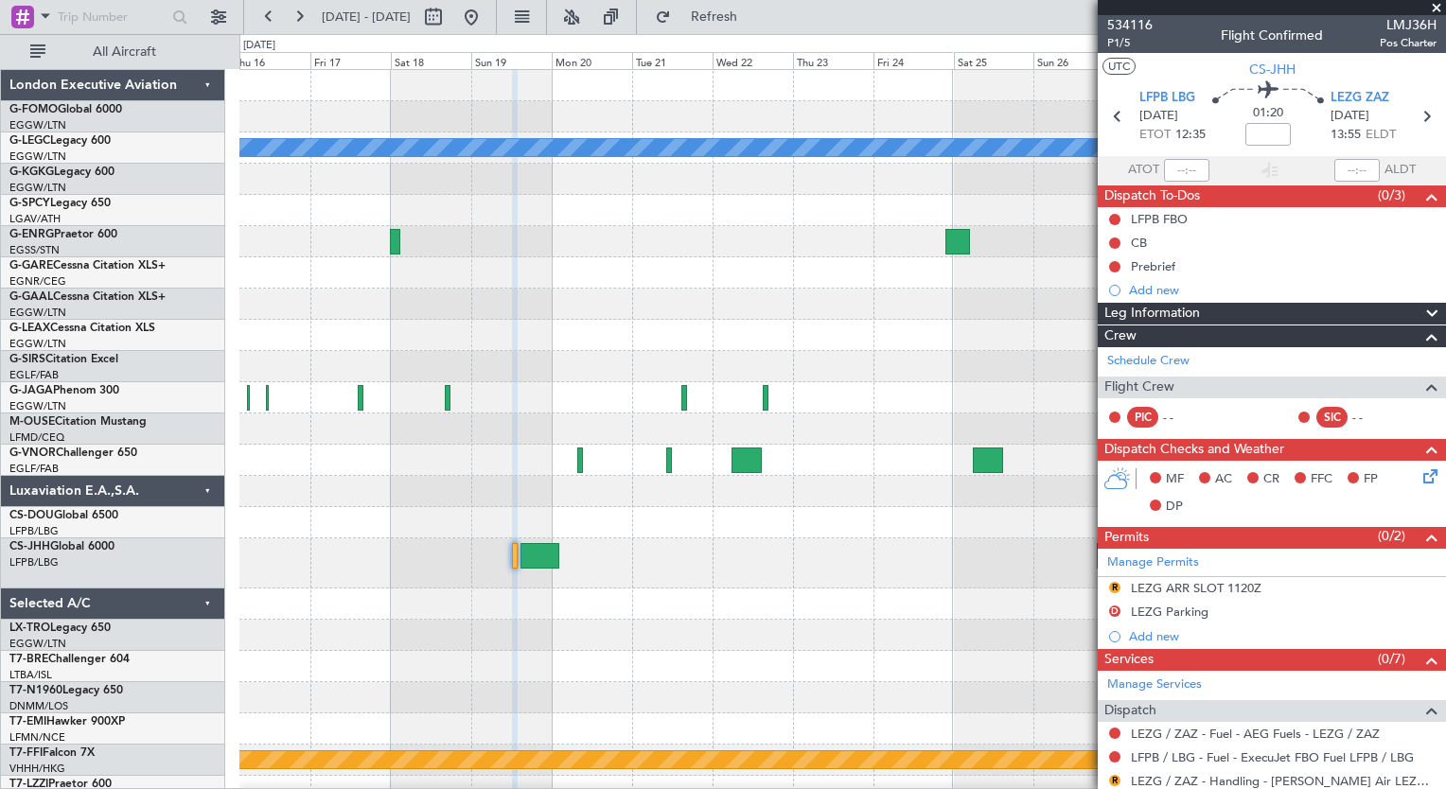
click at [431, 690] on div "A/C Unavailable [GEOGRAPHIC_DATA] ([GEOGRAPHIC_DATA]) Owner [GEOGRAPHIC_DATA] (…" at bounding box center [841, 438] width 1205 height 737
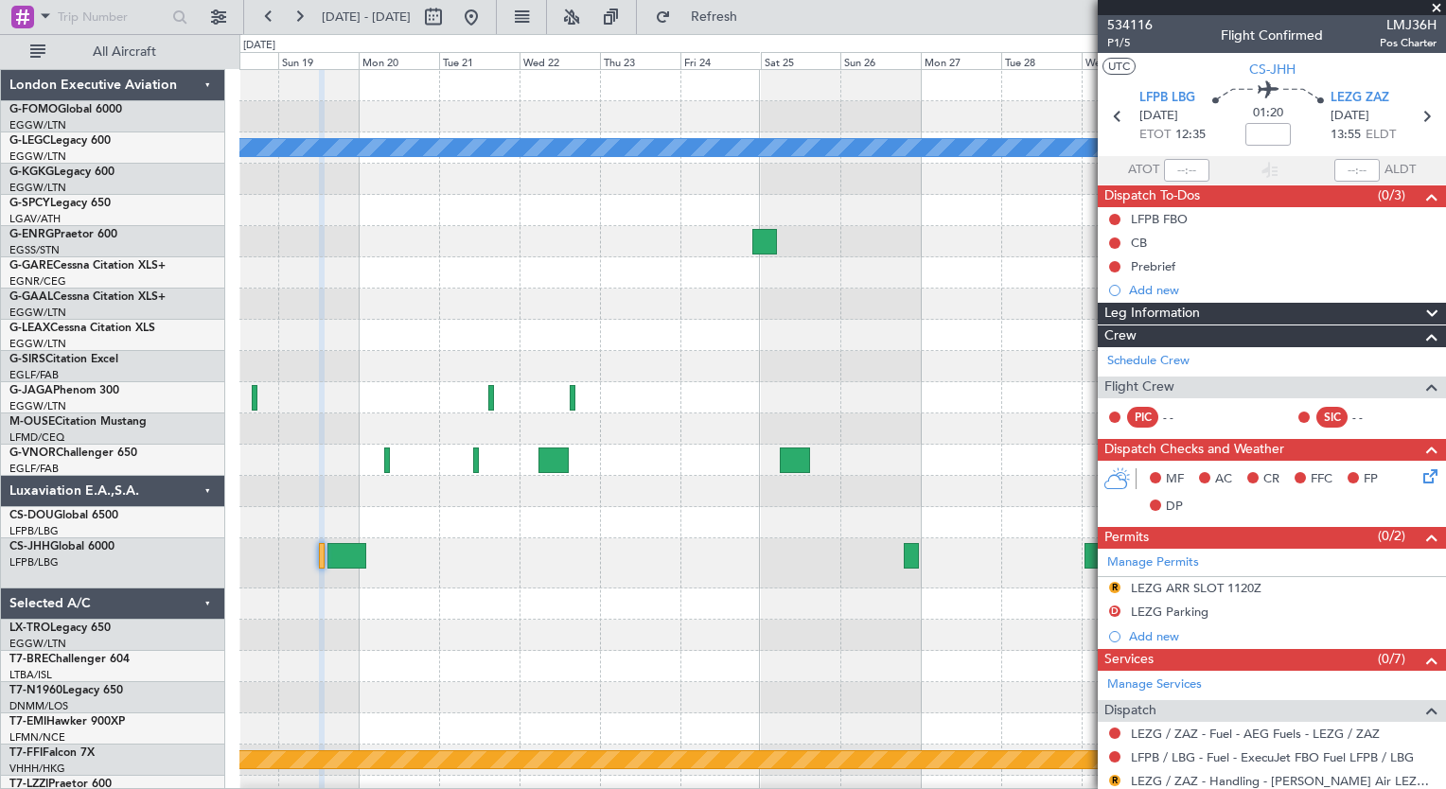
click at [561, 597] on div "A/C Unavailable [GEOGRAPHIC_DATA] ([GEOGRAPHIC_DATA]) Owner [GEOGRAPHIC_DATA] (…" at bounding box center [841, 438] width 1205 height 737
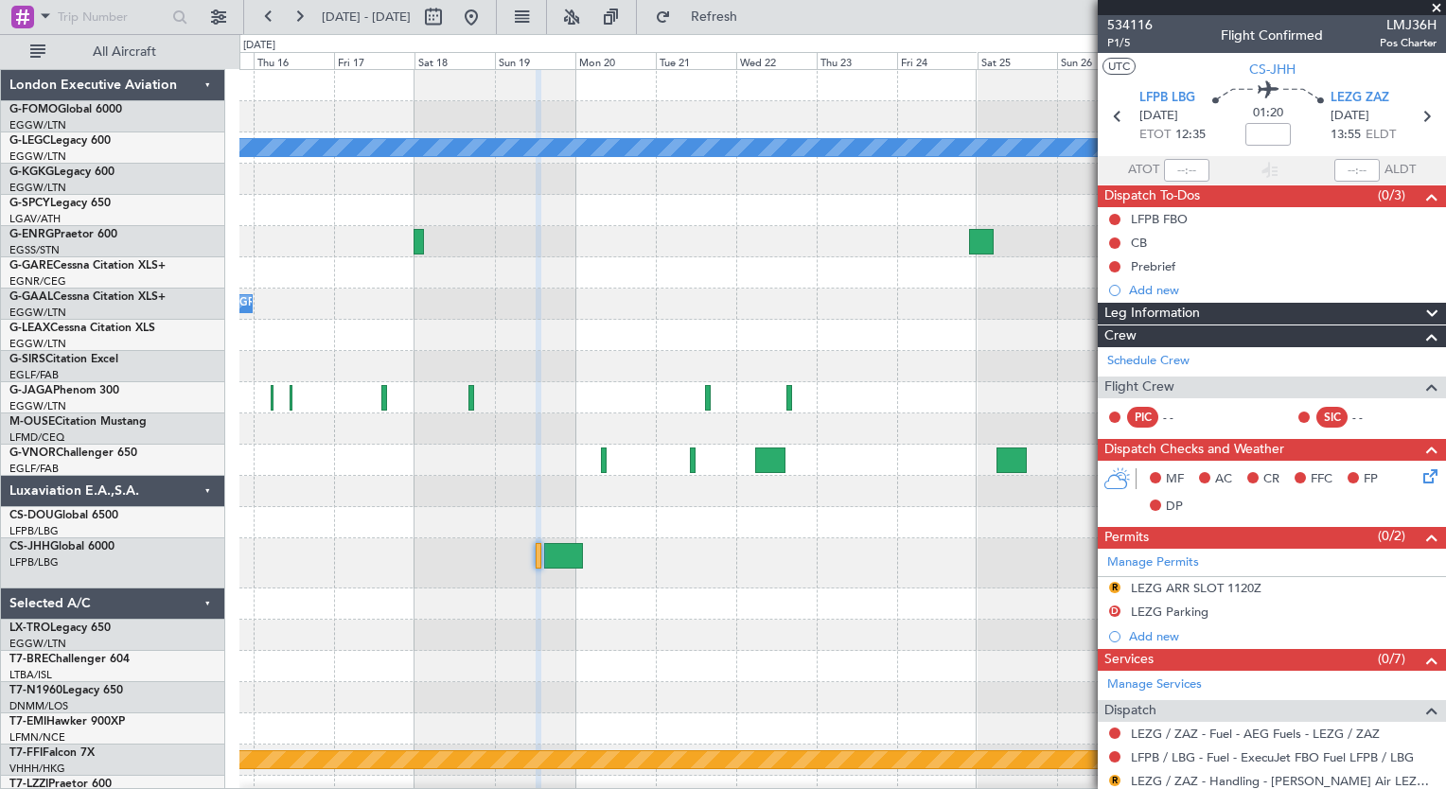
click at [730, 666] on div "A/C Unavailable [GEOGRAPHIC_DATA] ([GEOGRAPHIC_DATA]) Owner [GEOGRAPHIC_DATA] (…" at bounding box center [841, 438] width 1205 height 737
click at [753, 581] on div at bounding box center [841, 563] width 1205 height 50
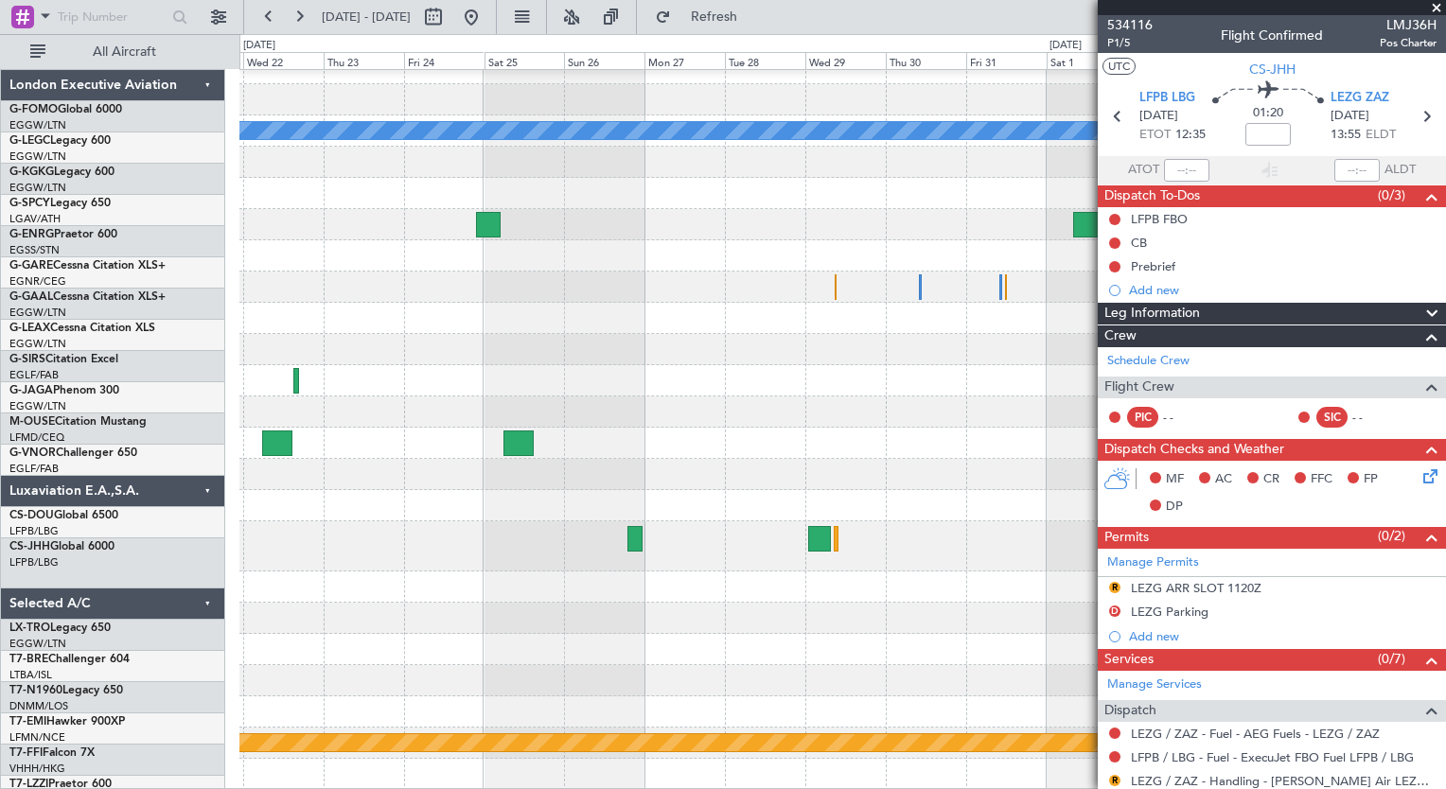
scroll to position [17, 0]
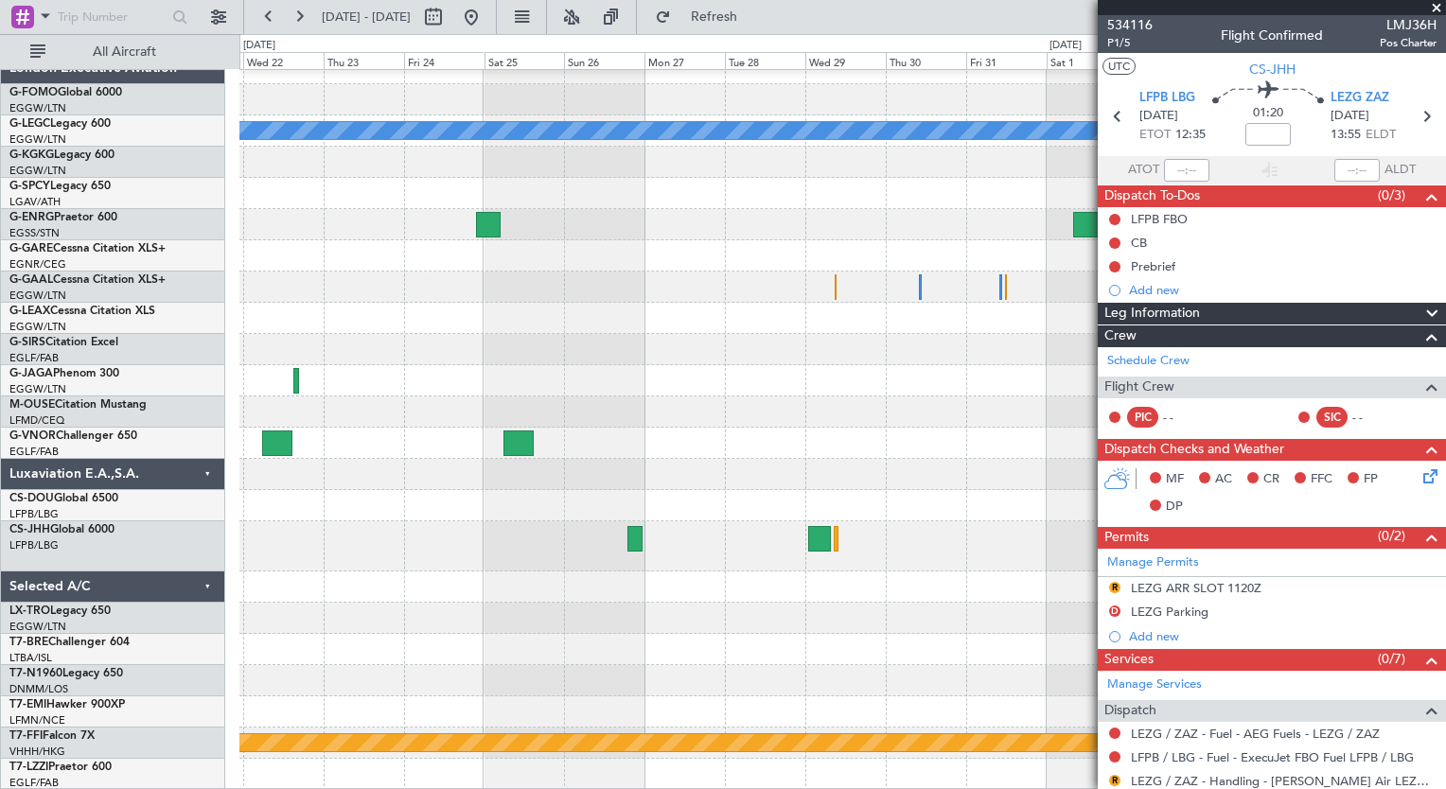
click at [163, 576] on div "A/C Unavailable [GEOGRAPHIC_DATA] ([GEOGRAPHIC_DATA]) Planned Maint [GEOGRAPHIC…" at bounding box center [723, 411] width 1446 height 755
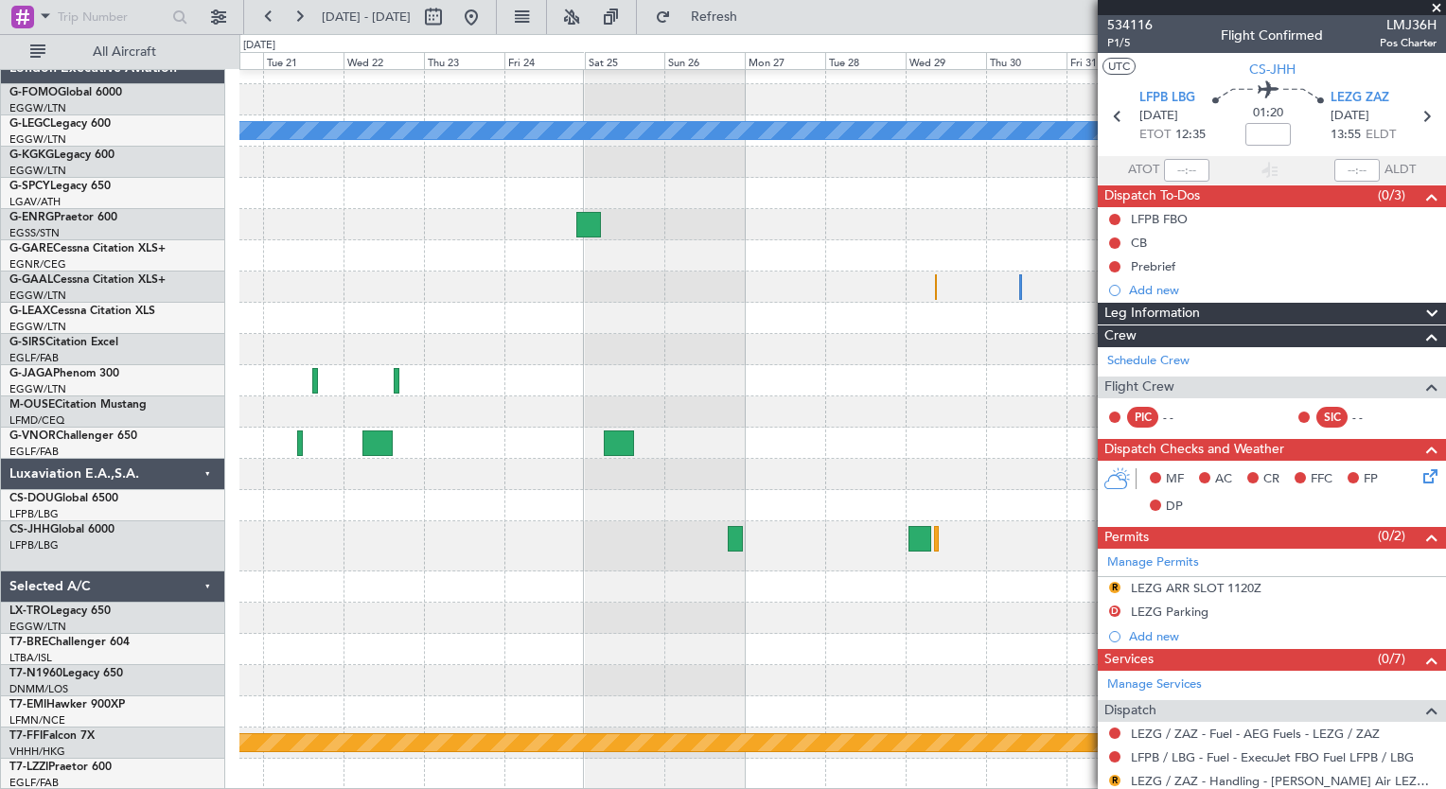
scroll to position [0, 0]
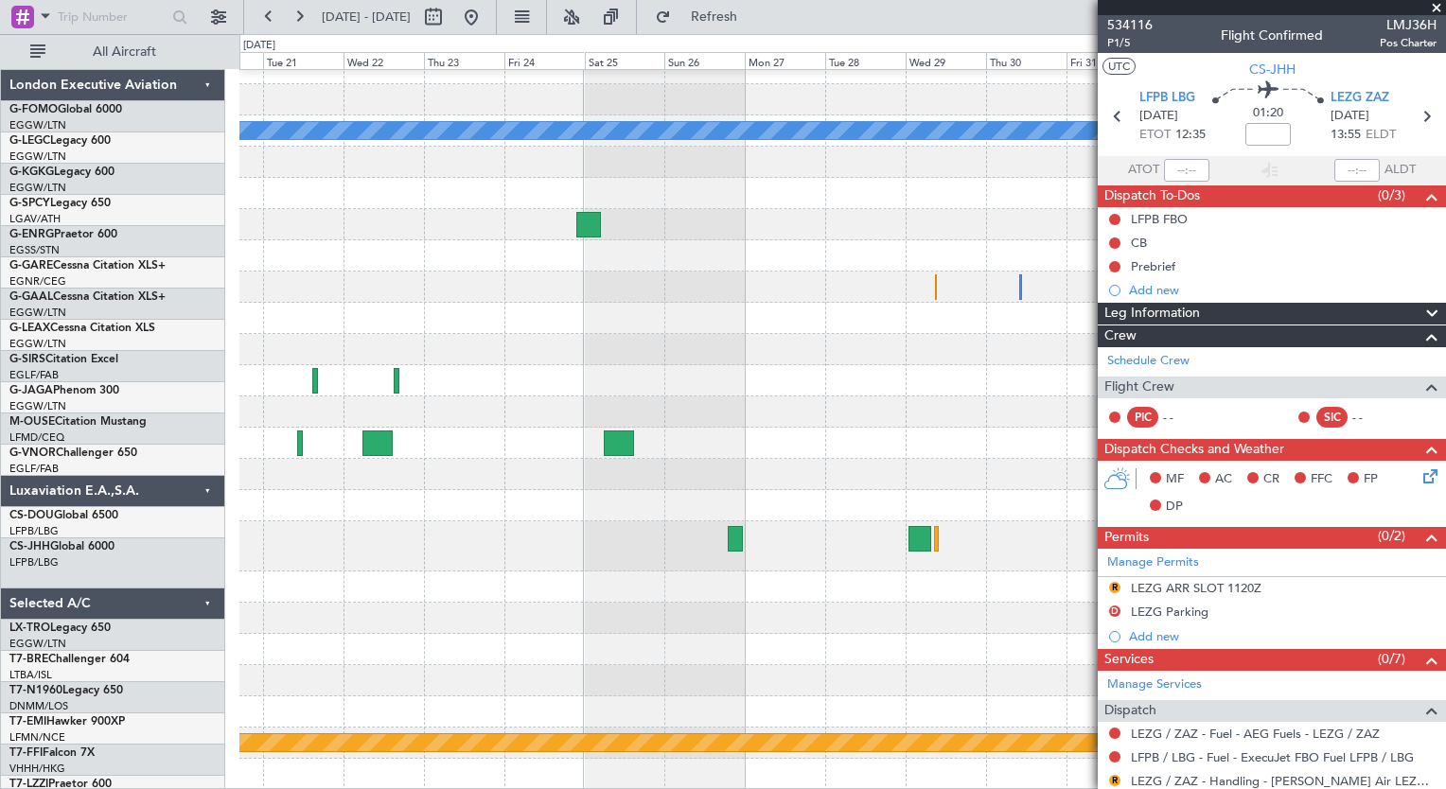
click at [823, 634] on div "Planned Maint Riga (Riga Intl)" at bounding box center [841, 618] width 1205 height 31
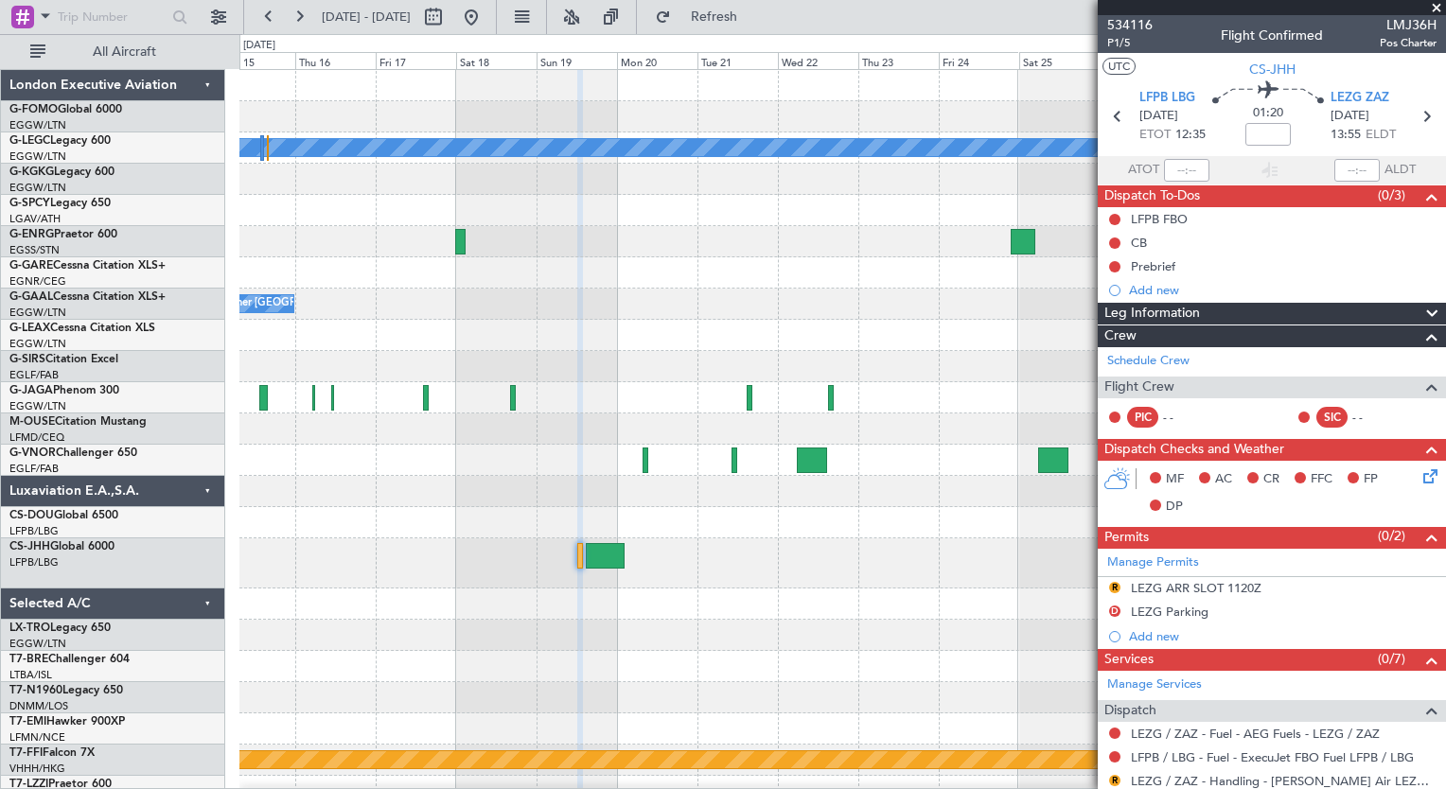
click at [613, 657] on div "A/C Unavailable [GEOGRAPHIC_DATA] ([GEOGRAPHIC_DATA]) Owner [GEOGRAPHIC_DATA] (…" at bounding box center [841, 438] width 1205 height 737
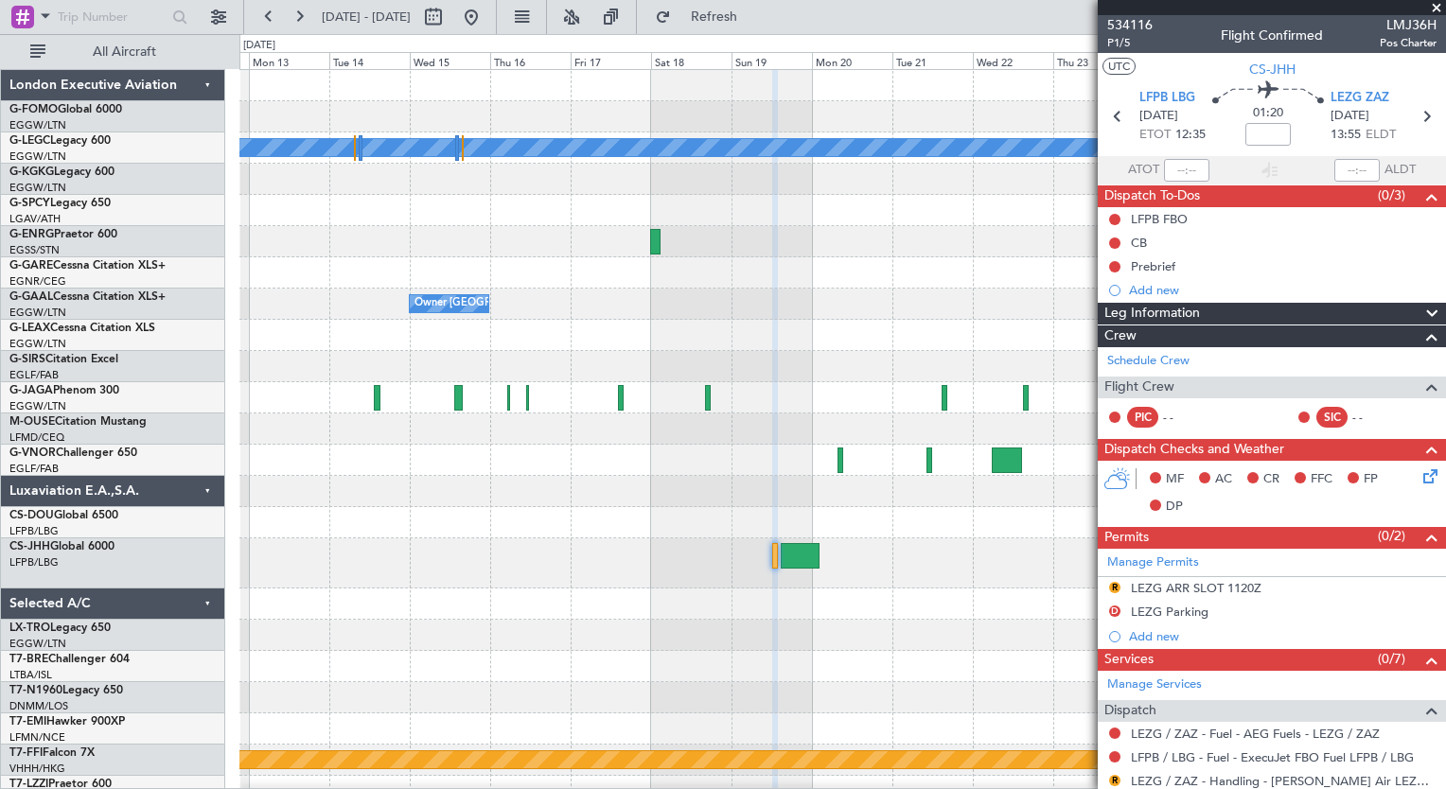
click at [707, 657] on div "A/C Unavailable [GEOGRAPHIC_DATA] ([GEOGRAPHIC_DATA]) Owner [GEOGRAPHIC_DATA] (…" at bounding box center [841, 438] width 1205 height 737
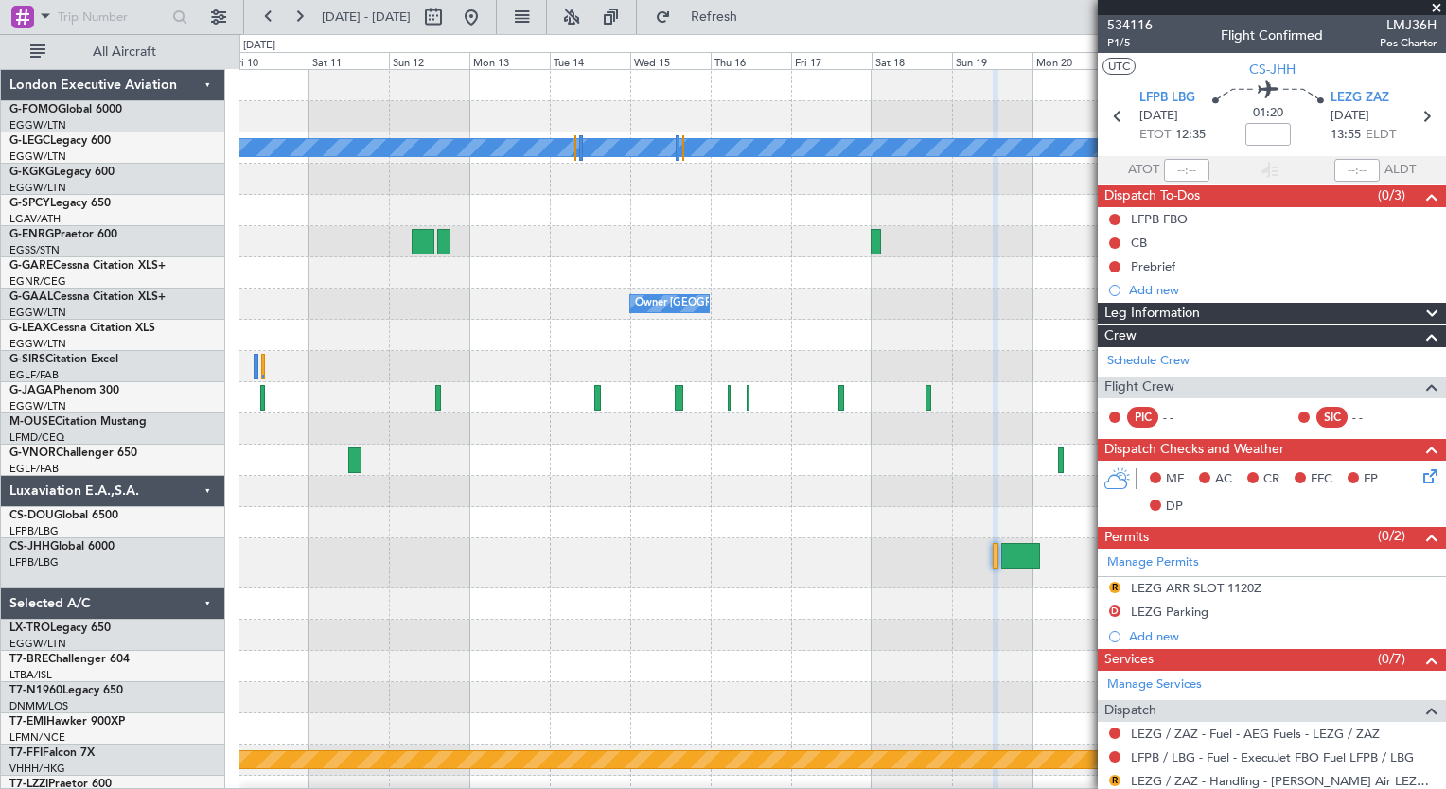
scroll to position [17, 0]
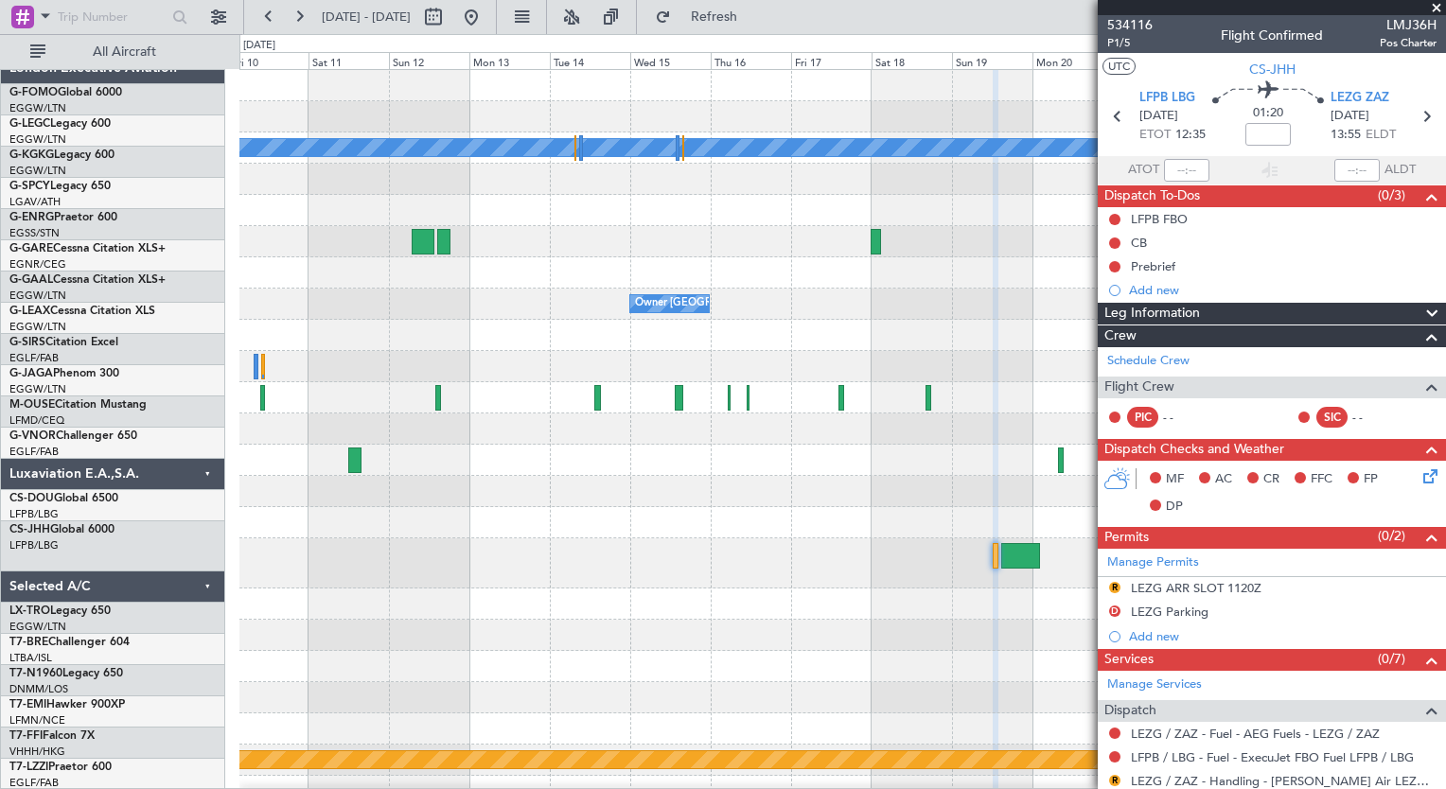
click at [322, 592] on div "A/C Unavailable [GEOGRAPHIC_DATA] ([GEOGRAPHIC_DATA]) Owner [GEOGRAPHIC_DATA] (…" at bounding box center [841, 438] width 1205 height 737
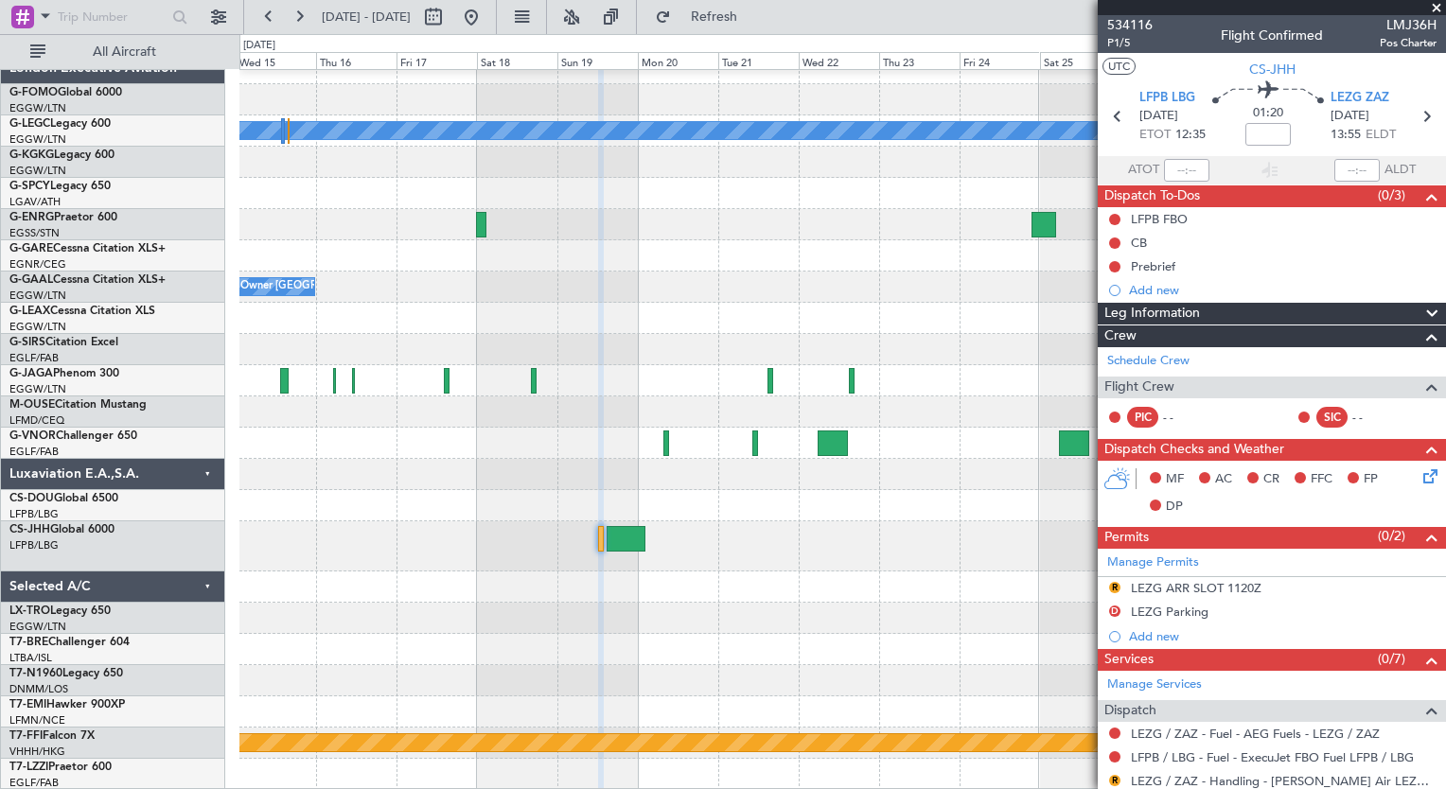
click at [560, 606] on div at bounding box center [841, 618] width 1205 height 31
